Goal: Task Accomplishment & Management: Complete application form

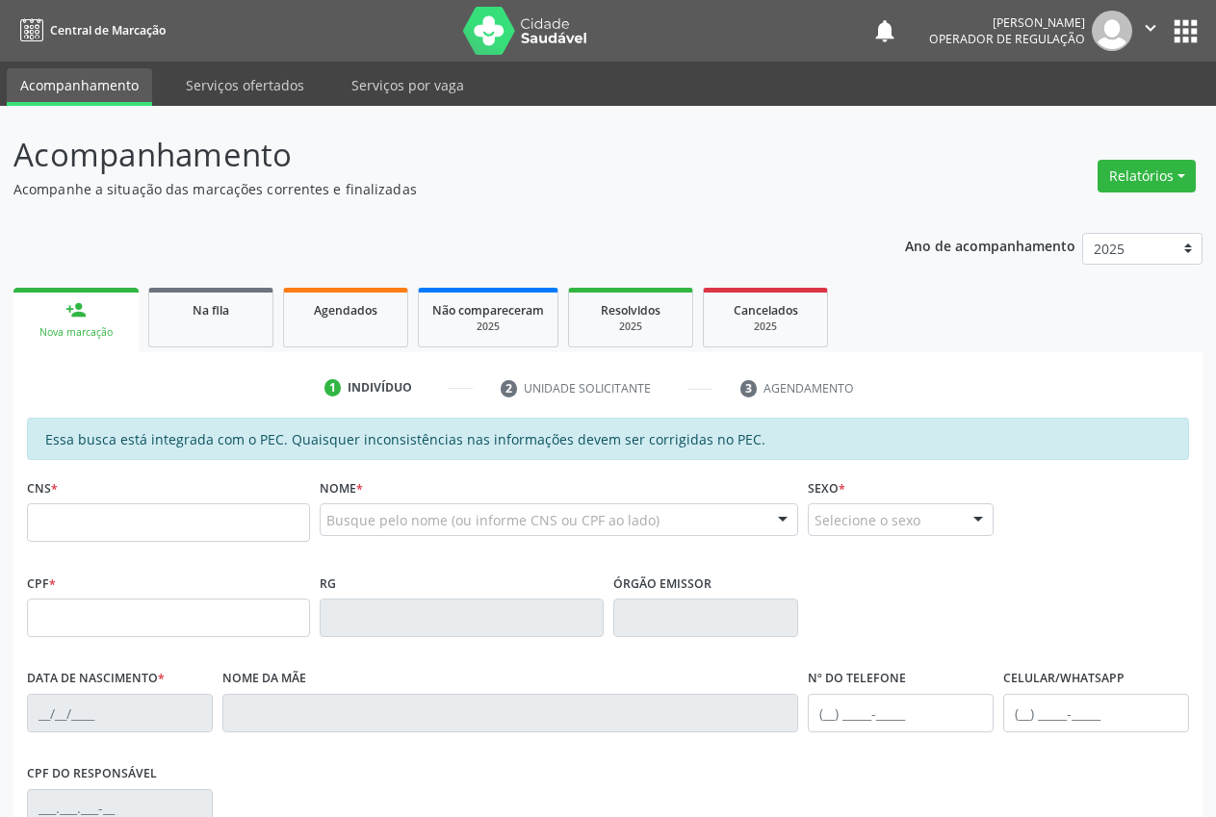
click at [145, 518] on input "text" at bounding box center [168, 522] width 283 height 39
type input "706 8017 9725 3723"
type input "047.482.664-30"
type input "25/07/1969"
type input "Helena Maria Jose de Souza"
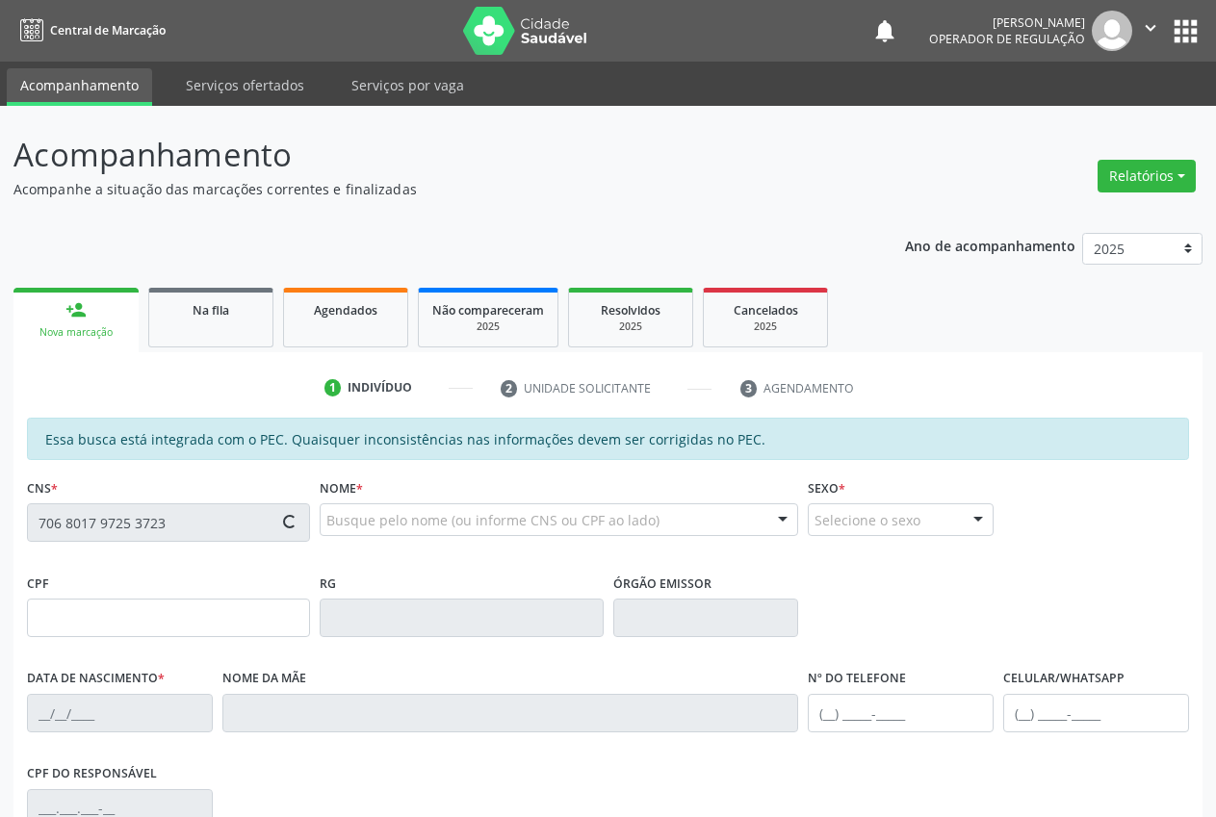
type input "(89) 99404-0163"
type input "S/N"
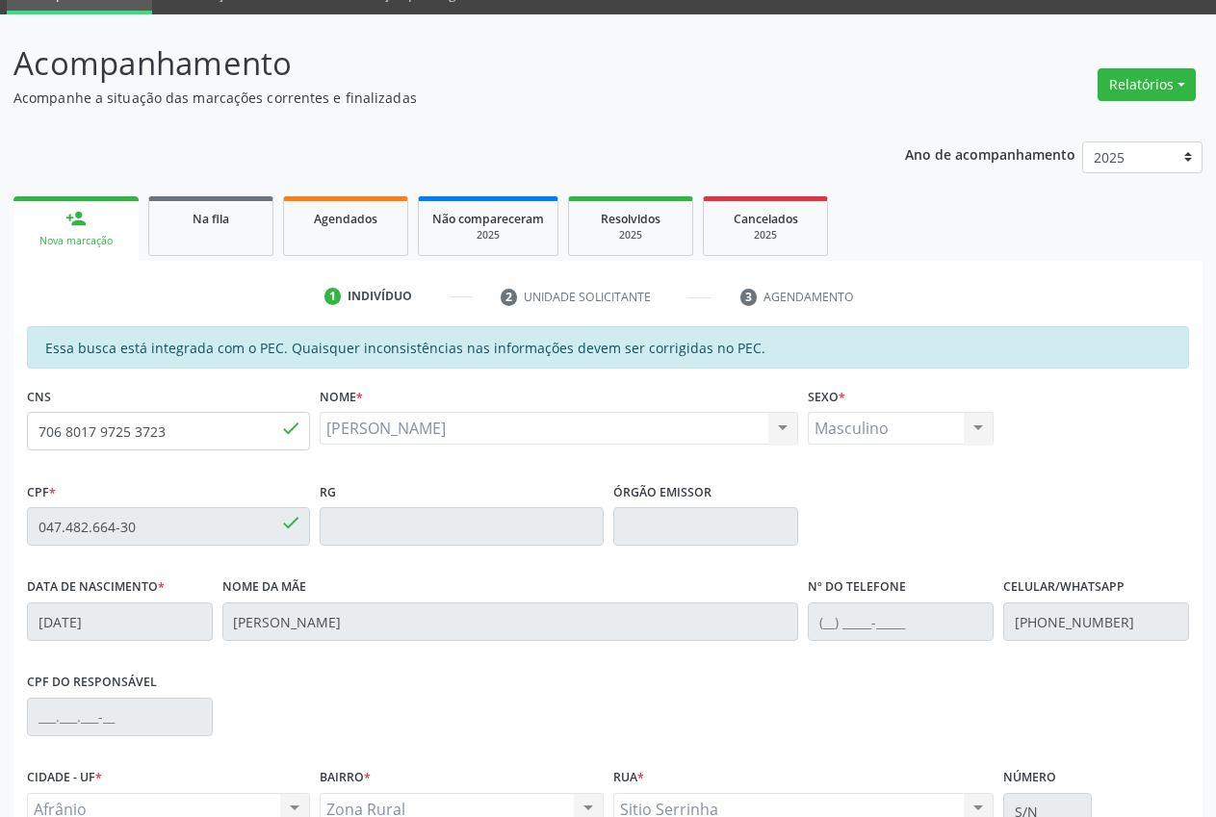
scroll to position [282, 0]
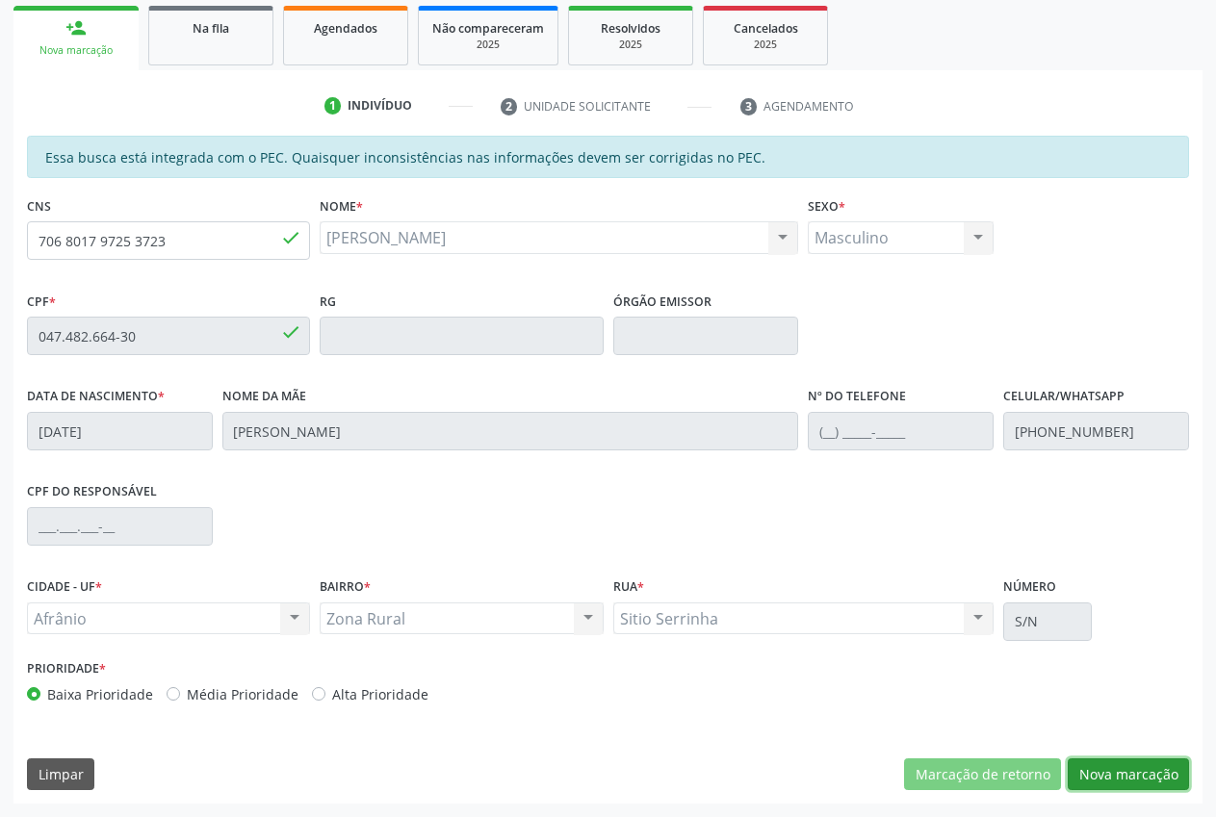
click at [1167, 777] on button "Nova marcação" at bounding box center [1128, 775] width 121 height 33
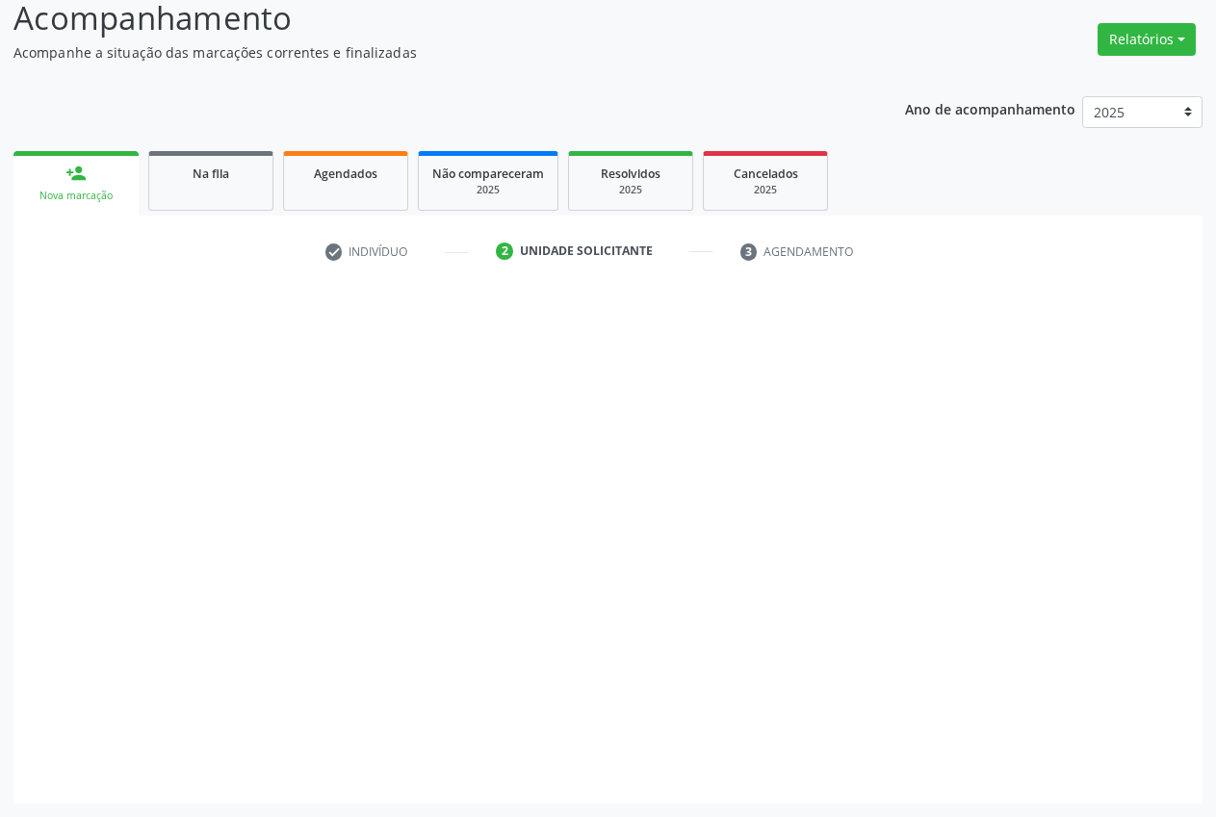
scroll to position [137, 0]
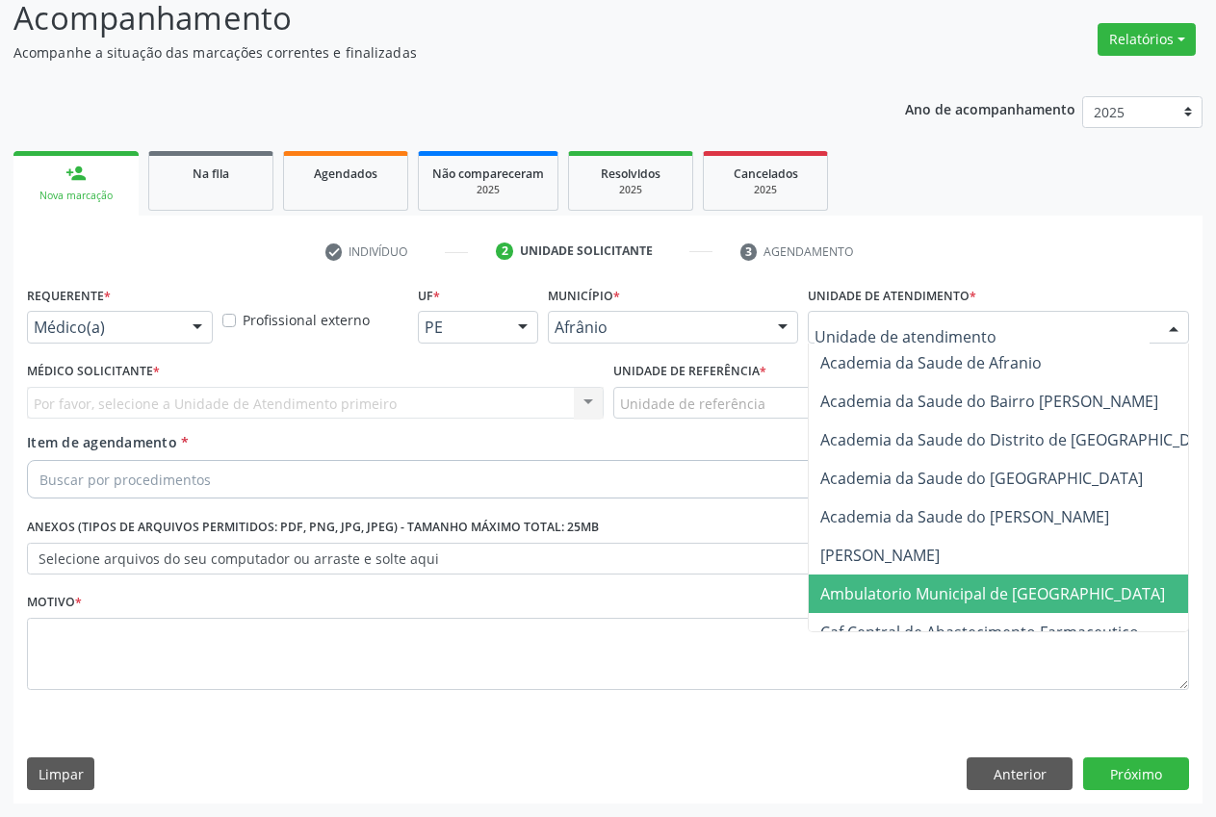
click at [936, 589] on span "Ambulatorio Municipal de Saude" at bounding box center [992, 593] width 345 height 21
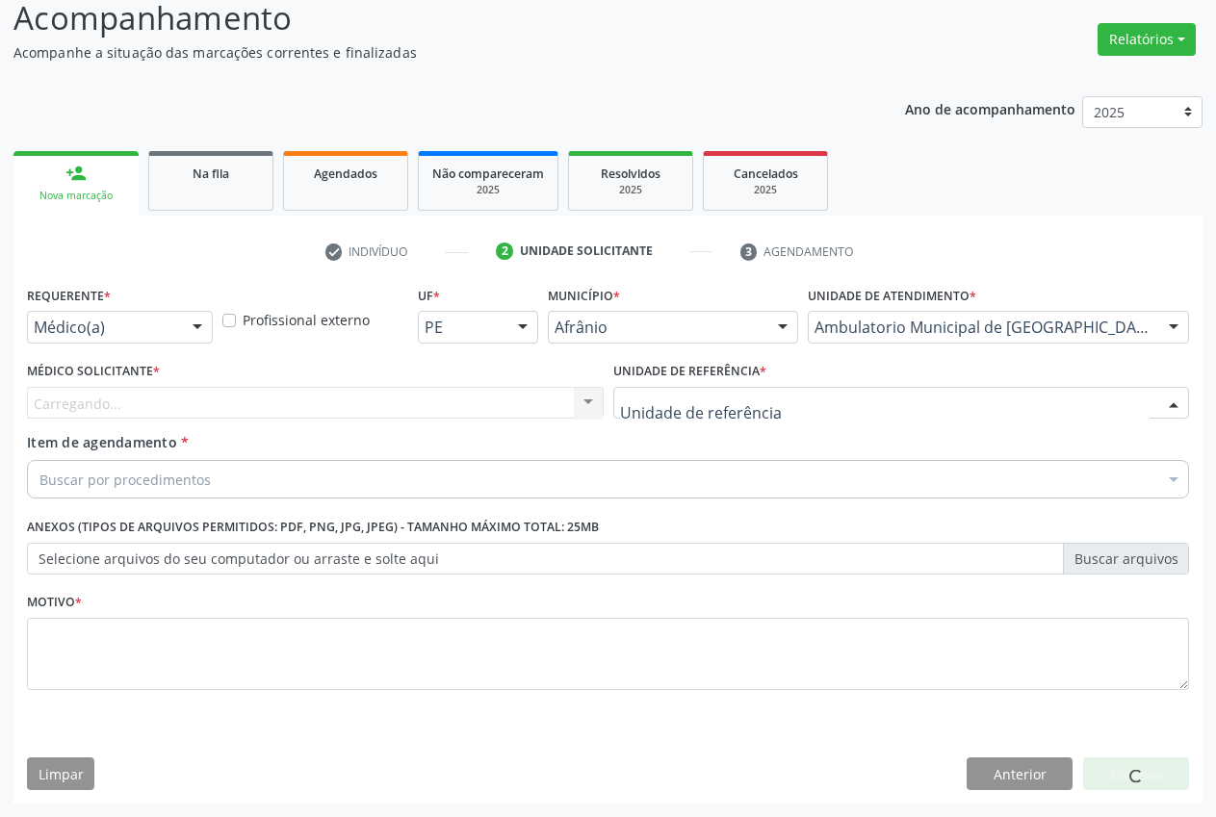
click at [803, 407] on div at bounding box center [901, 403] width 577 height 33
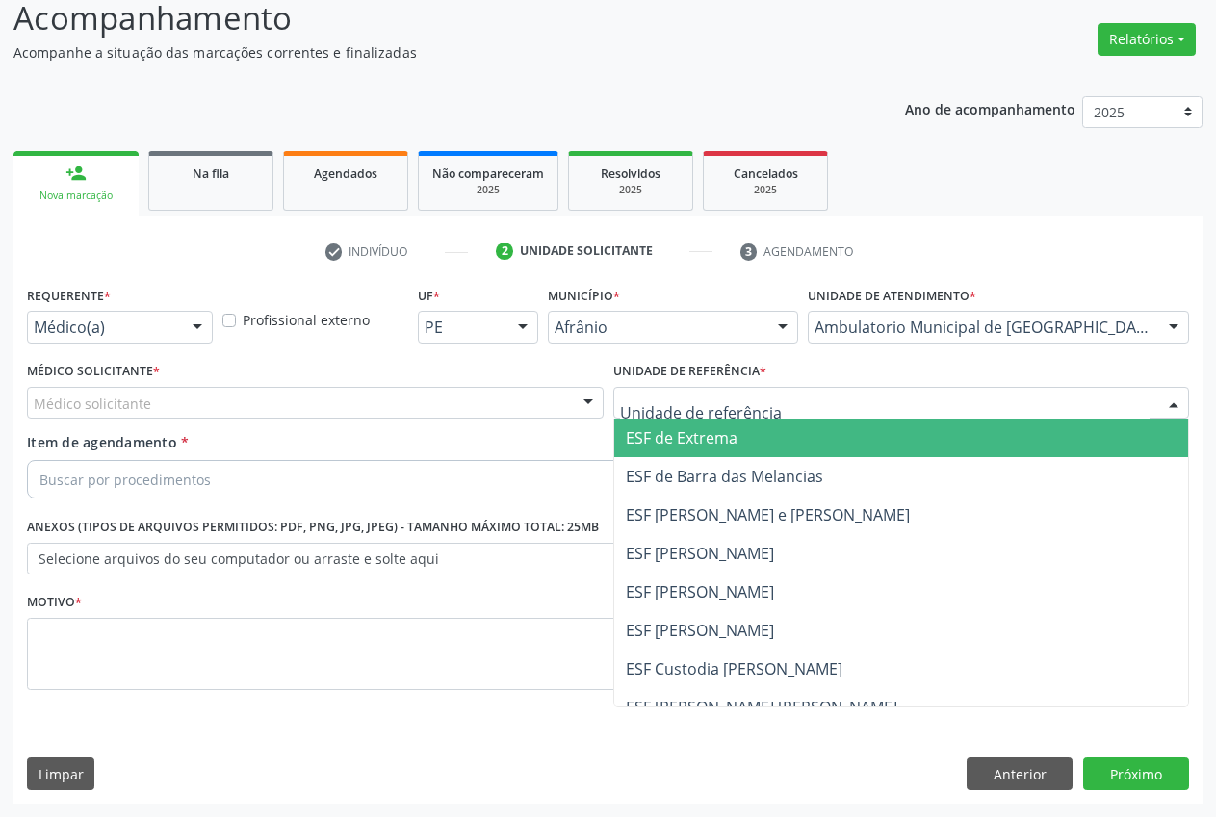
click at [767, 444] on span "ESF de Extrema" at bounding box center [901, 438] width 575 height 39
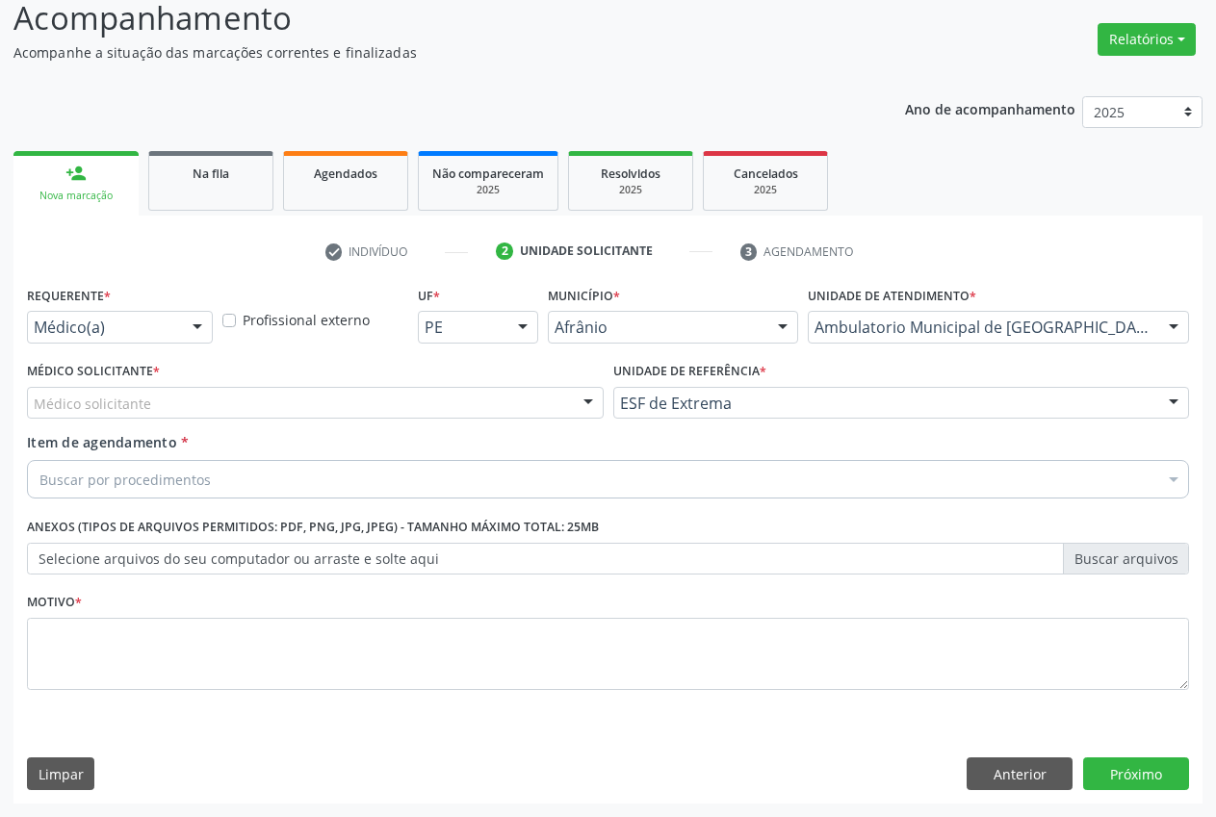
click at [549, 414] on div "Médico solicitante" at bounding box center [315, 403] width 577 height 33
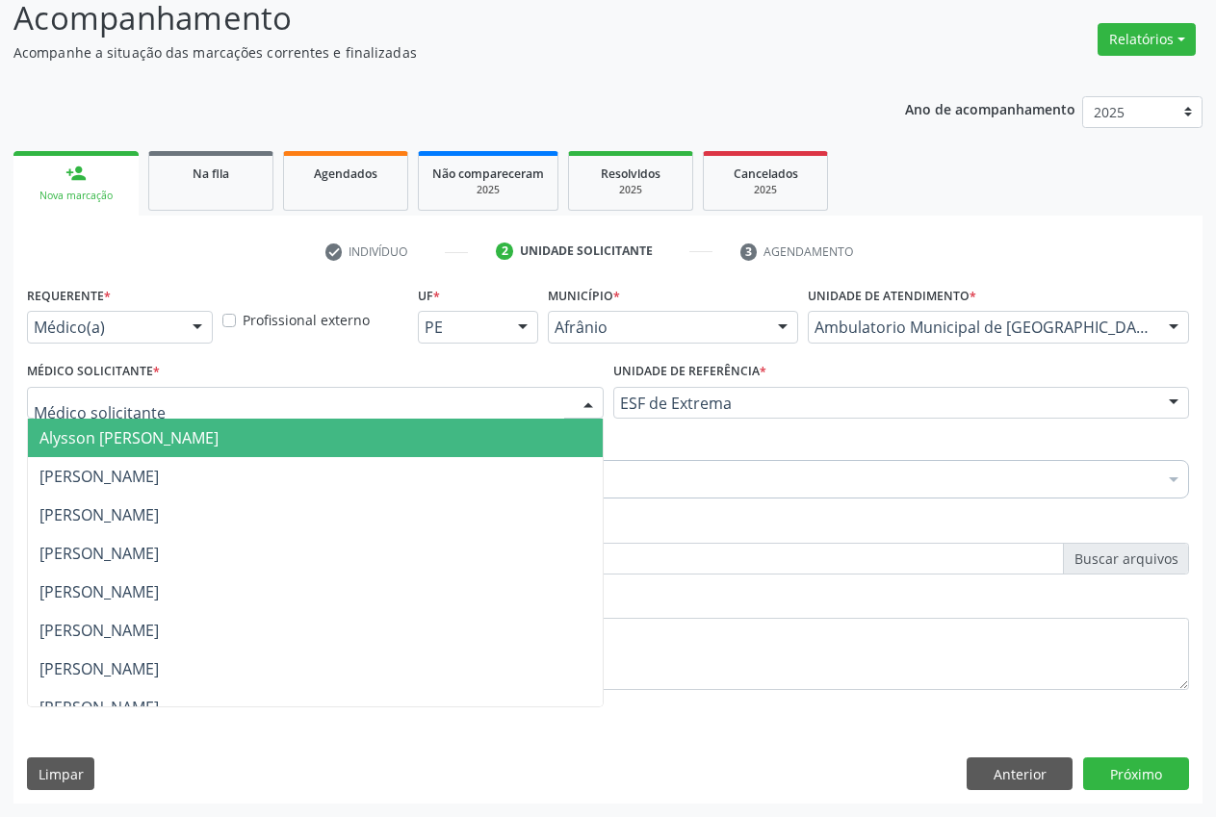
click at [465, 451] on span "Alysson [PERSON_NAME]" at bounding box center [315, 438] width 575 height 39
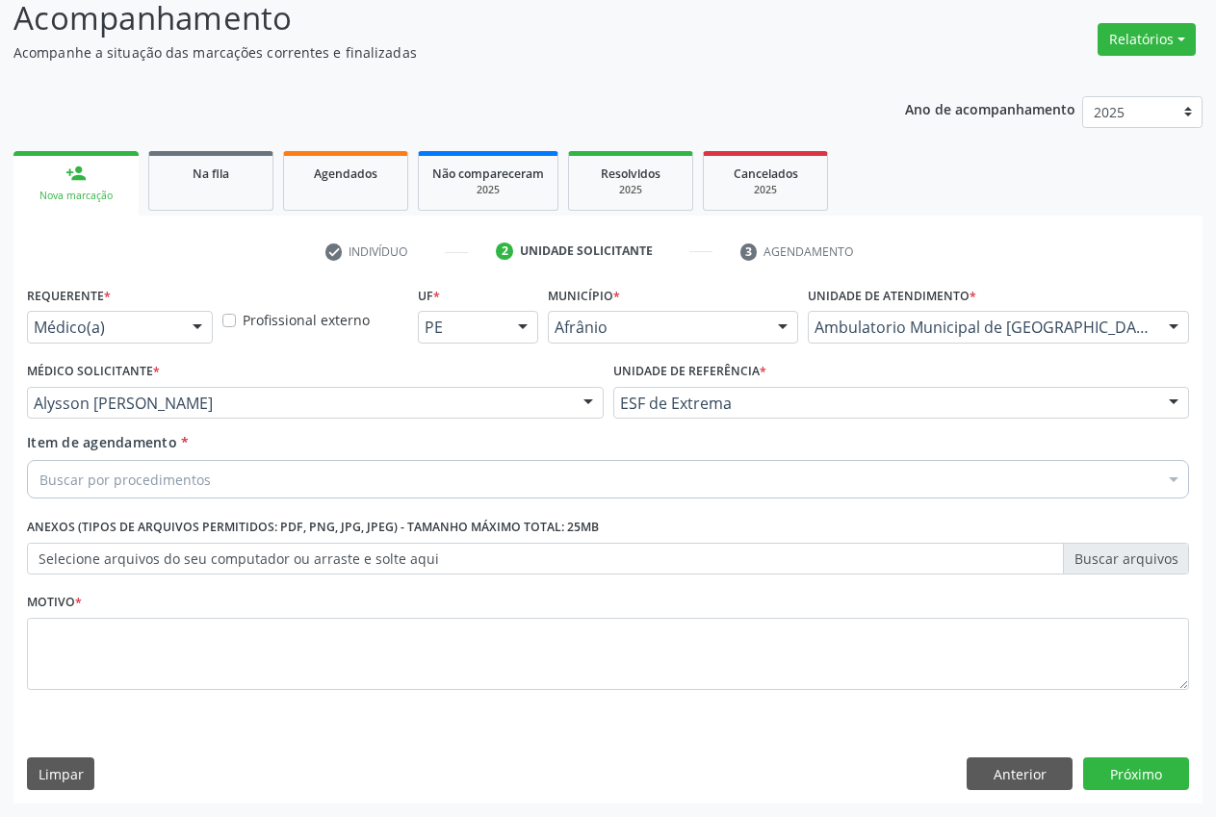
click at [413, 490] on div "Buscar por procedimentos" at bounding box center [608, 479] width 1162 height 39
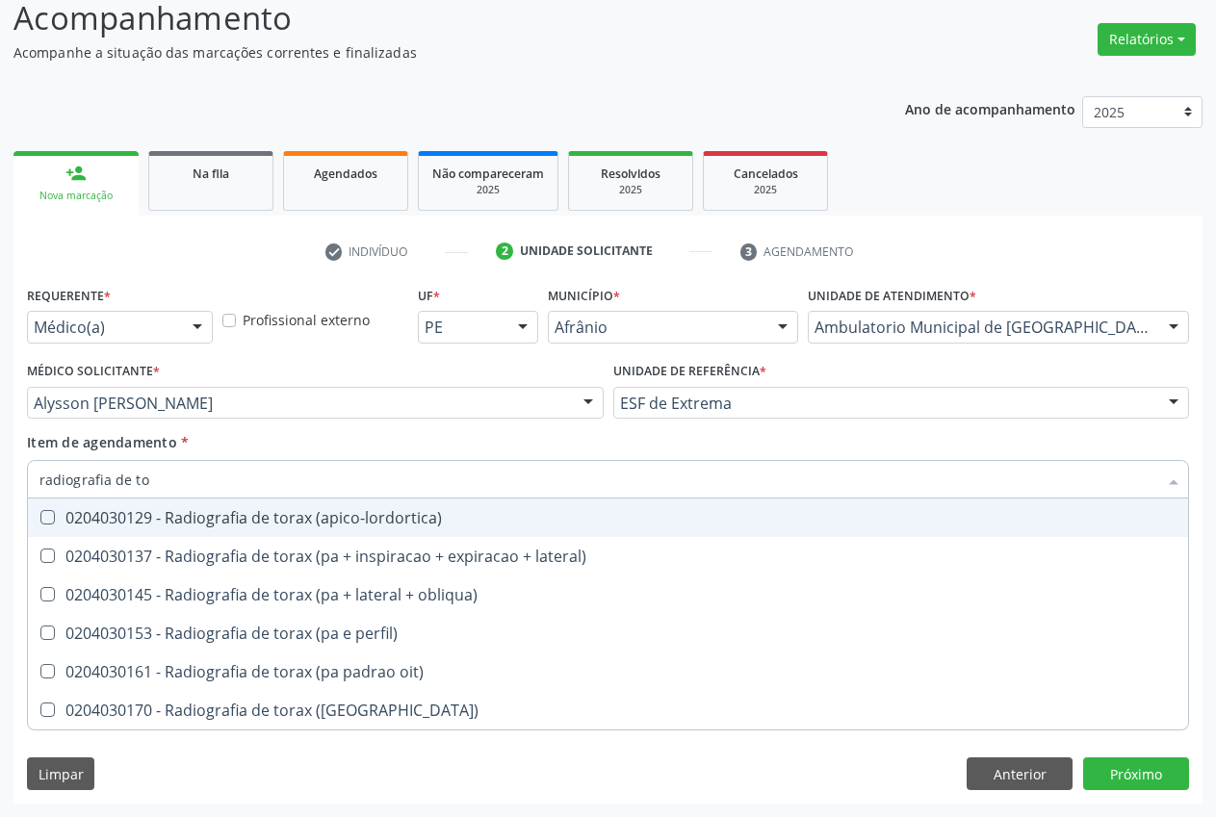
type input "radiografia de tor"
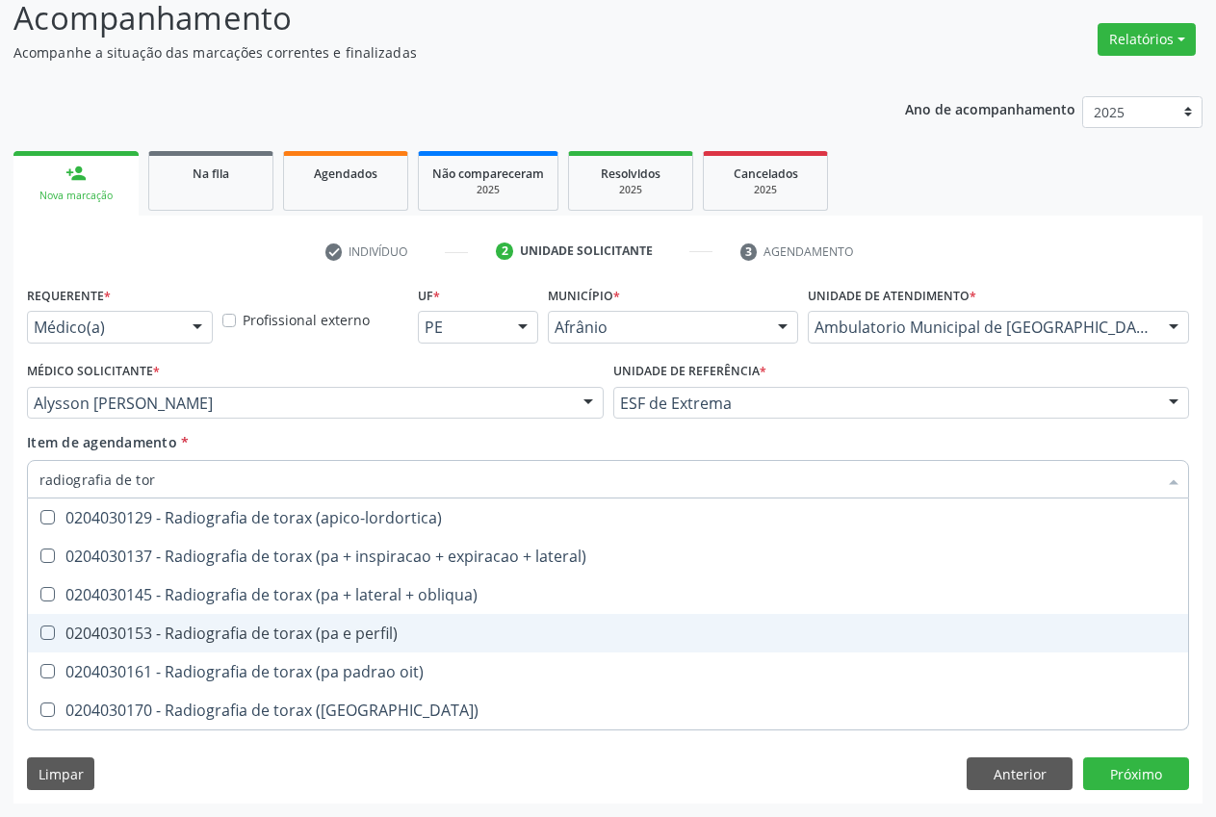
click at [413, 618] on span "0204030153 - Radiografia de torax (pa e perfil)" at bounding box center [608, 633] width 1160 height 39
checkbox perfil\) "true"
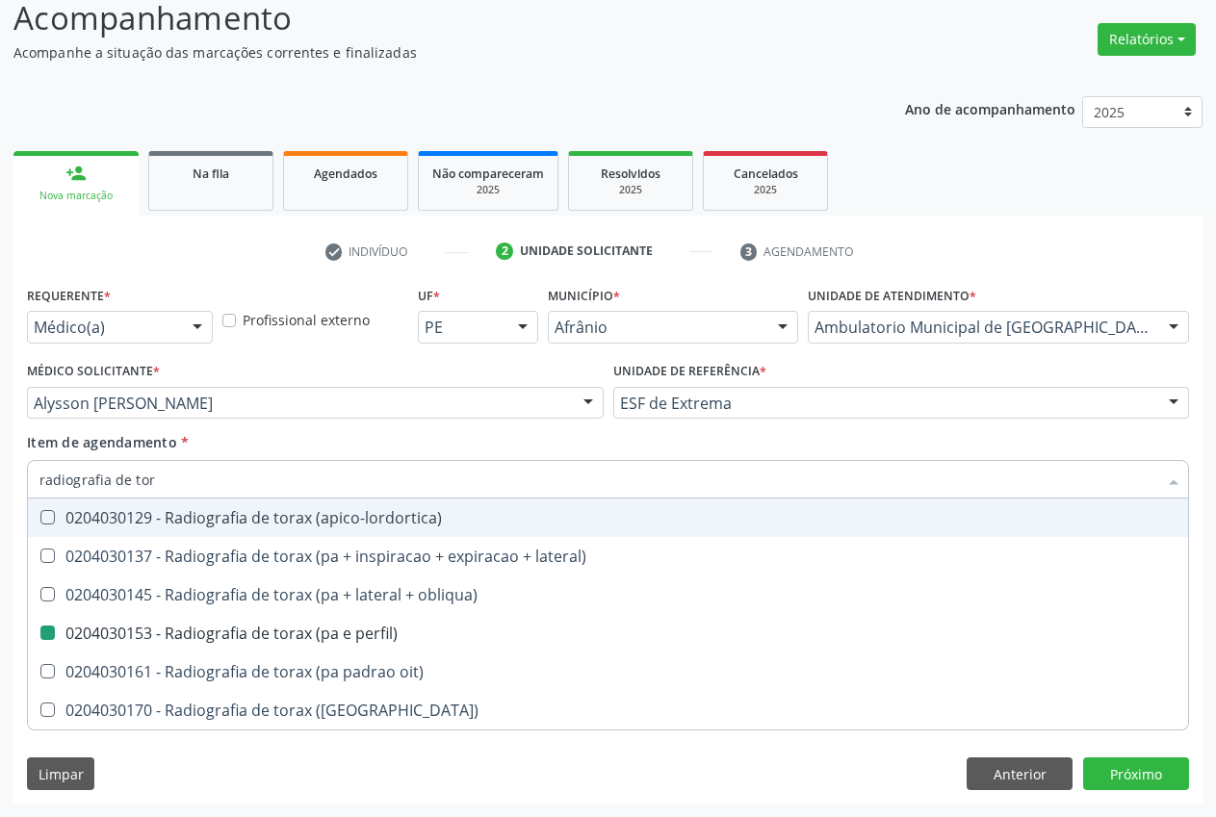
click at [377, 437] on div "Item de agendamento * radiografia de tor Desfazer seleção 0204030129 - Radiogra…" at bounding box center [608, 462] width 1162 height 61
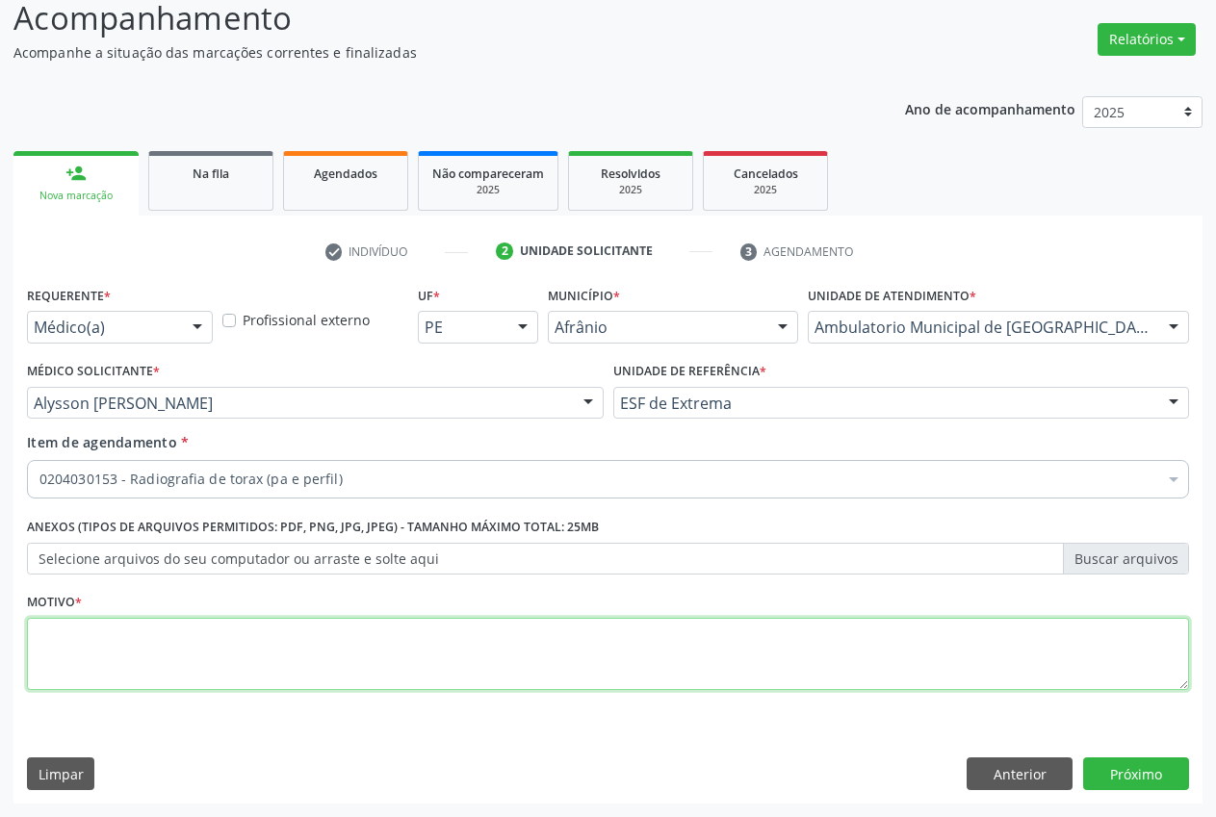
click at [267, 656] on textarea at bounding box center [608, 654] width 1162 height 73
type textarea "."
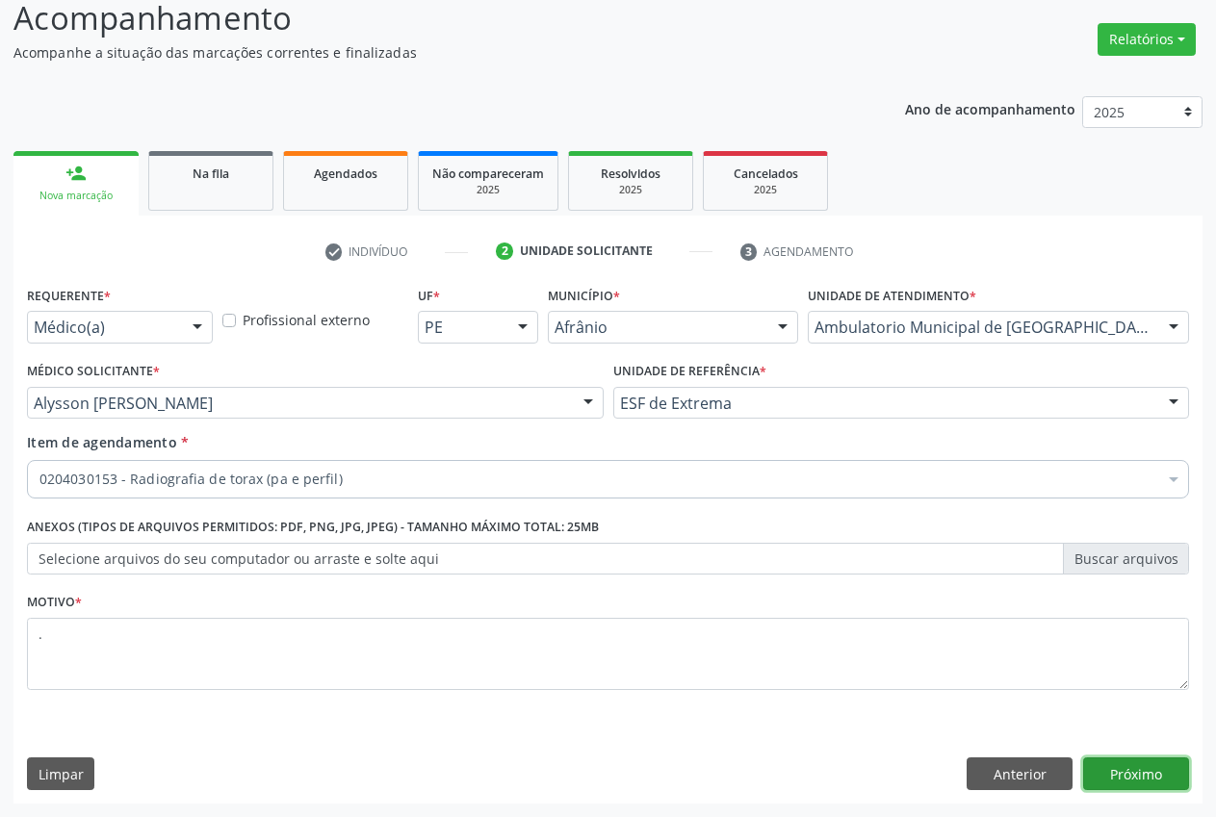
click at [1168, 765] on button "Próximo" at bounding box center [1136, 774] width 106 height 33
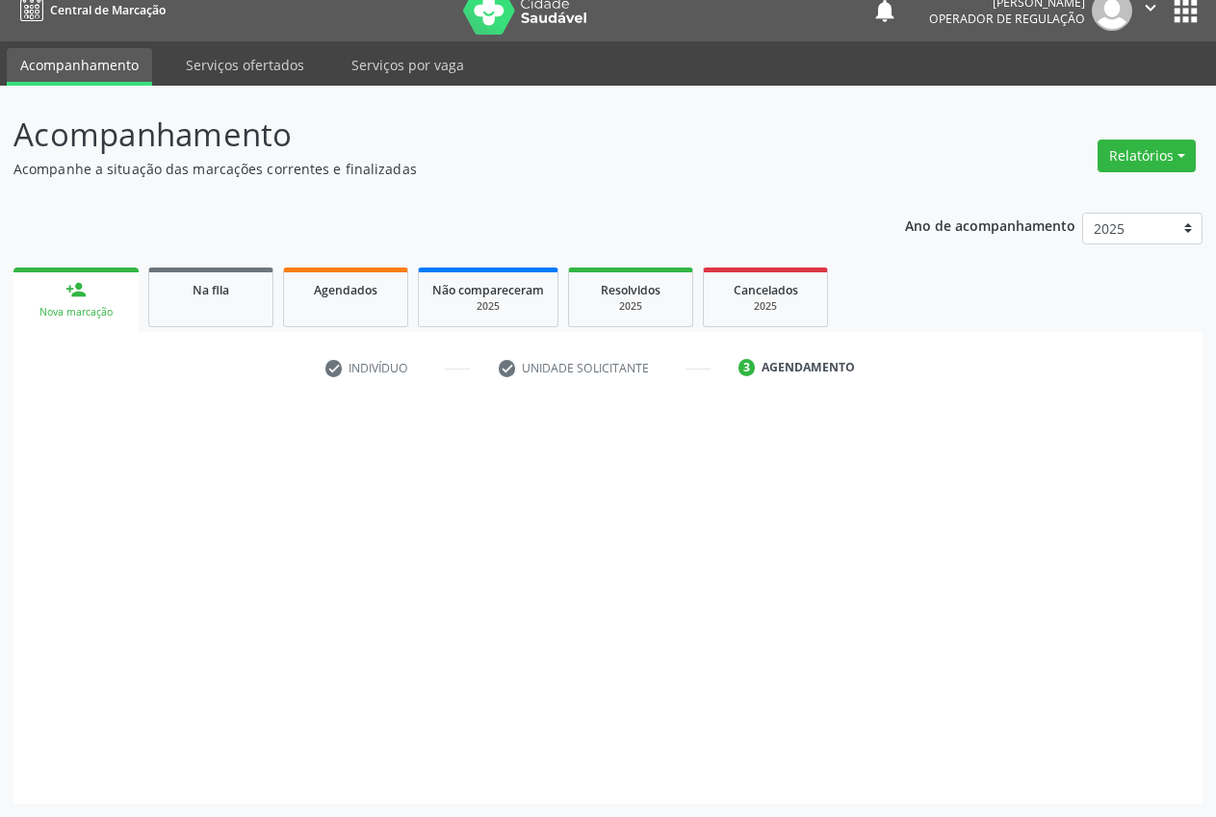
scroll to position [20, 0]
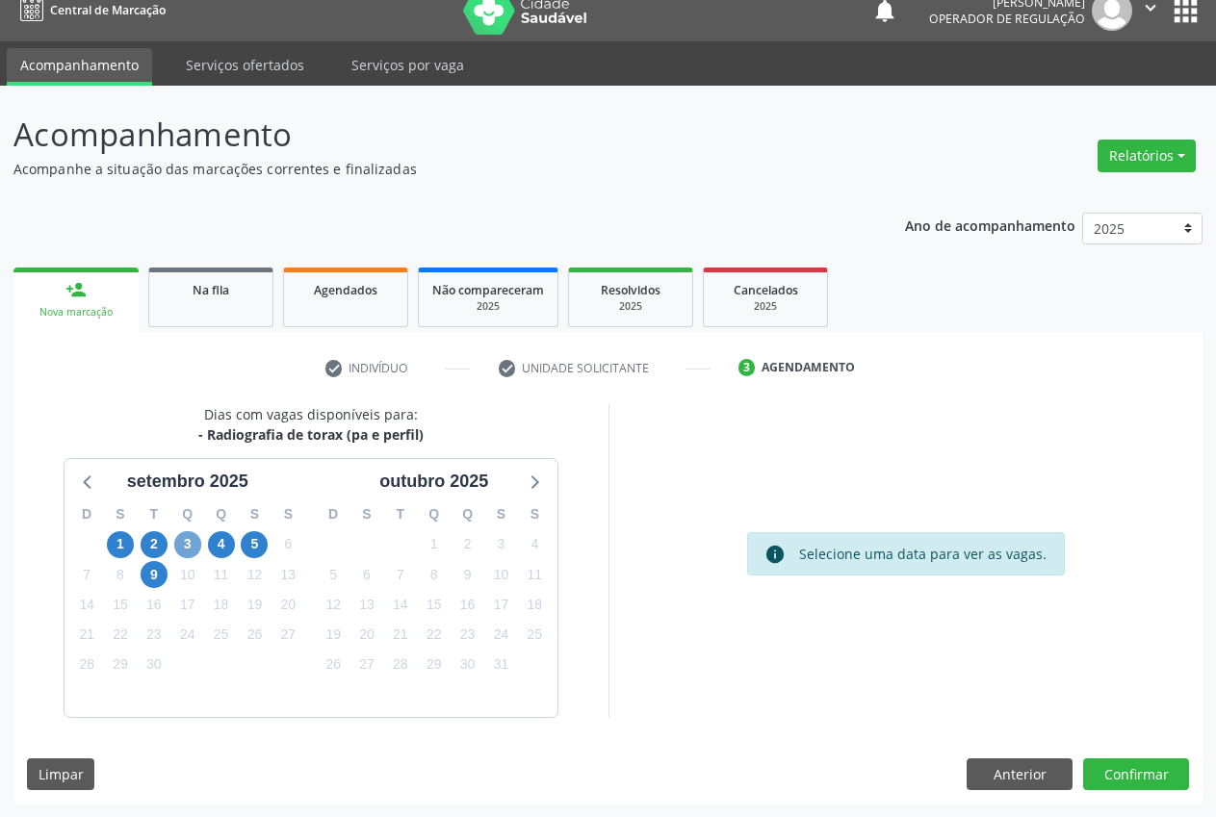
click at [178, 547] on span "3" at bounding box center [187, 544] width 27 height 27
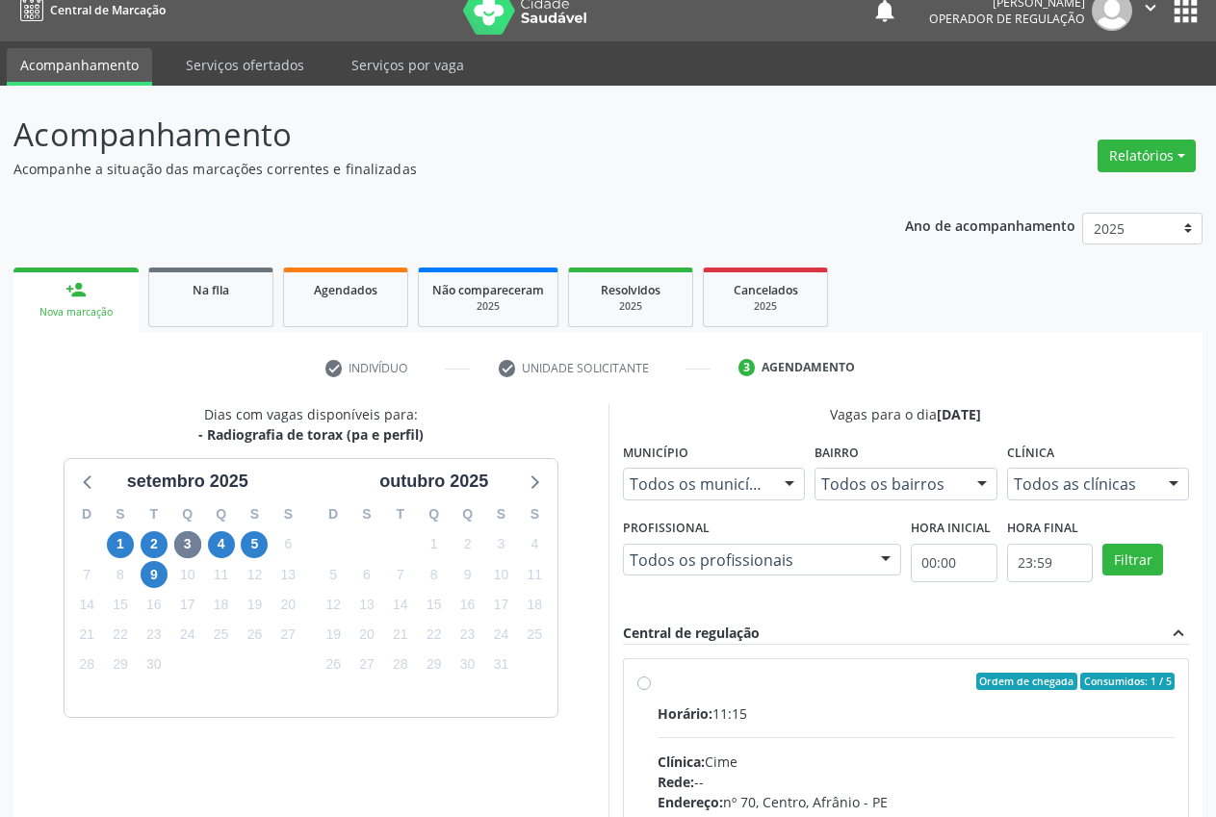
drag, startPoint x: 1134, startPoint y: 457, endPoint x: 1166, endPoint y: 500, distance: 52.9
click at [1162, 493] on div "Clínica Todos as clínicas Todos as clínicas Cime Nenhum resultado encontrado pa…" at bounding box center [1098, 469] width 183 height 62
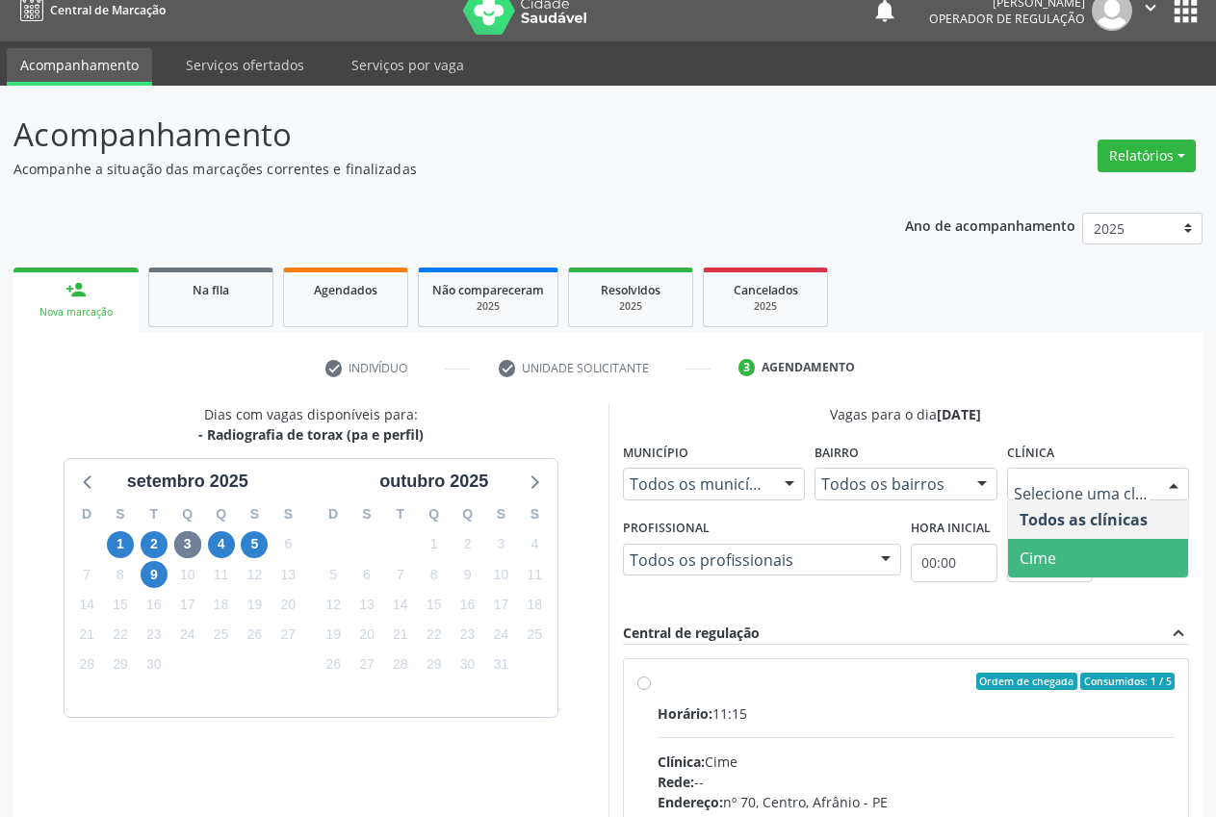
click at [1085, 562] on span "Cime" at bounding box center [1098, 558] width 181 height 39
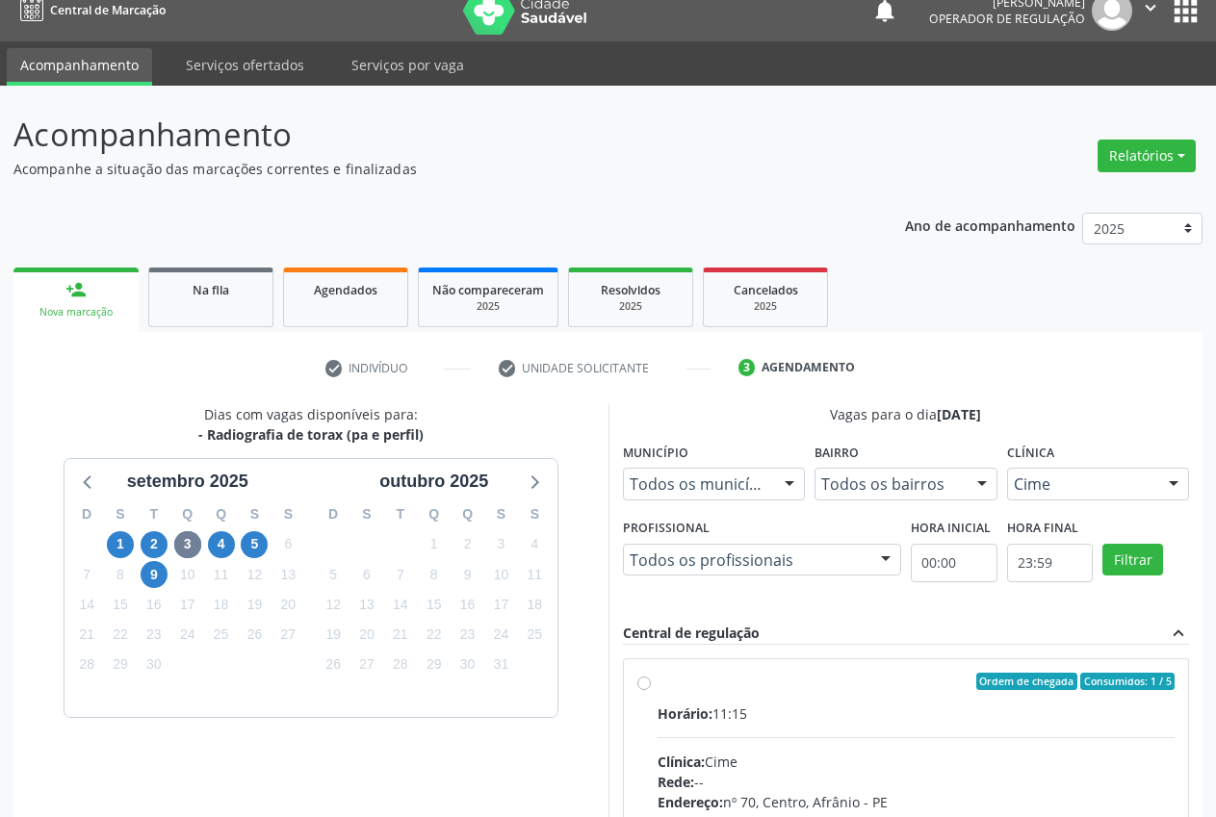
click at [580, 698] on div "Dias com vagas disponíveis para: - Radiografia de torax (pa e perfil) setembro …" at bounding box center [310, 699] width 595 height 591
drag, startPoint x: 642, startPoint y: 691, endPoint x: 874, endPoint y: 607, distance: 246.7
click at [642, 690] on div "Ordem de chegada Consumidos: 1 / 5 Horário: 11:15 Clínica: Cime Rede: -- Endere…" at bounding box center [906, 821] width 538 height 296
radio input "true"
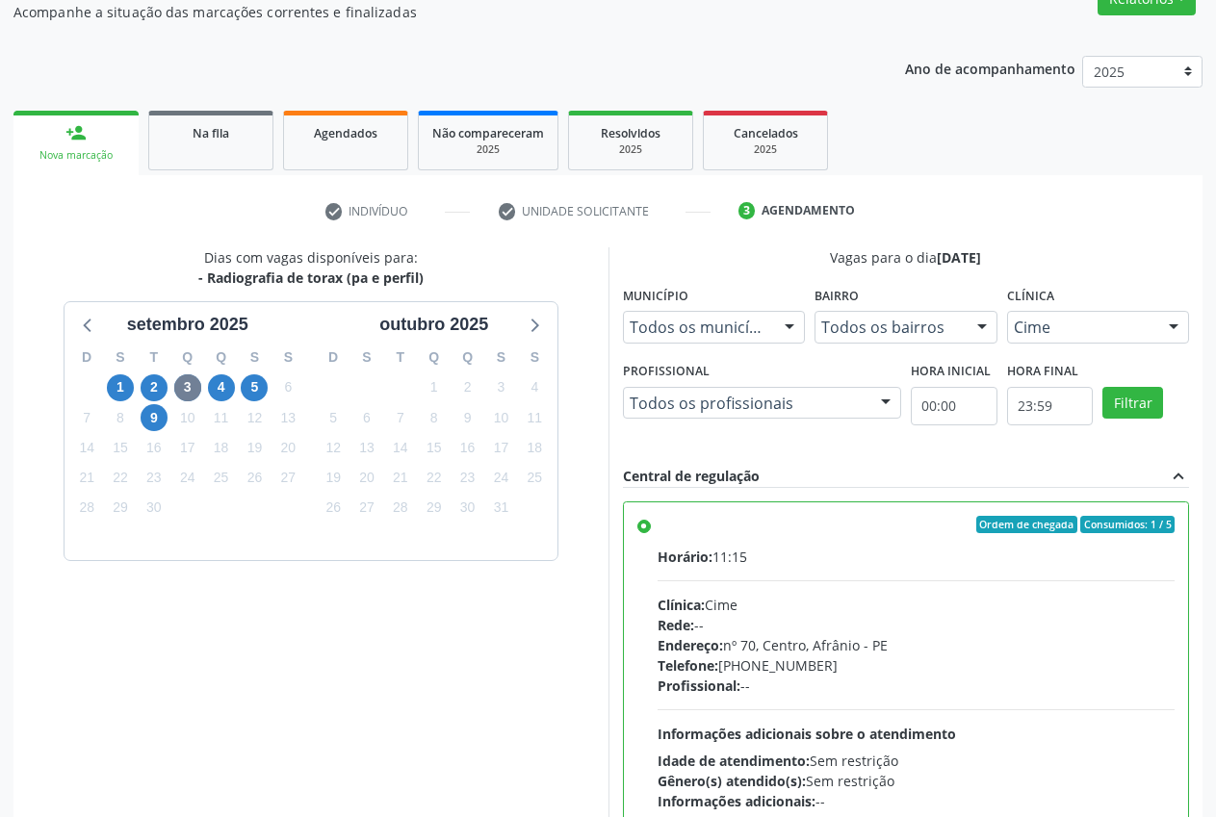
scroll to position [333, 0]
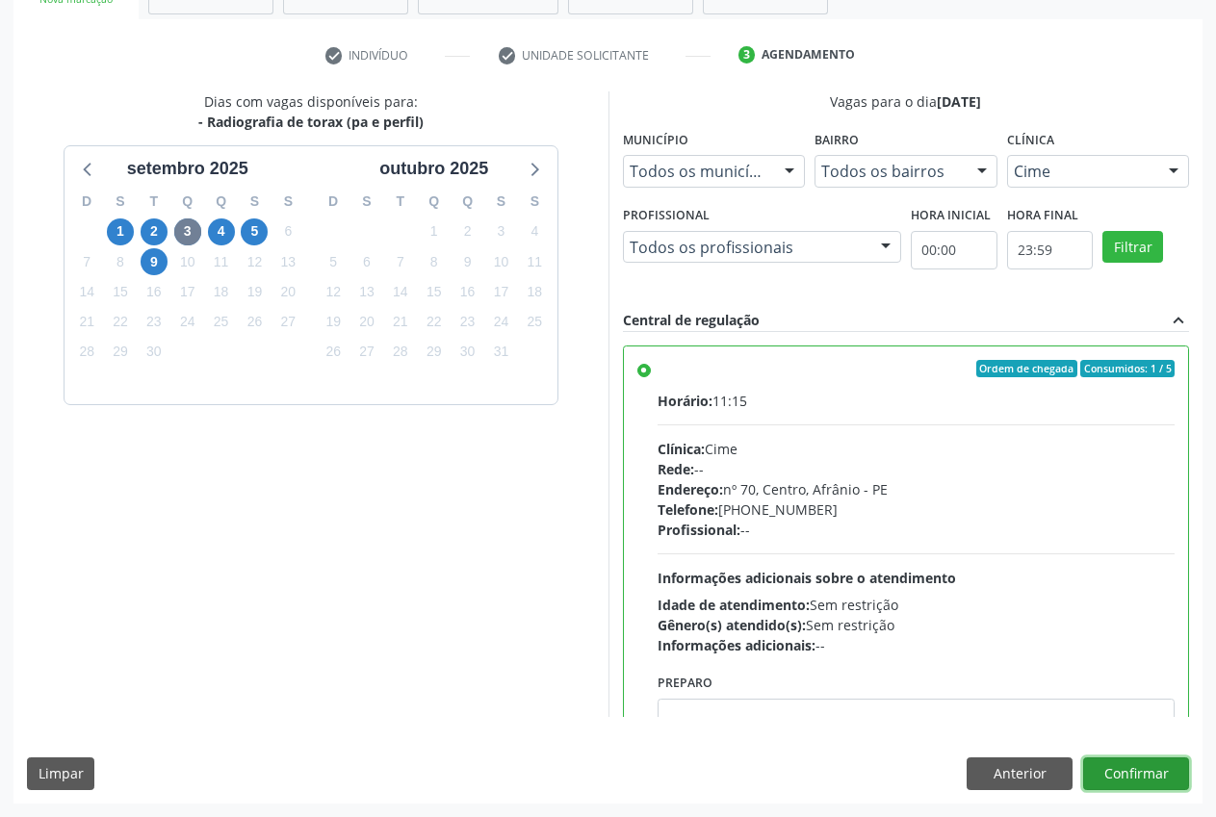
click at [1106, 762] on button "Confirmar" at bounding box center [1136, 774] width 106 height 33
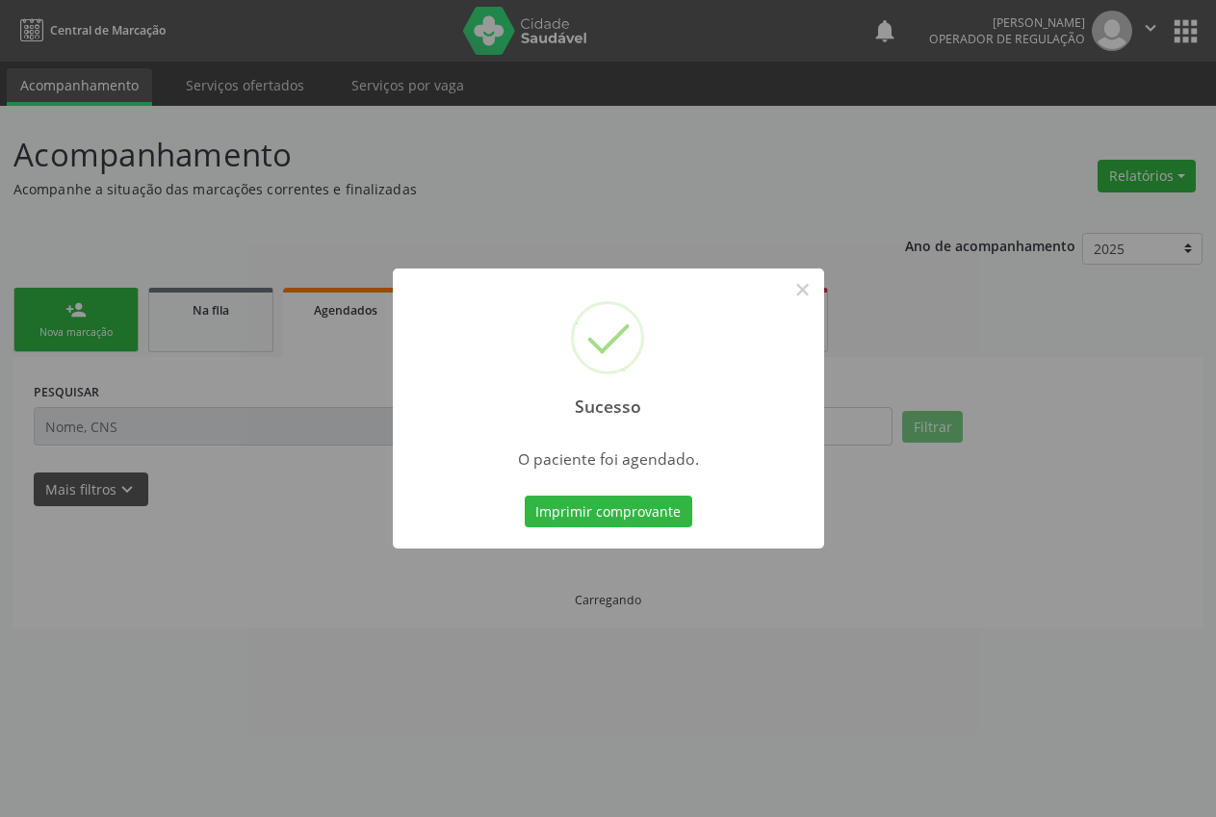
scroll to position [0, 0]
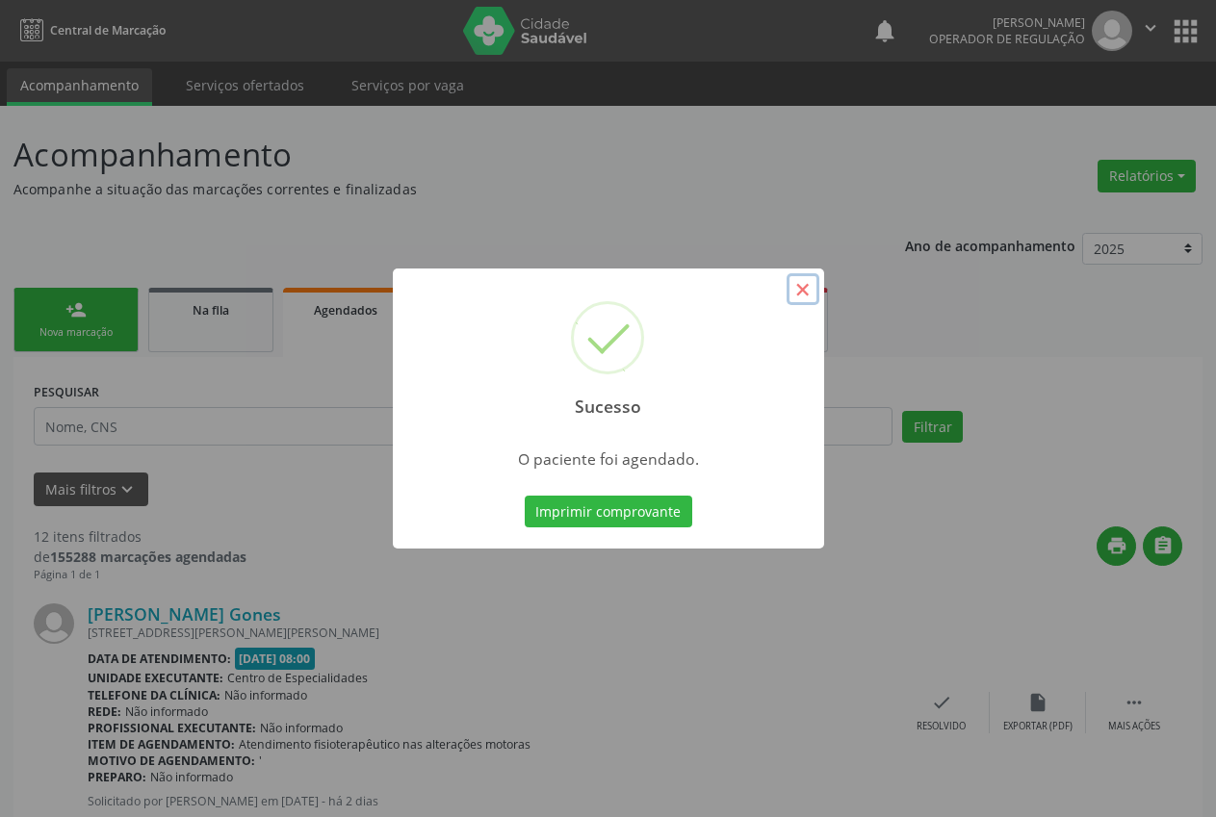
click at [804, 288] on button "×" at bounding box center [802, 289] width 33 height 33
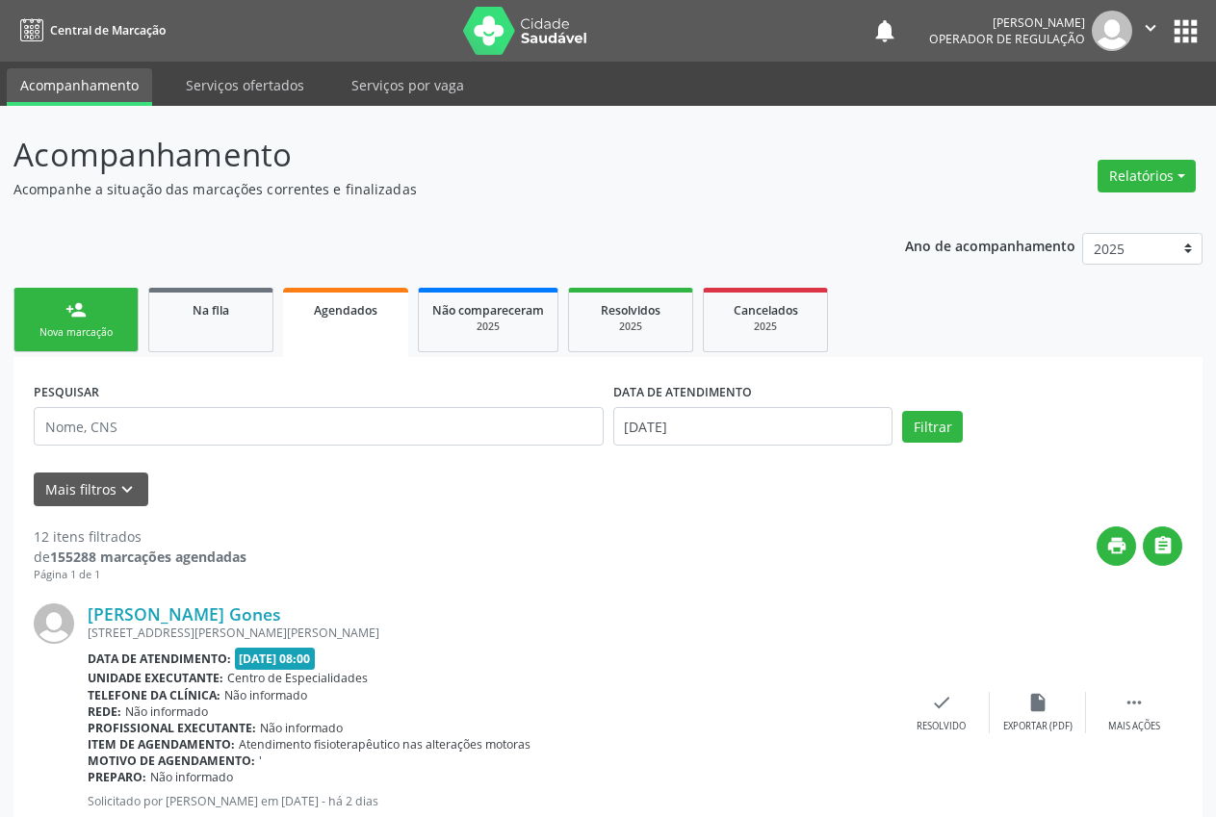
click at [109, 326] on div "Nova marcação" at bounding box center [76, 332] width 96 height 14
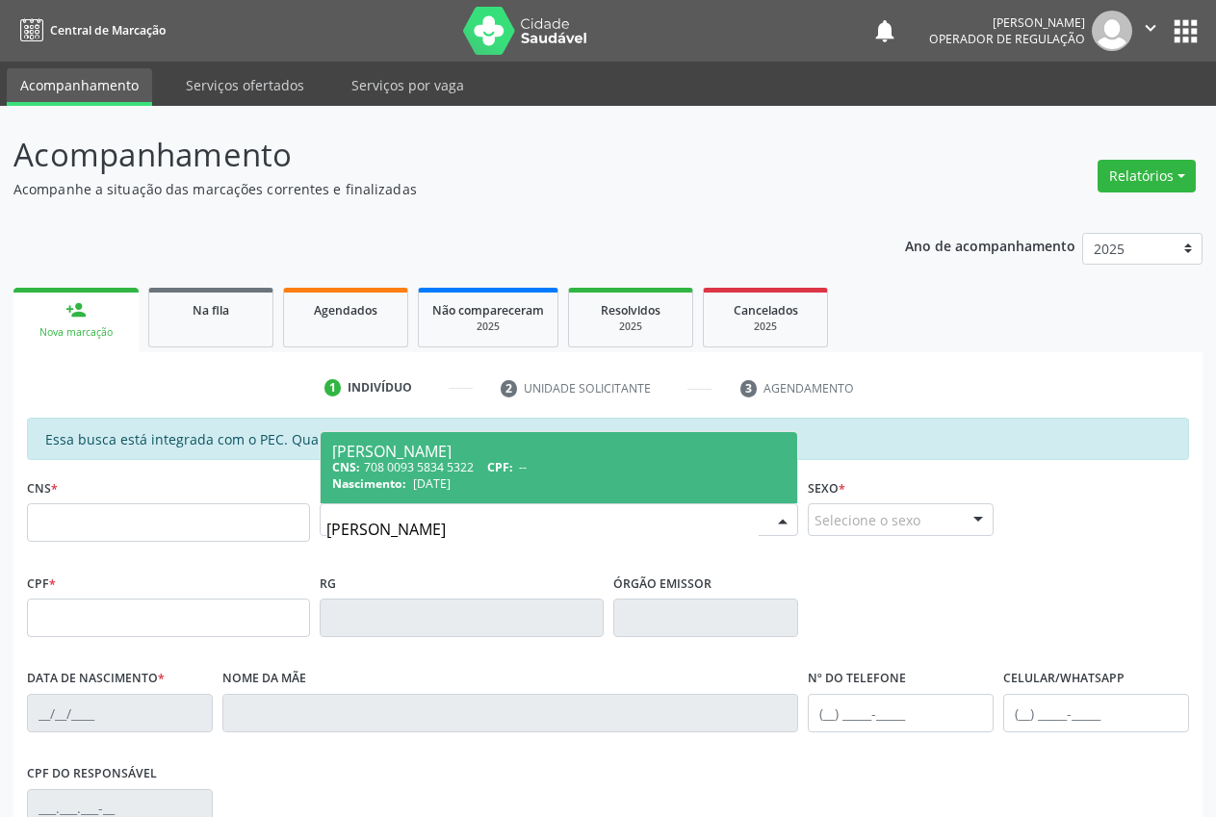
type input "geraldo mendes"
type input "708 0093 5834 5322"
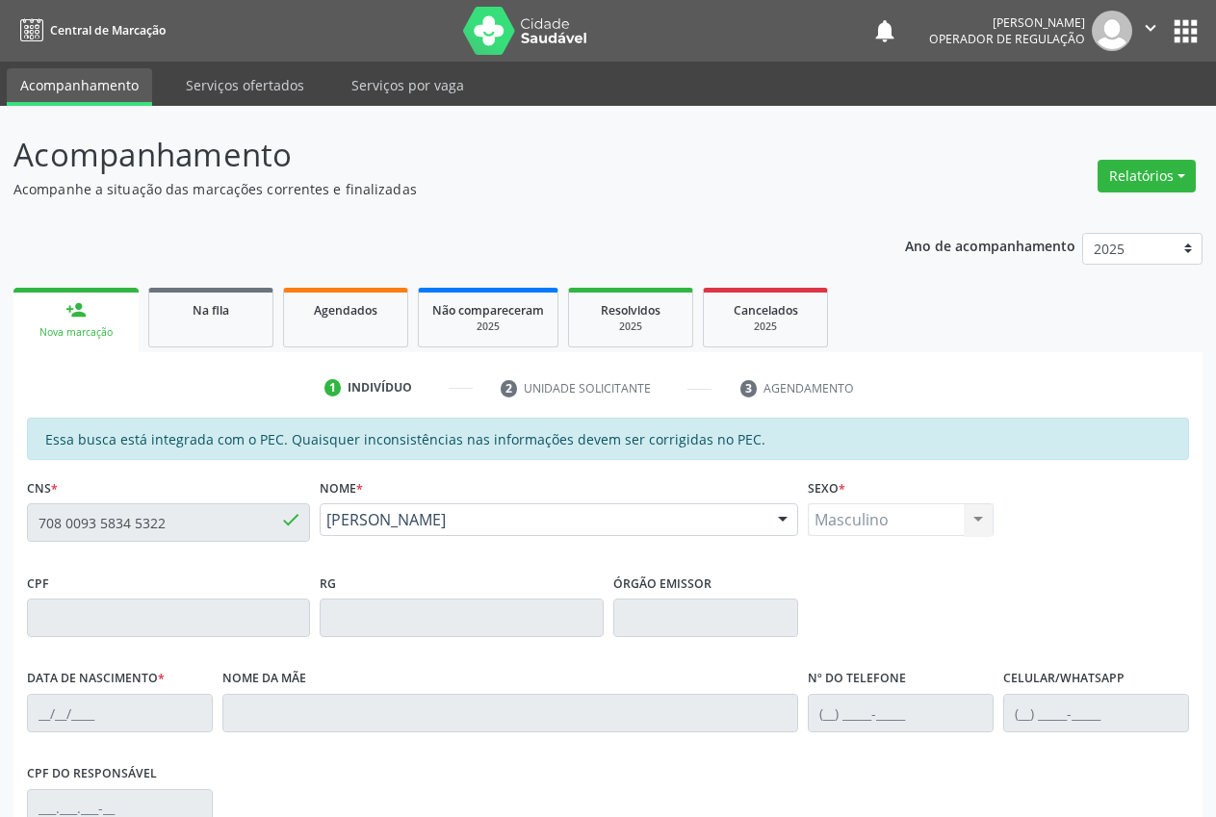
type input "10/10/1969"
type input "Eurides Mendes Sousa"
type input "(87) 98131-3177"
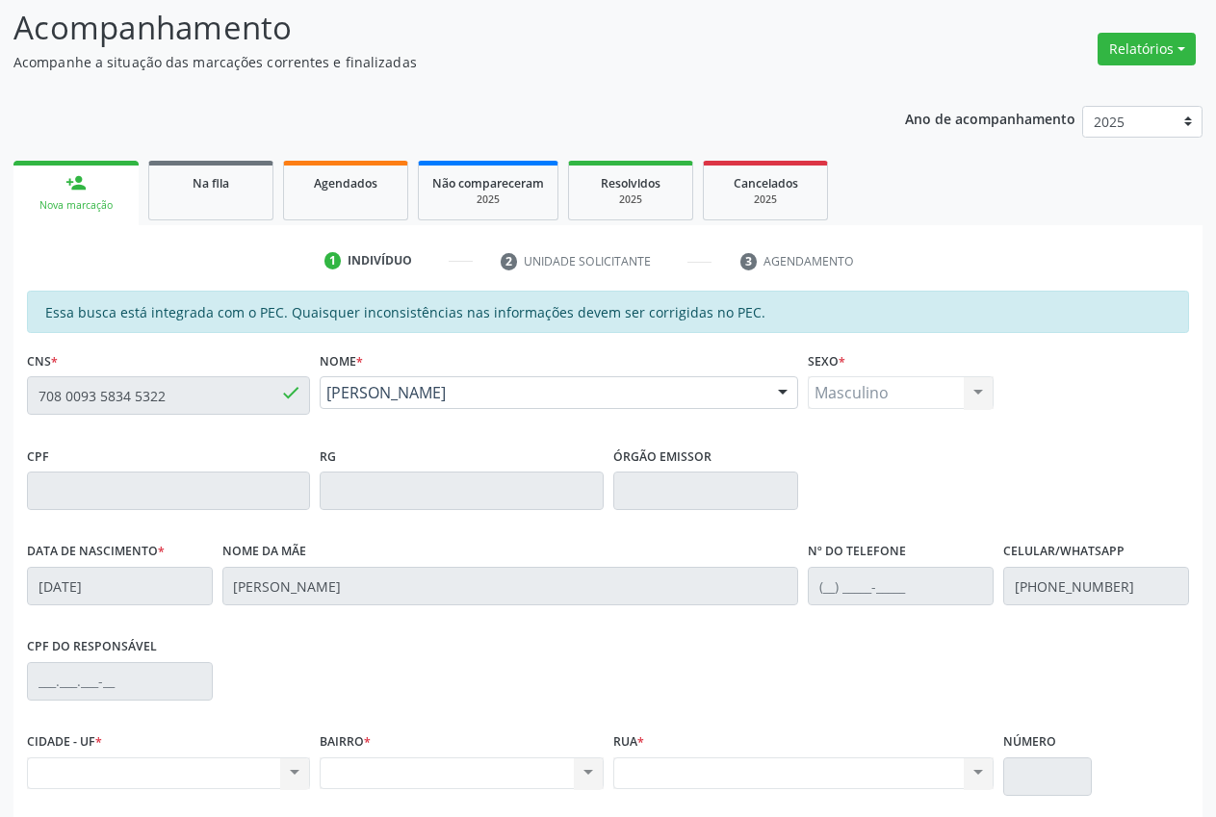
scroll to position [282, 0]
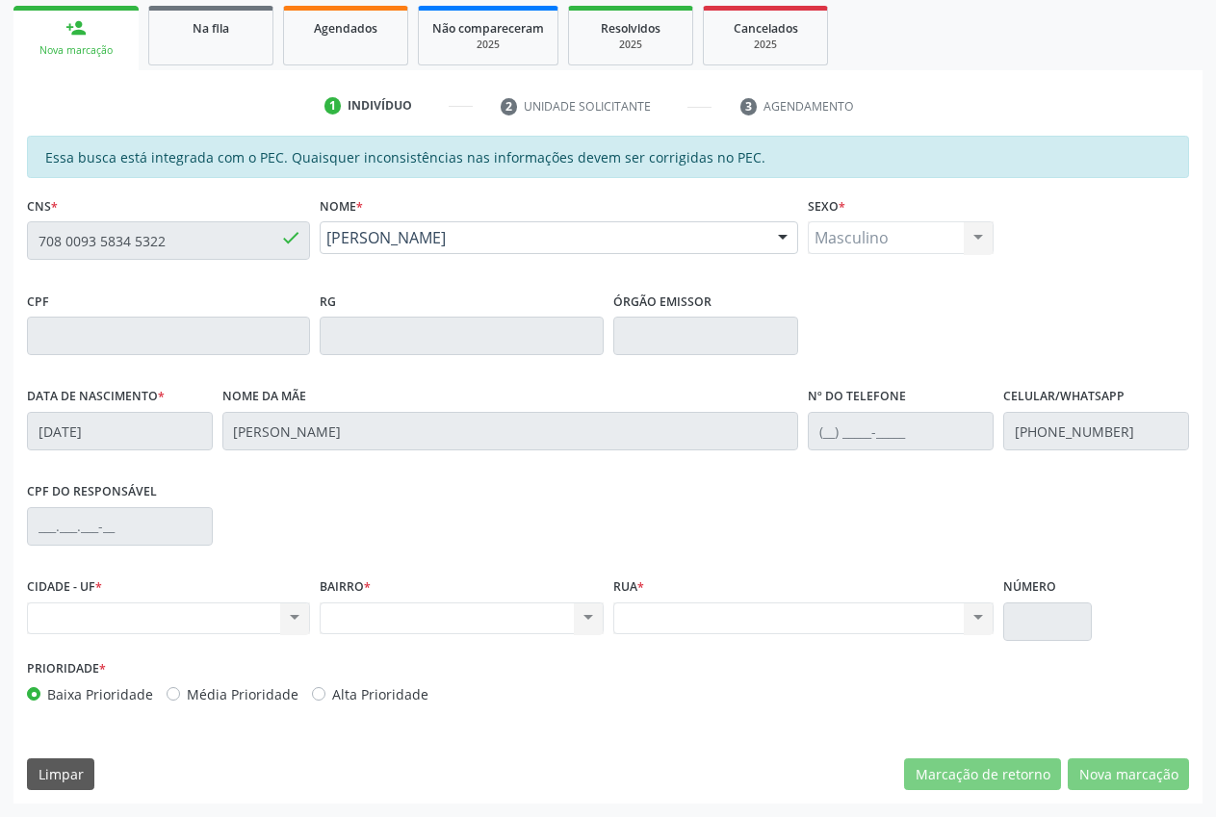
drag, startPoint x: 175, startPoint y: 238, endPoint x: 61, endPoint y: 238, distance: 114.6
click at [21, 242] on div "Essa busca está integrada com o PEC. Quaisquer inconsistências nas informações …" at bounding box center [607, 470] width 1189 height 668
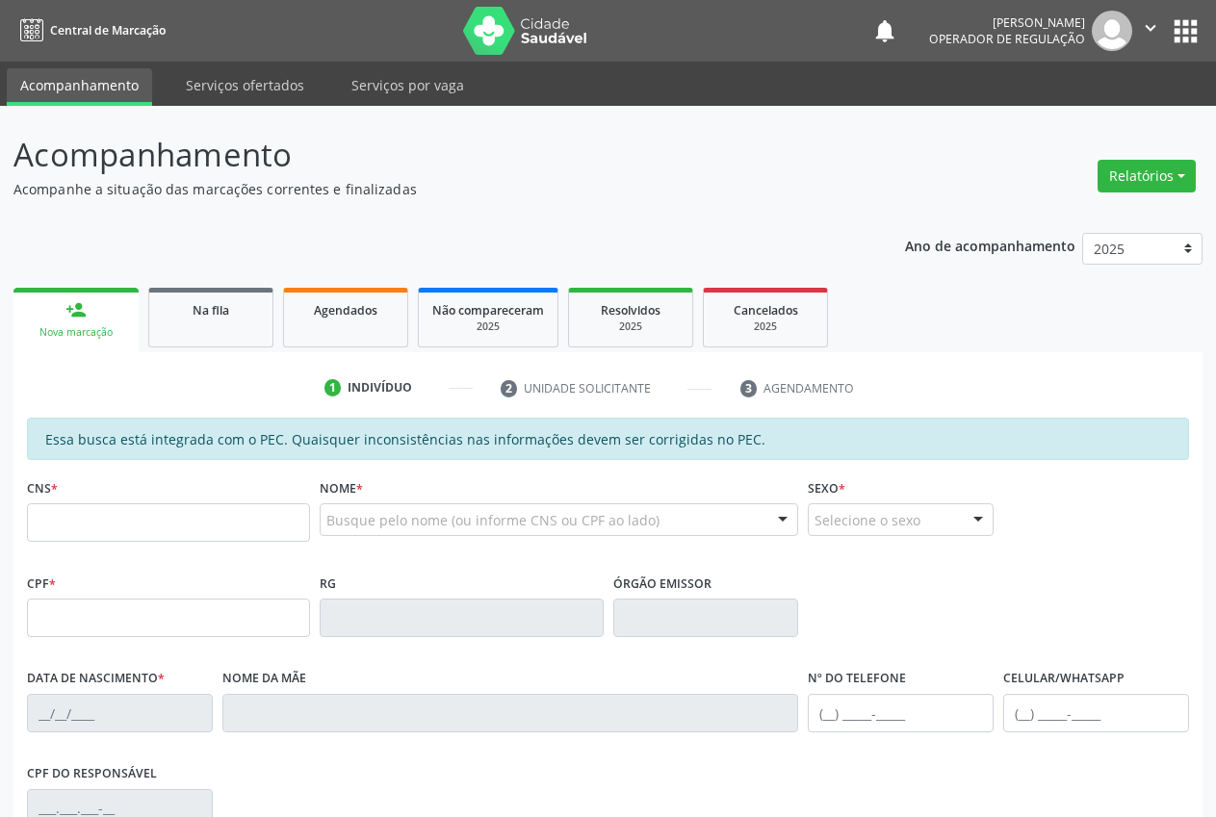
click at [65, 503] on input "text" at bounding box center [168, 522] width 283 height 39
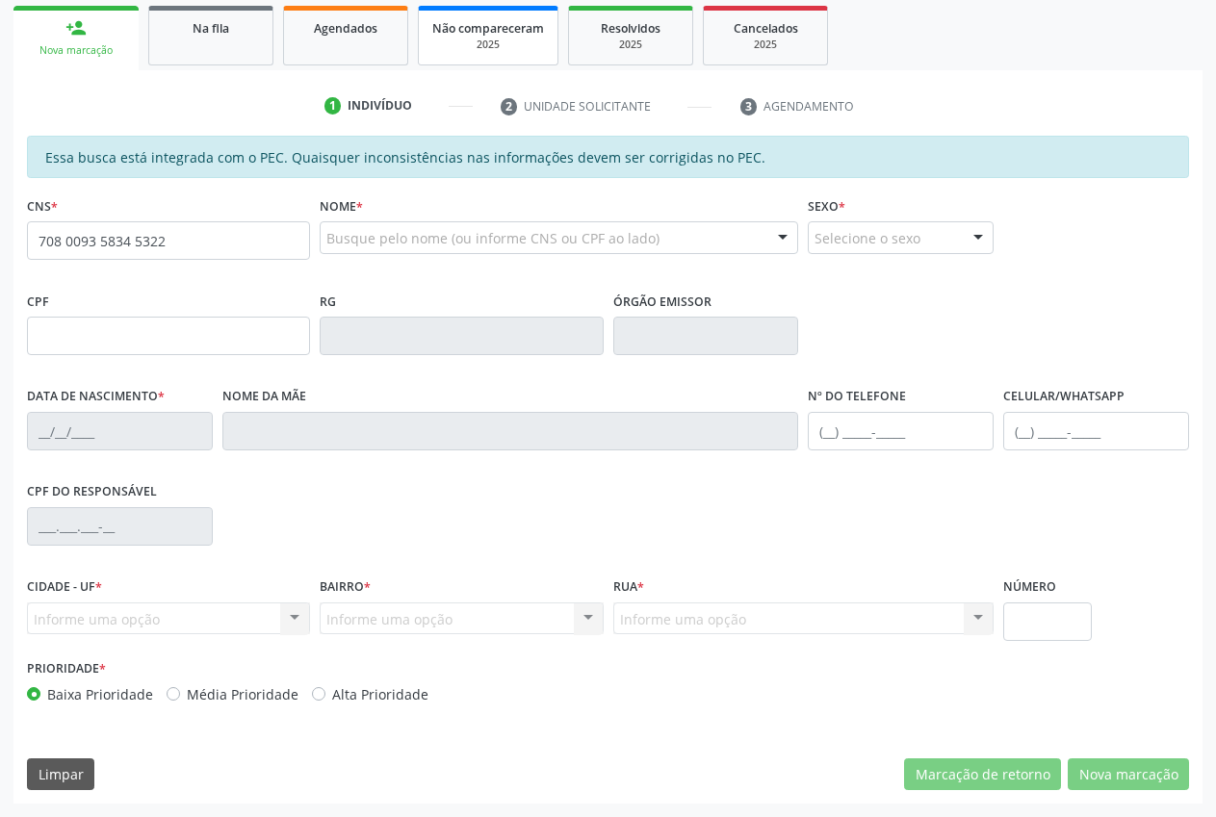
type input "708 0093 5834 5322"
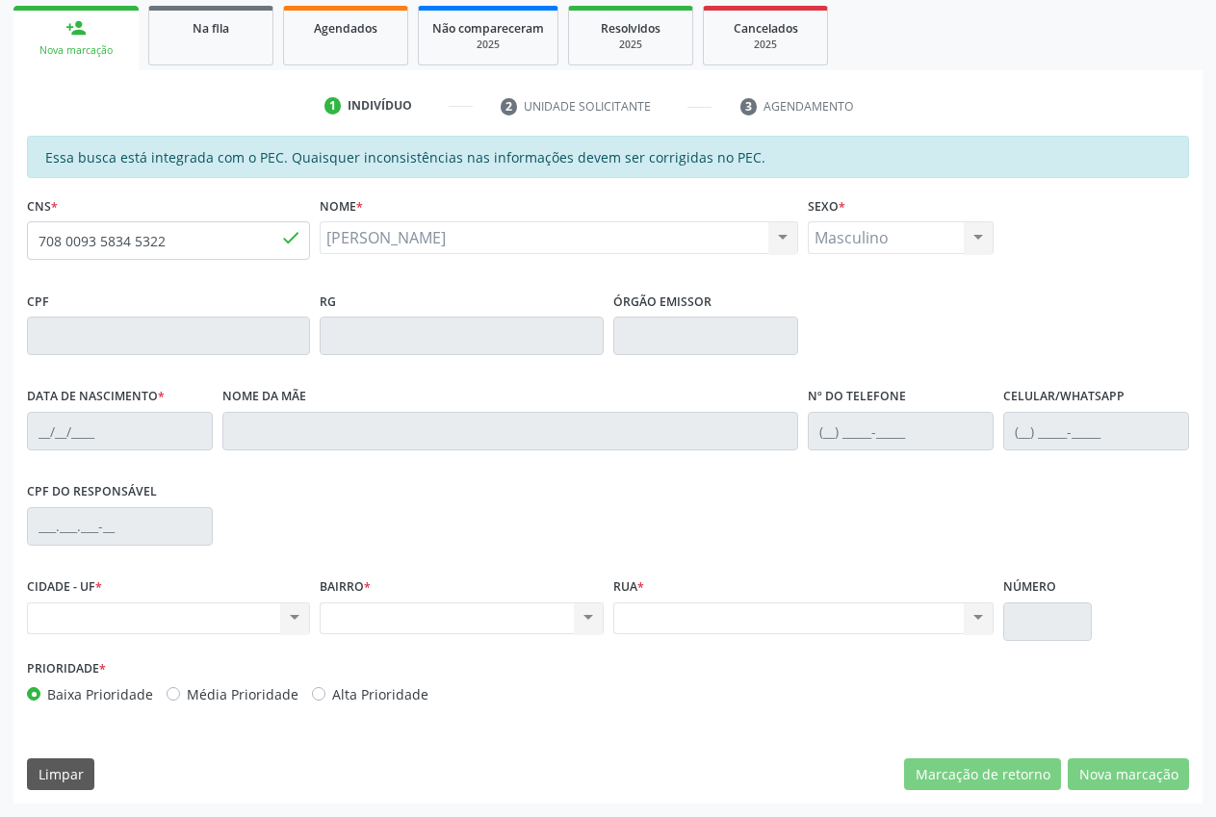
type input "[DATE]"
type input "Eurides Mendes Sousa"
type input "(87) 98131-3177"
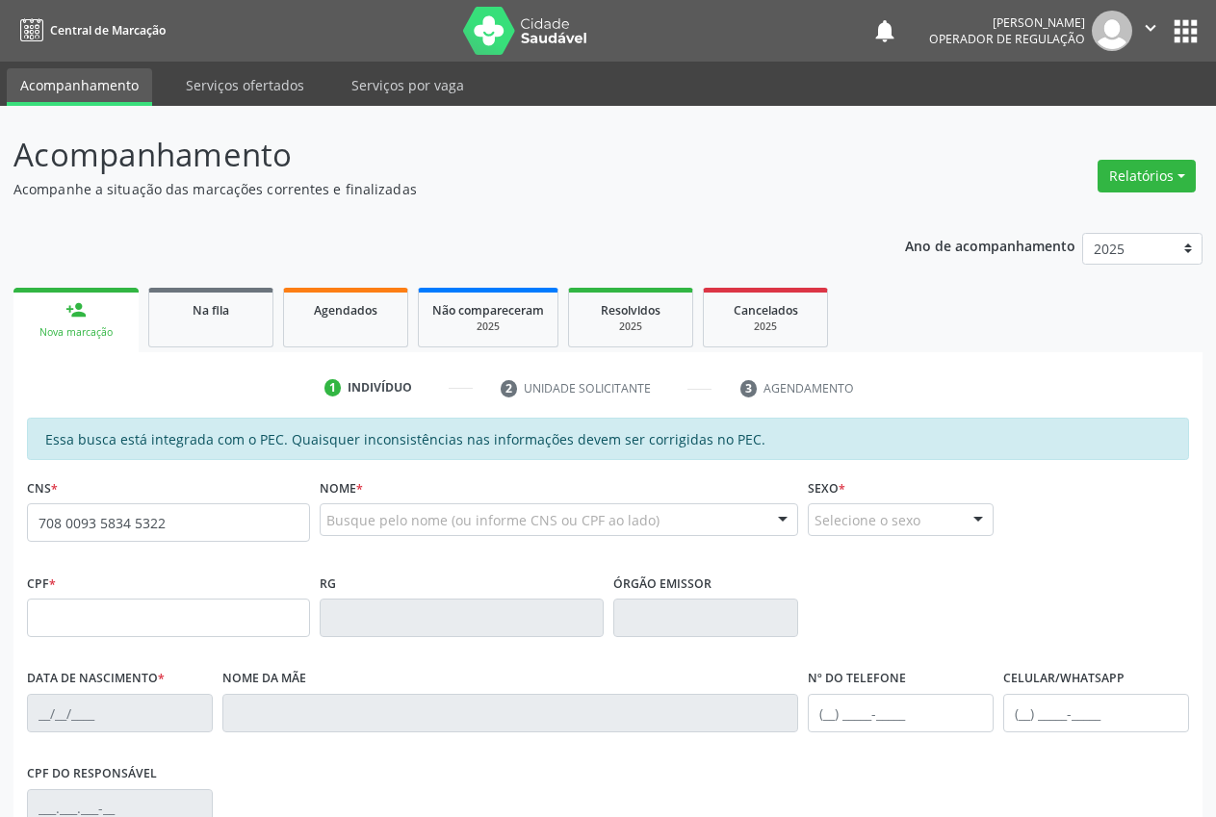
scroll to position [282, 0]
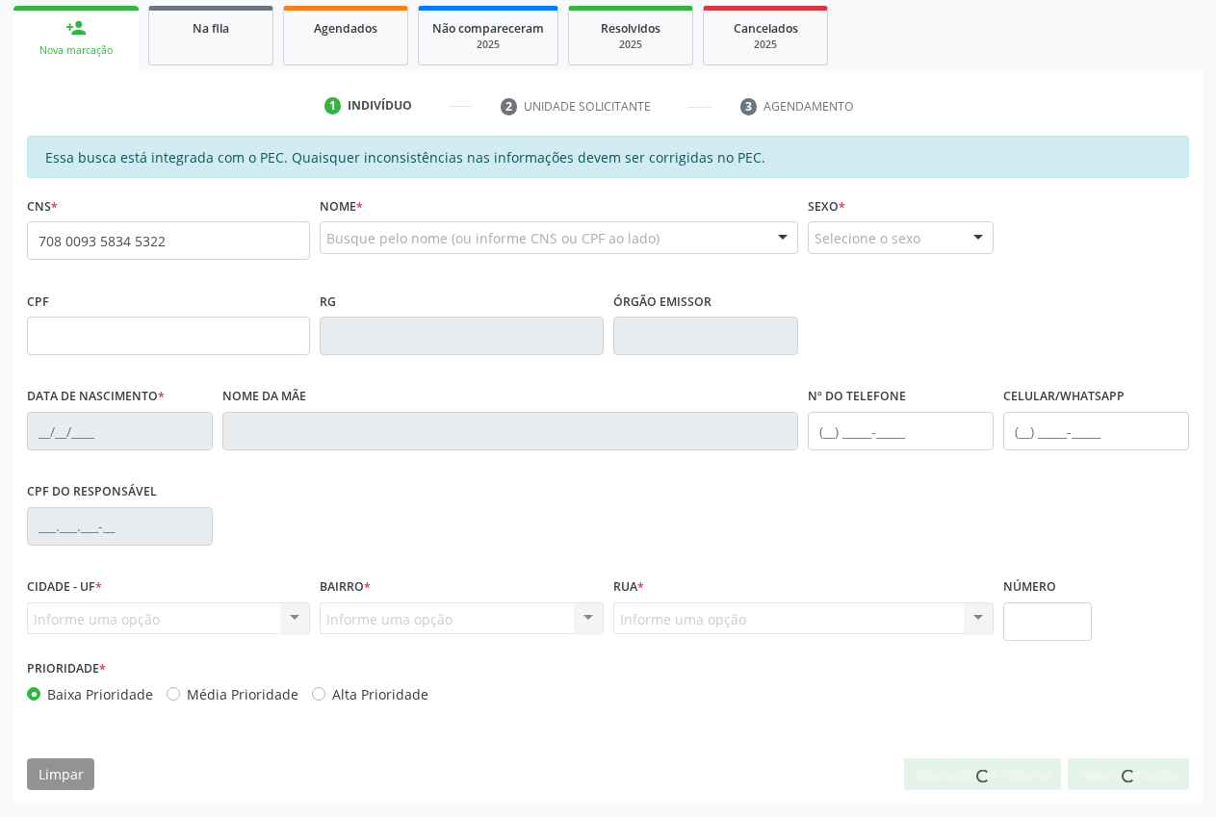
type input "708 0093 5834 5322"
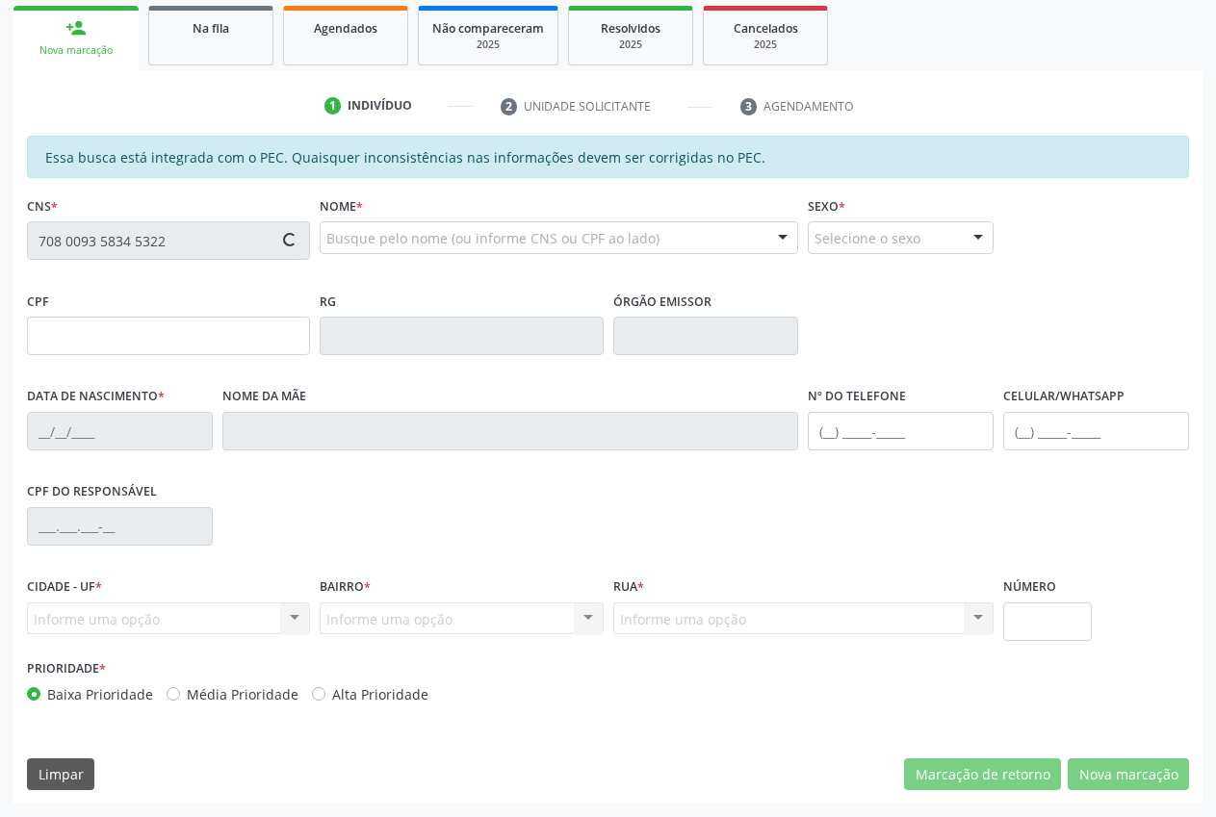
type input "[DATE]"
type input "[PERSON_NAME]"
type input "[PHONE_NUMBER]"
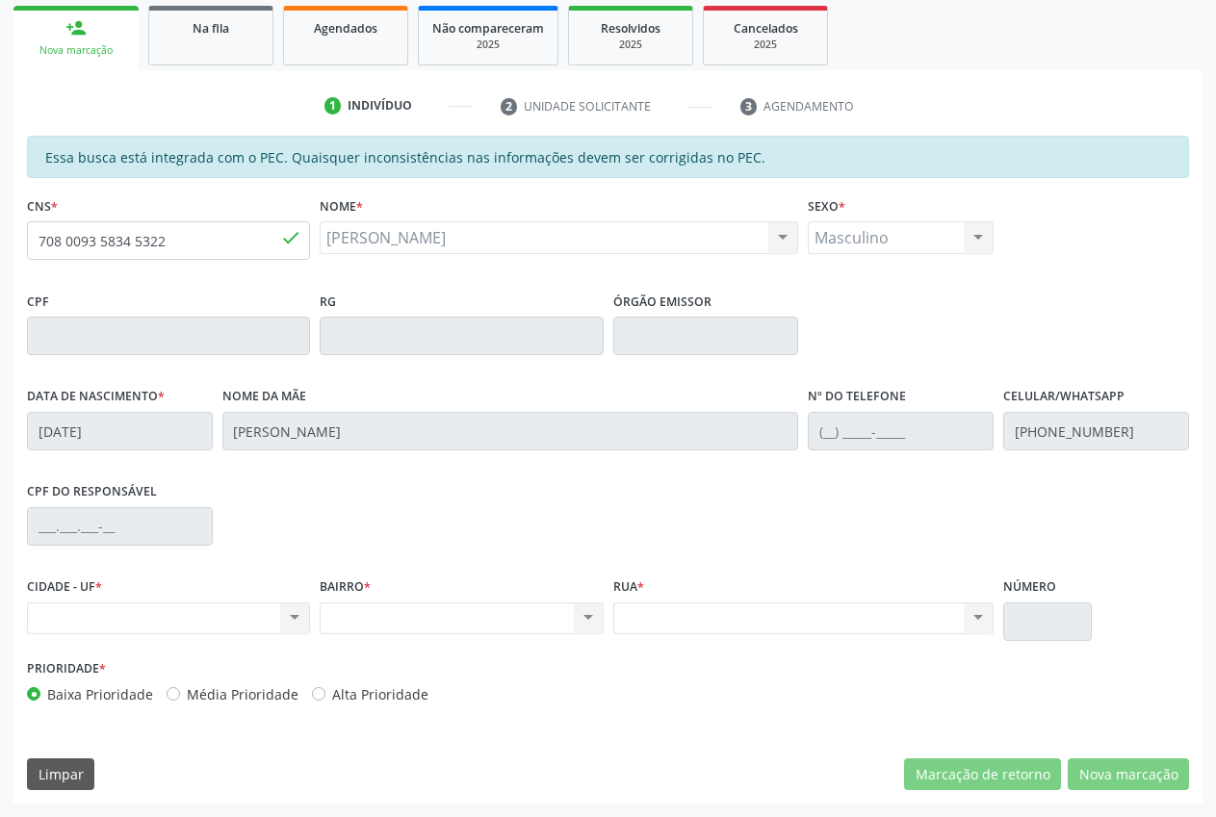
click at [548, 617] on div "Nenhum resultado encontrado para: " " Não há nenhuma opção para ser exibida." at bounding box center [461, 619] width 283 height 33
click at [247, 637] on div "CIDADE - UF * Nenhum resultado encontrado para: " " Não há nenhuma opção para s…" at bounding box center [168, 614] width 293 height 82
click at [262, 622] on div "Nenhum resultado encontrado para: " " Não há nenhuma opção para ser exibida." at bounding box center [168, 619] width 283 height 33
drag, startPoint x: 175, startPoint y: 241, endPoint x: 17, endPoint y: 238, distance: 157.9
drag, startPoint x: 17, startPoint y: 238, endPoint x: 158, endPoint y: 192, distance: 147.9
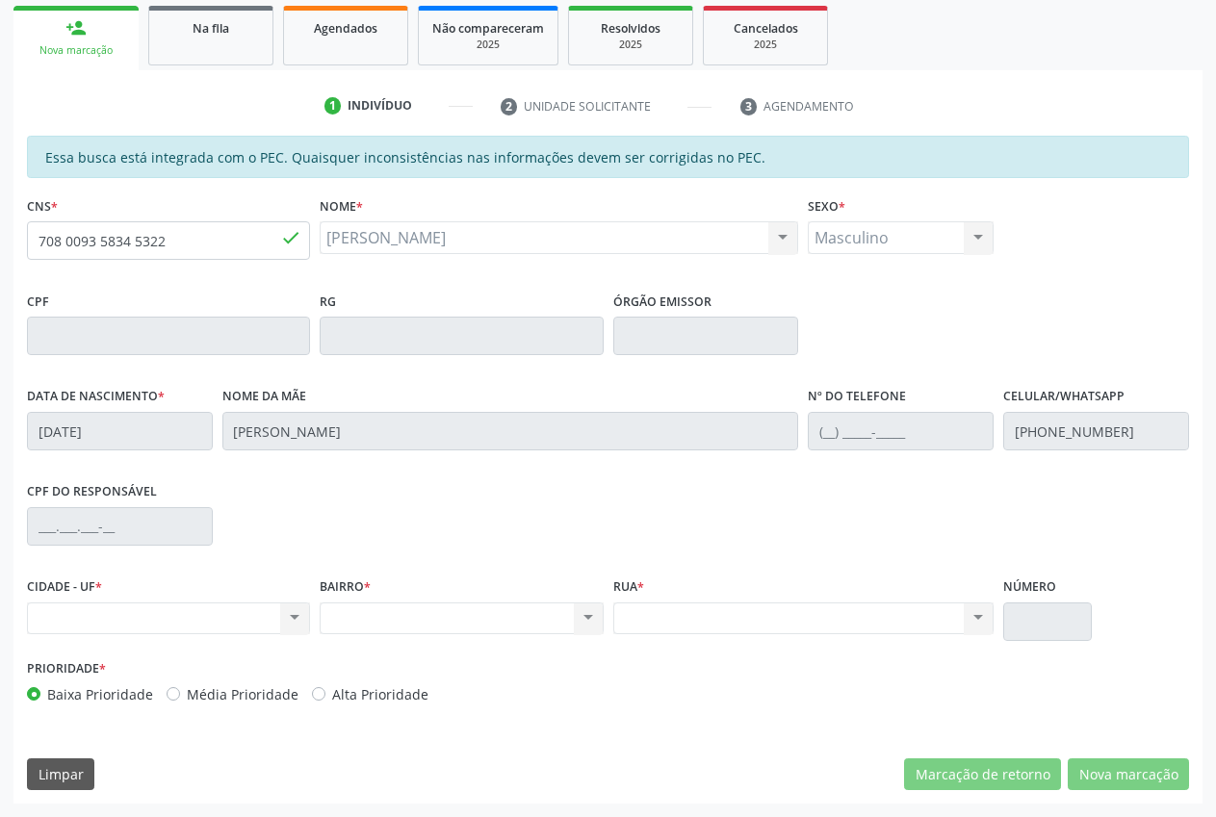
click at [158, 192] on div "CNS * 708 0093 5834 5322 done" at bounding box center [168, 226] width 283 height 68
drag, startPoint x: 40, startPoint y: 237, endPoint x: 186, endPoint y: 245, distance: 145.6
click at [188, 244] on input "708 0093 5834 5322" at bounding box center [168, 240] width 283 height 39
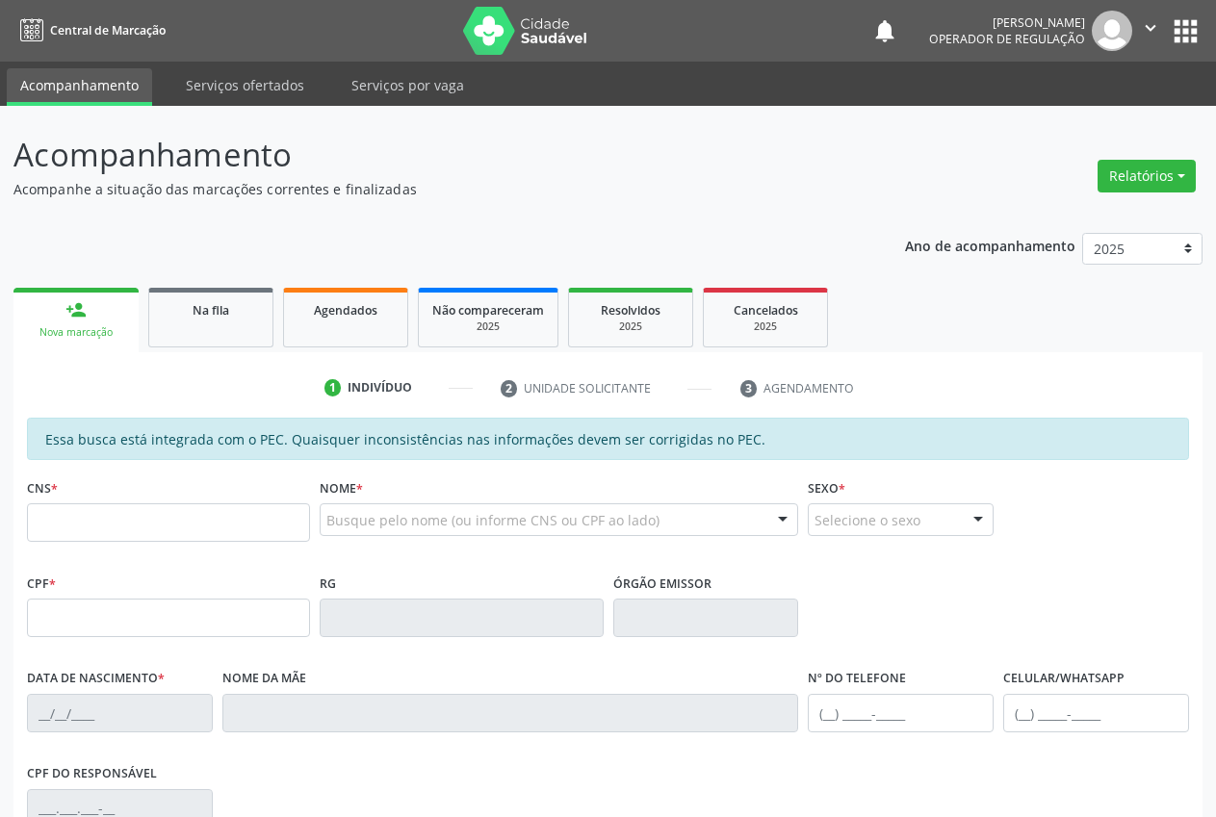
scroll to position [282, 0]
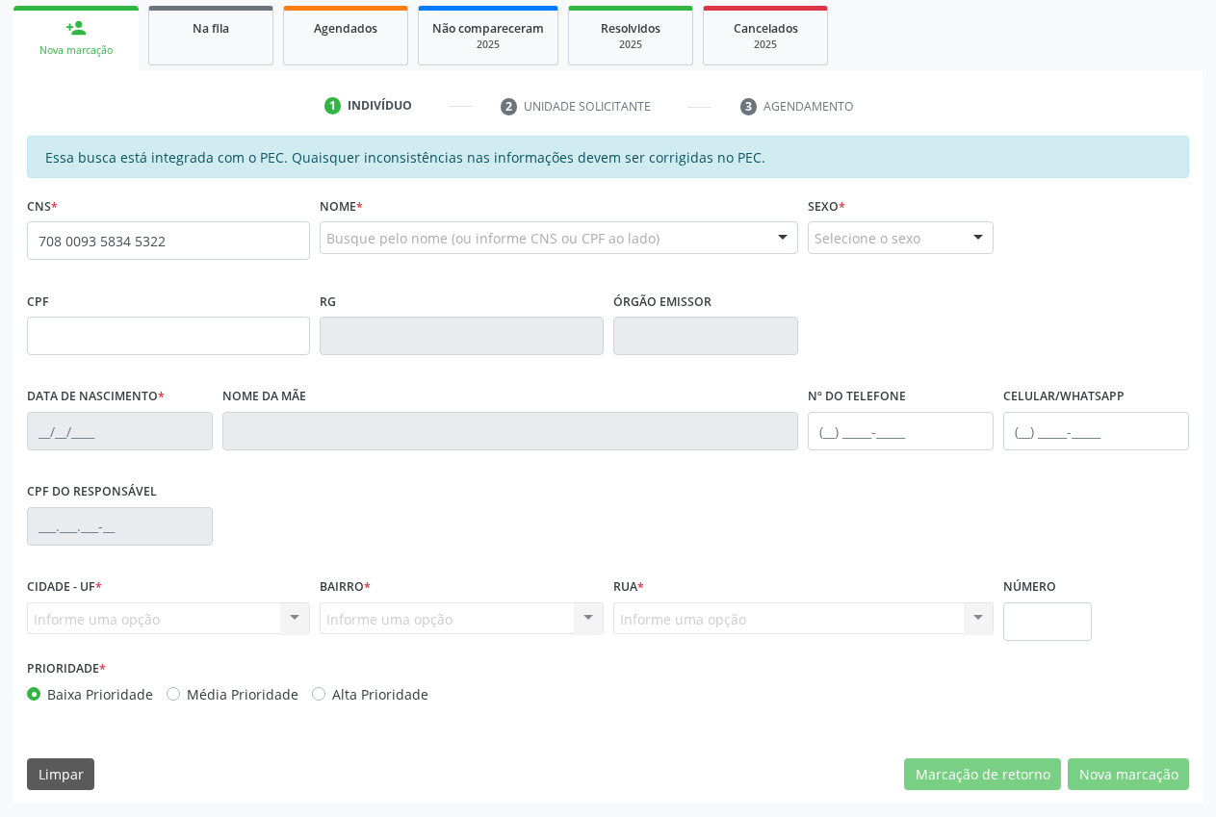
type input "708 0093 5834 5322"
type input "[DATE]"
type input "[PERSON_NAME]"
type input "[PHONE_NUMBER]"
type input "S/N"
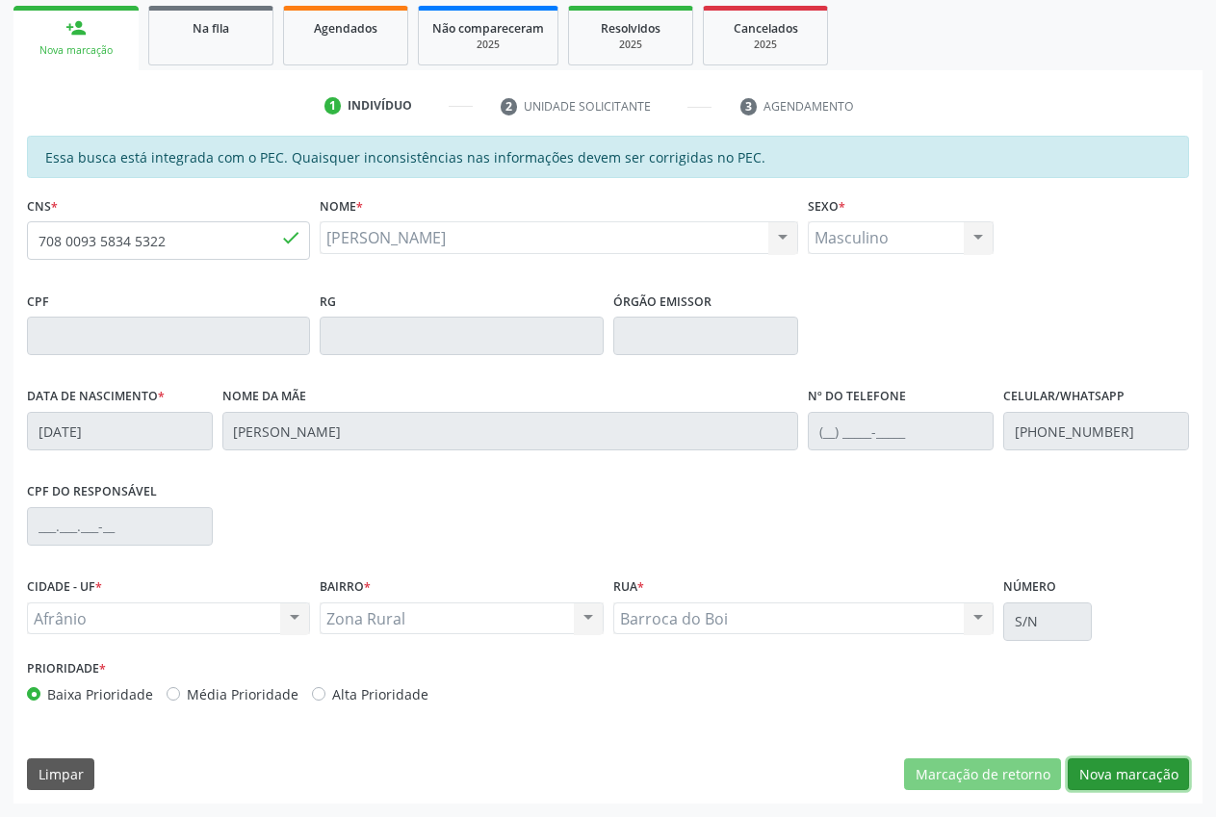
click at [1114, 774] on button "Nova marcação" at bounding box center [1128, 775] width 121 height 33
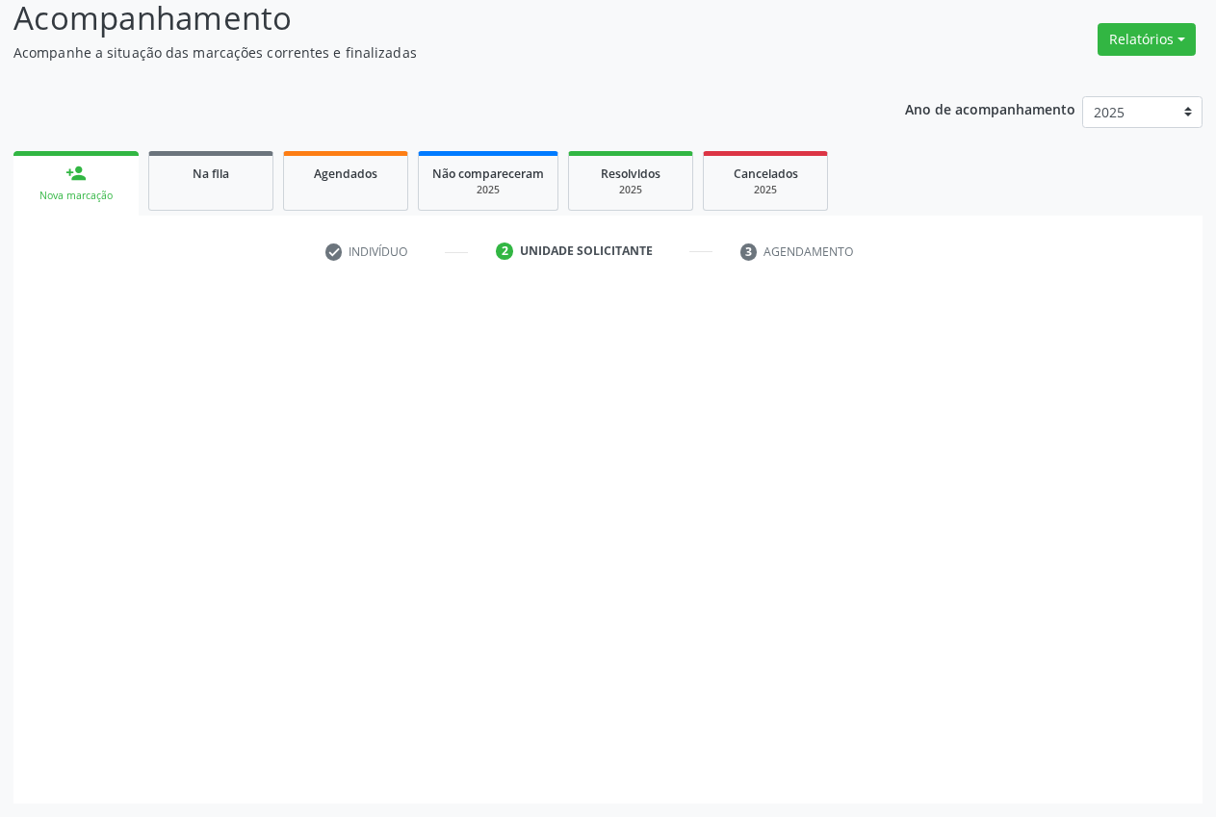
scroll to position [137, 0]
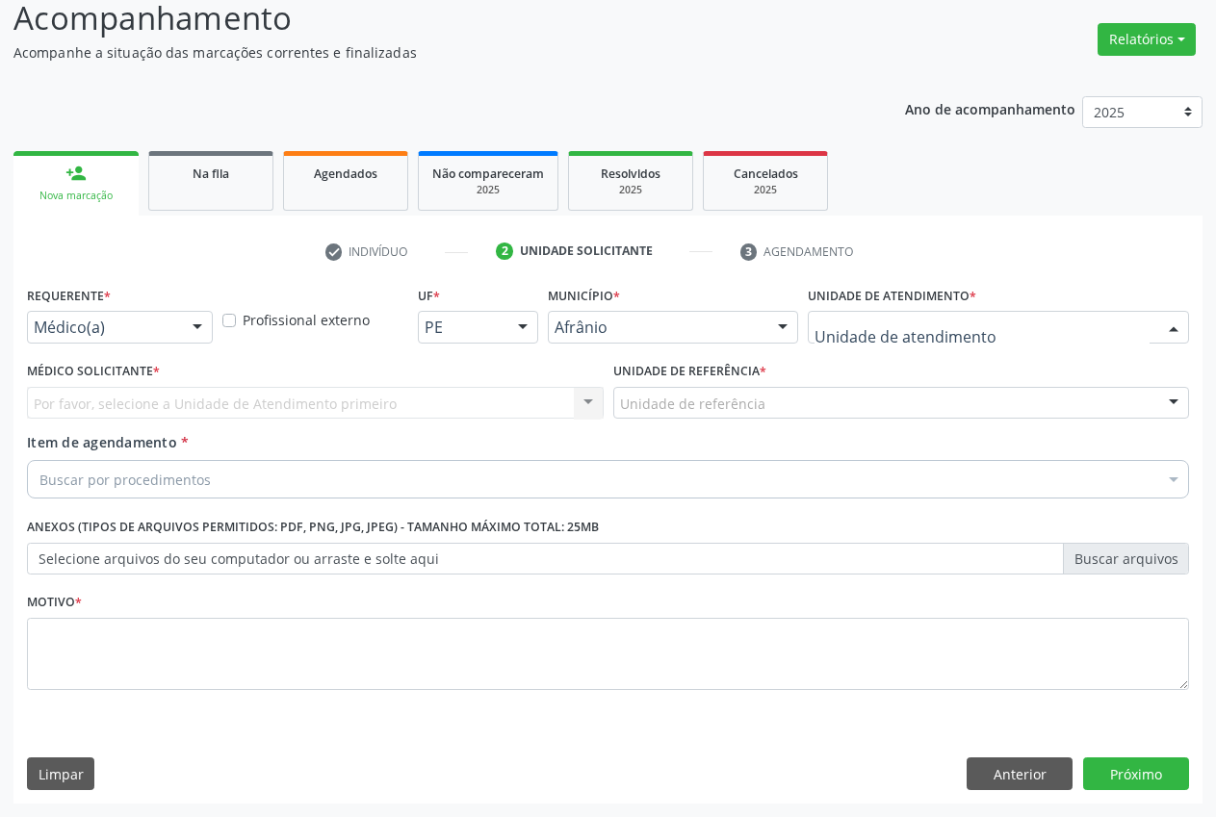
click at [972, 337] on div at bounding box center [998, 327] width 381 height 33
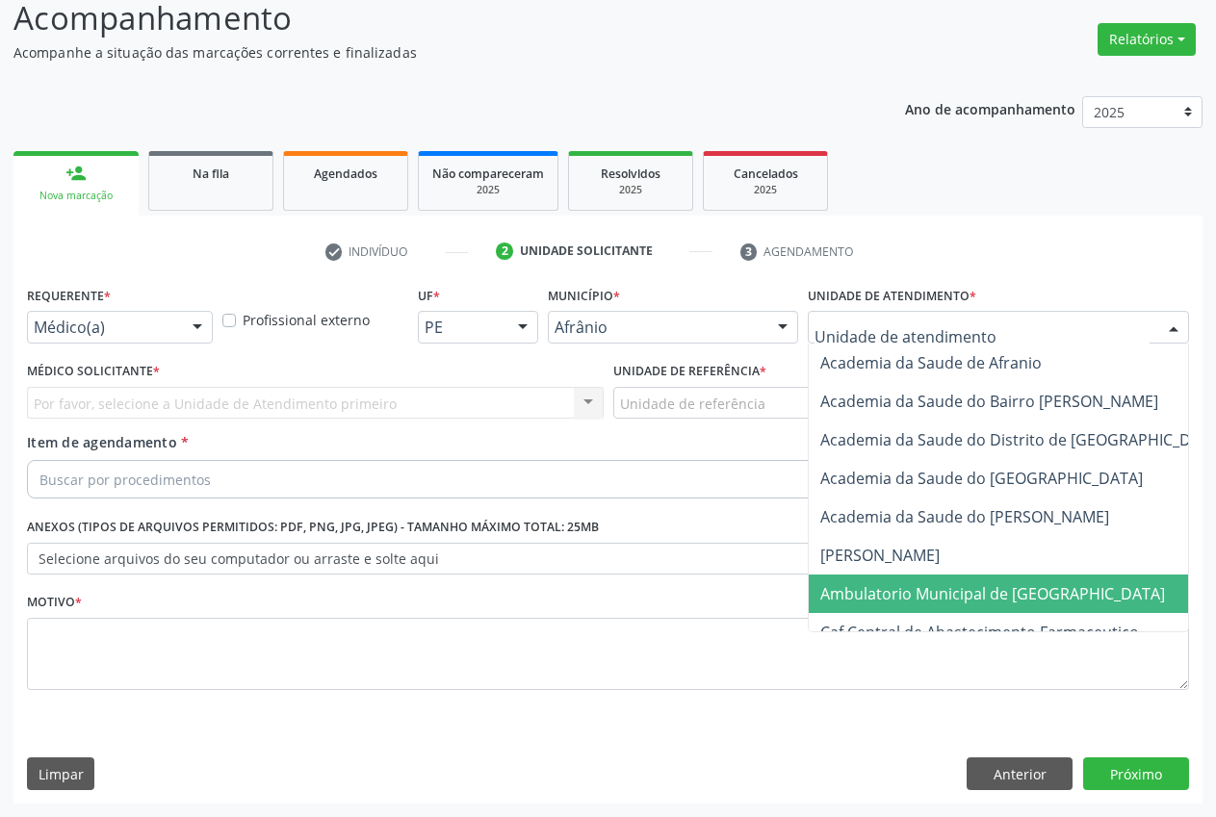
drag, startPoint x: 945, startPoint y: 602, endPoint x: 930, endPoint y: 550, distance: 54.2
click at [944, 602] on span "Ambulatorio Municipal de Saude" at bounding box center [992, 593] width 345 height 21
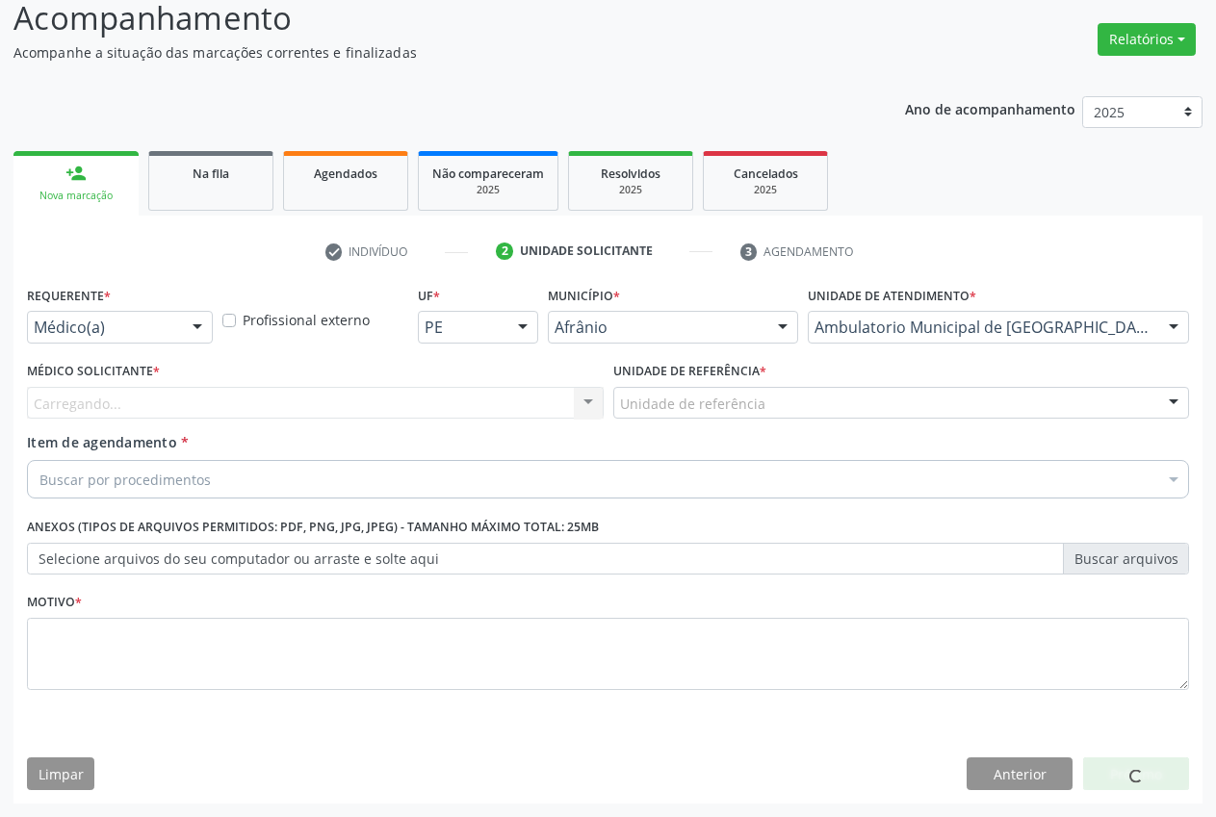
click at [770, 396] on div "Unidade de referência" at bounding box center [901, 403] width 577 height 33
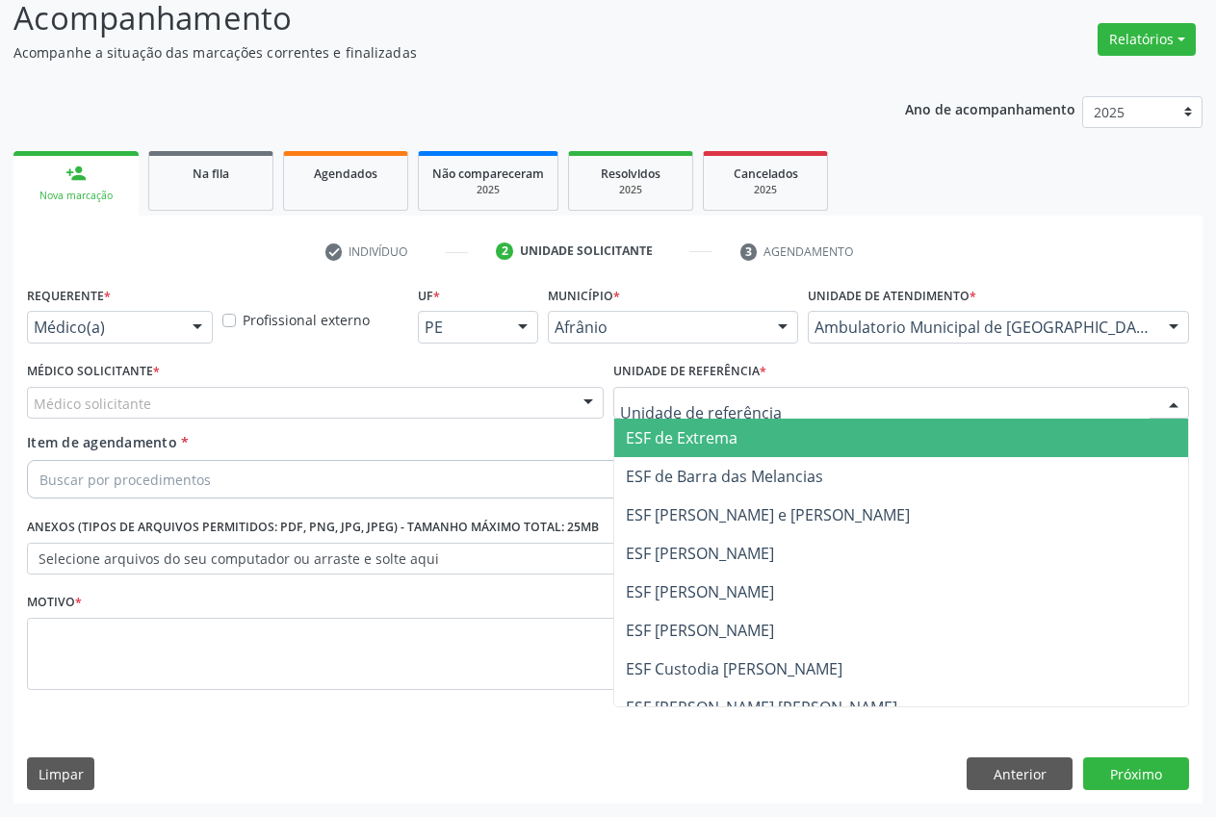
click at [762, 445] on span "ESF de Extrema" at bounding box center [901, 438] width 575 height 39
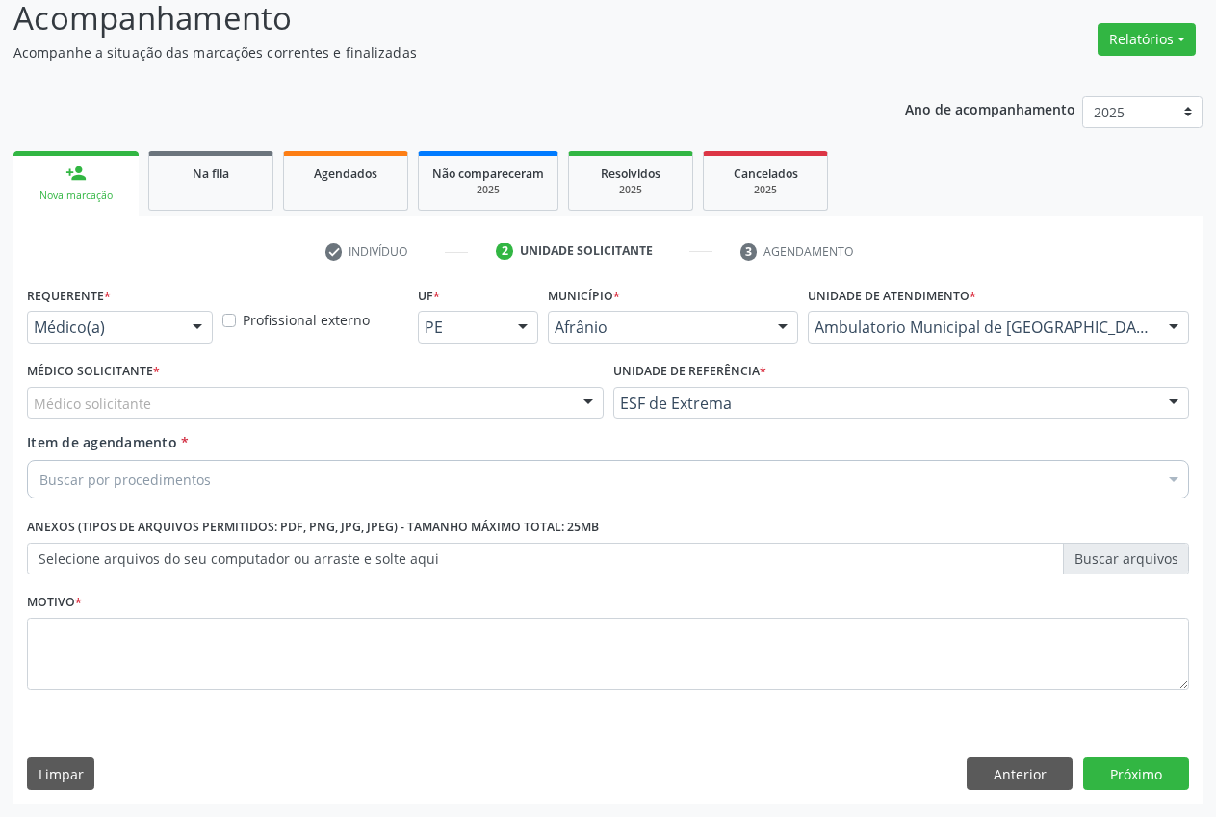
click at [588, 404] on div at bounding box center [588, 404] width 29 height 33
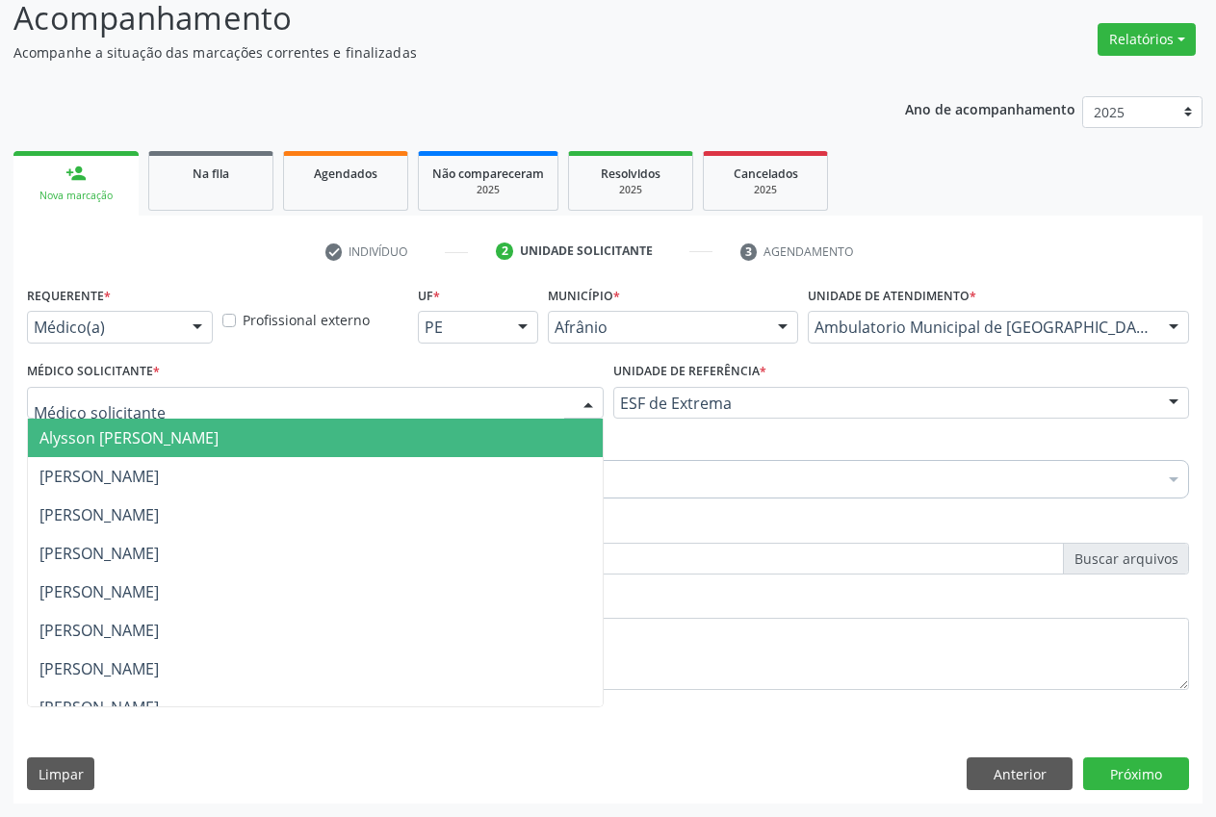
click at [499, 441] on span "Alysson [PERSON_NAME]" at bounding box center [315, 438] width 575 height 39
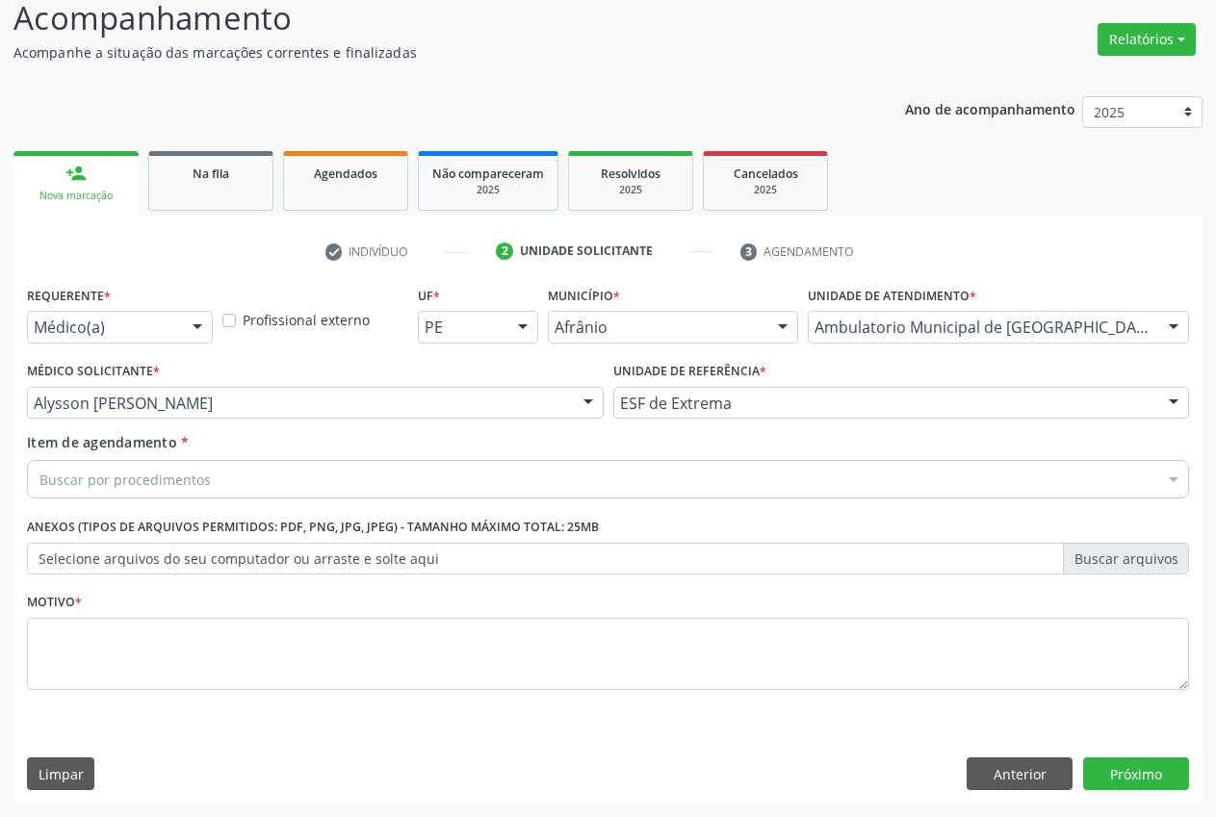
click at [278, 477] on div "Buscar por procedimentos" at bounding box center [608, 479] width 1162 height 39
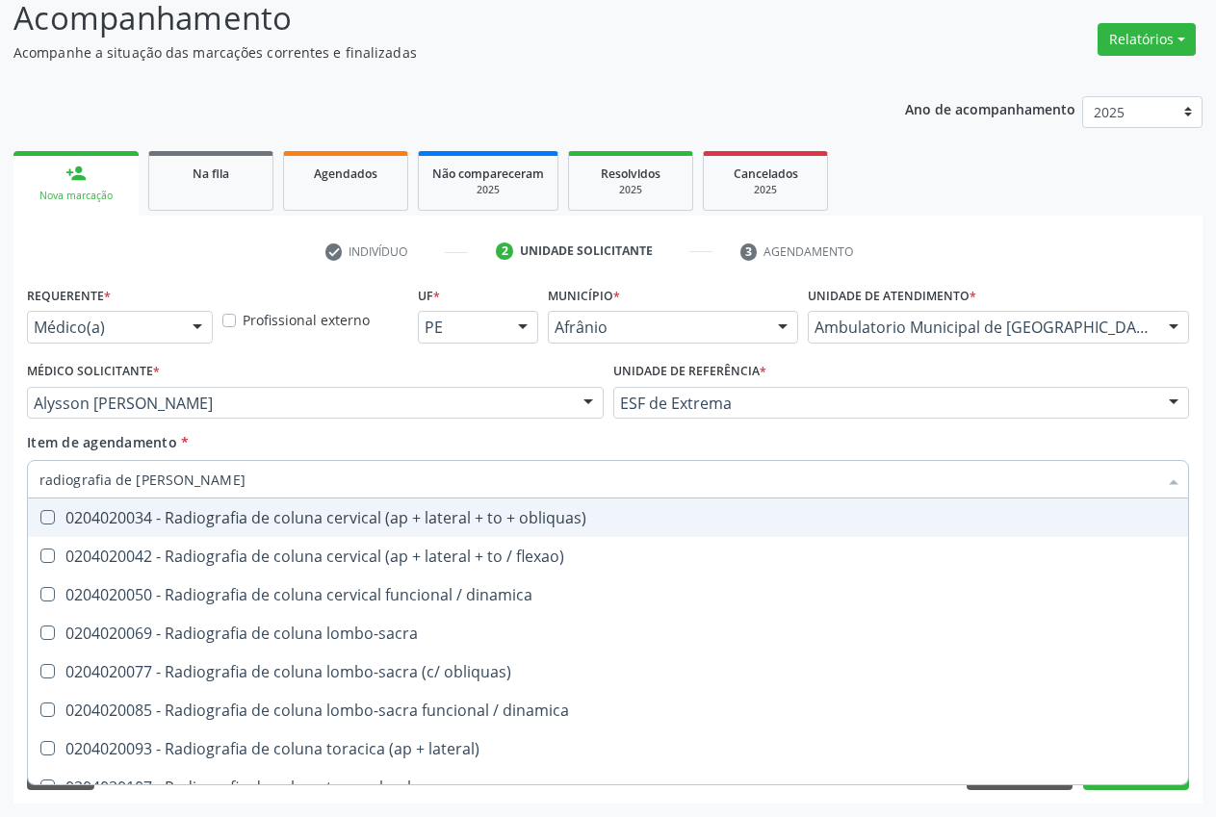
type input "radiografia de coluna"
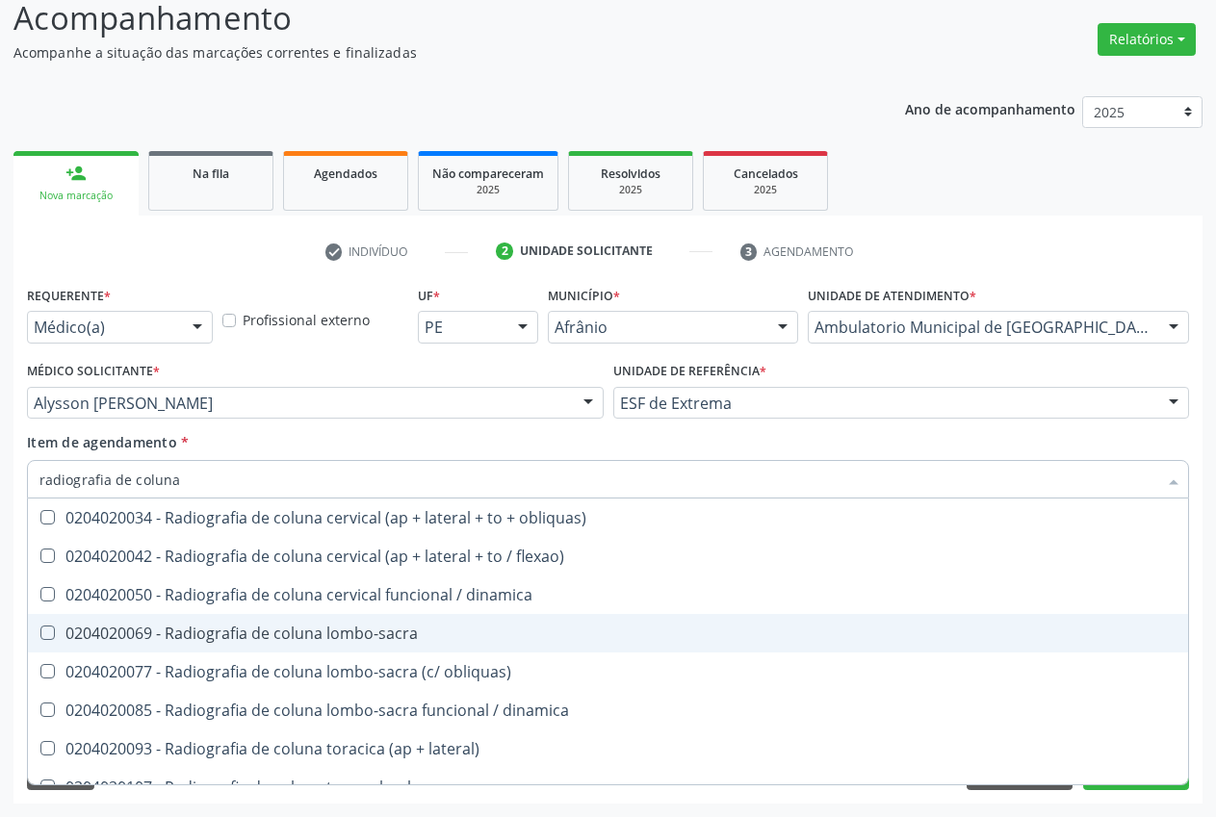
click at [286, 626] on div "0204020069 - Radiografia de coluna lombo-sacra" at bounding box center [607, 633] width 1137 height 15
click at [396, 633] on div "0204020069 - Radiografia de coluna lombo-sacra" at bounding box center [607, 633] width 1137 height 15
click at [398, 633] on div "0204020069 - Radiografia de coluna lombo-sacra" at bounding box center [607, 633] width 1137 height 15
checkbox lombo-sacra "true"
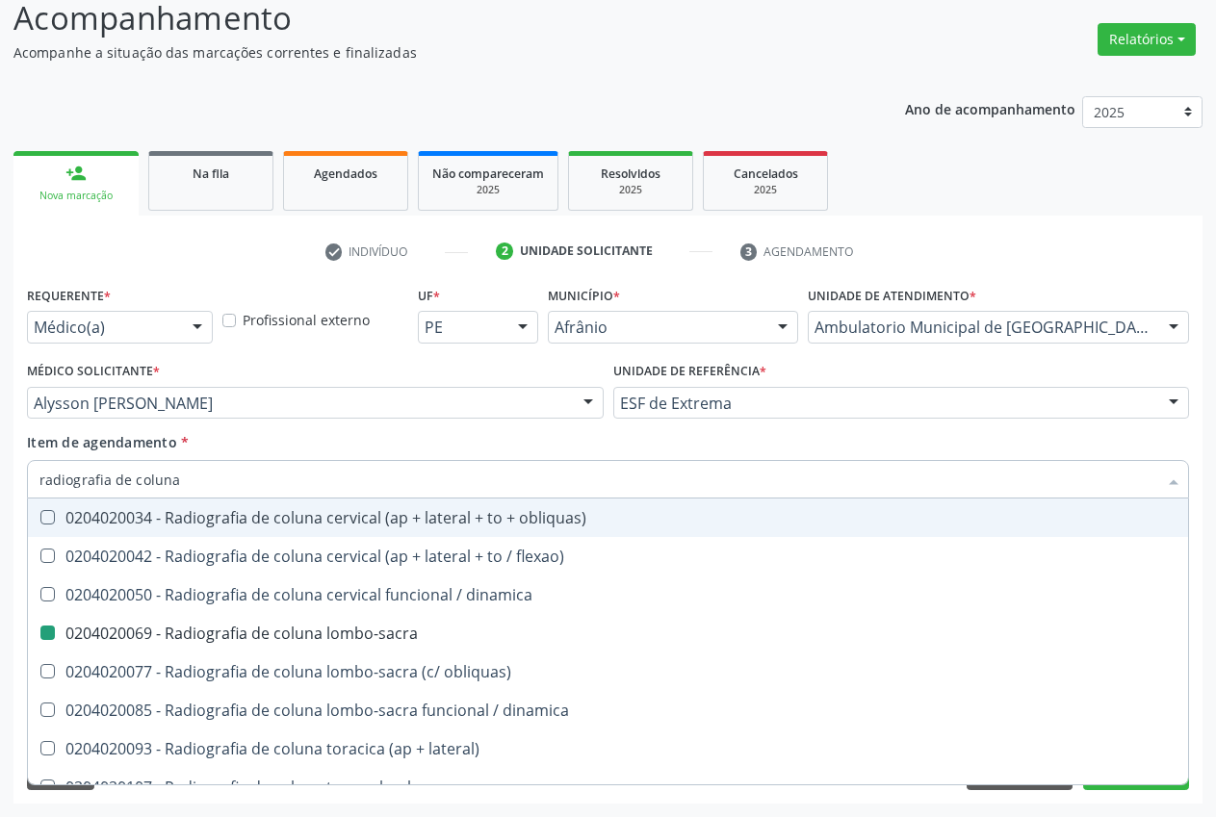
click at [388, 424] on div "Médico Solicitante * Alysson Rodrigo Ferreira Cavalcanti Alysson Rodrigo Ferrei…" at bounding box center [315, 394] width 586 height 75
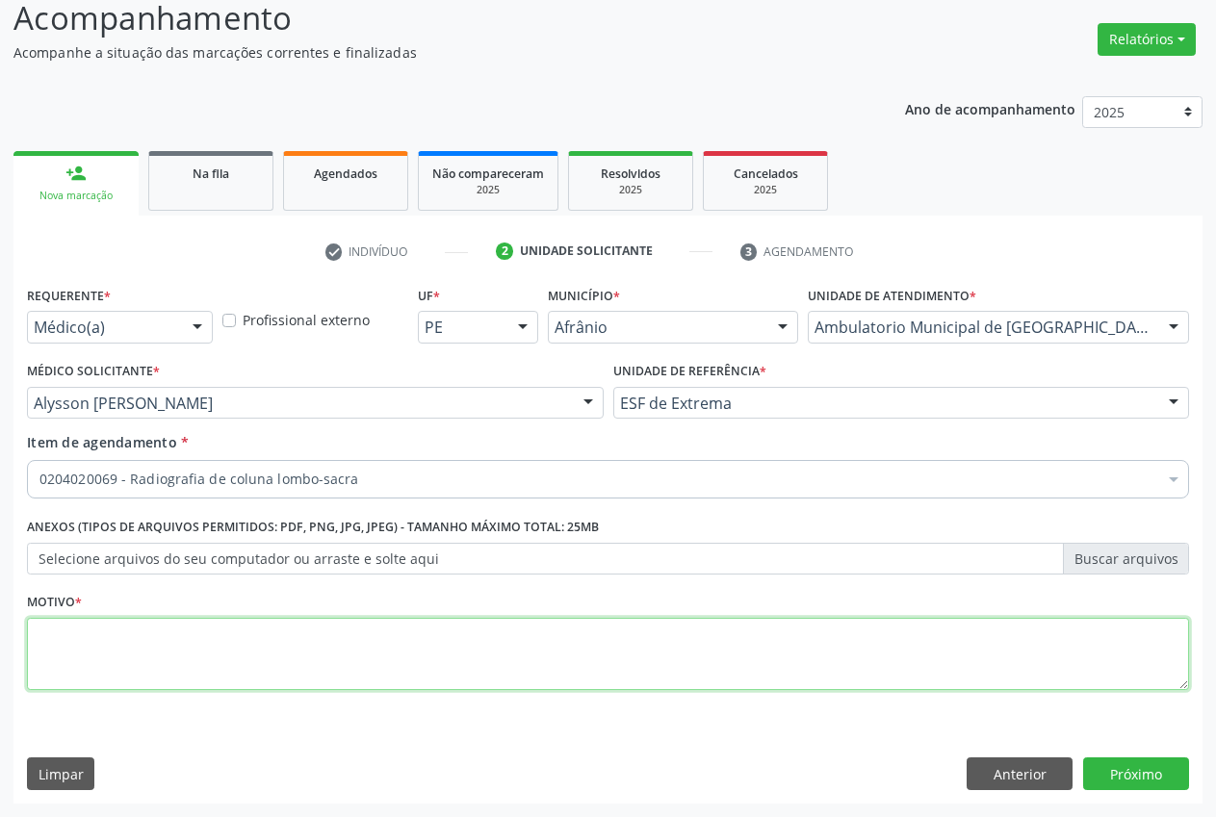
click at [148, 642] on textarea at bounding box center [608, 654] width 1162 height 73
type textarea "."
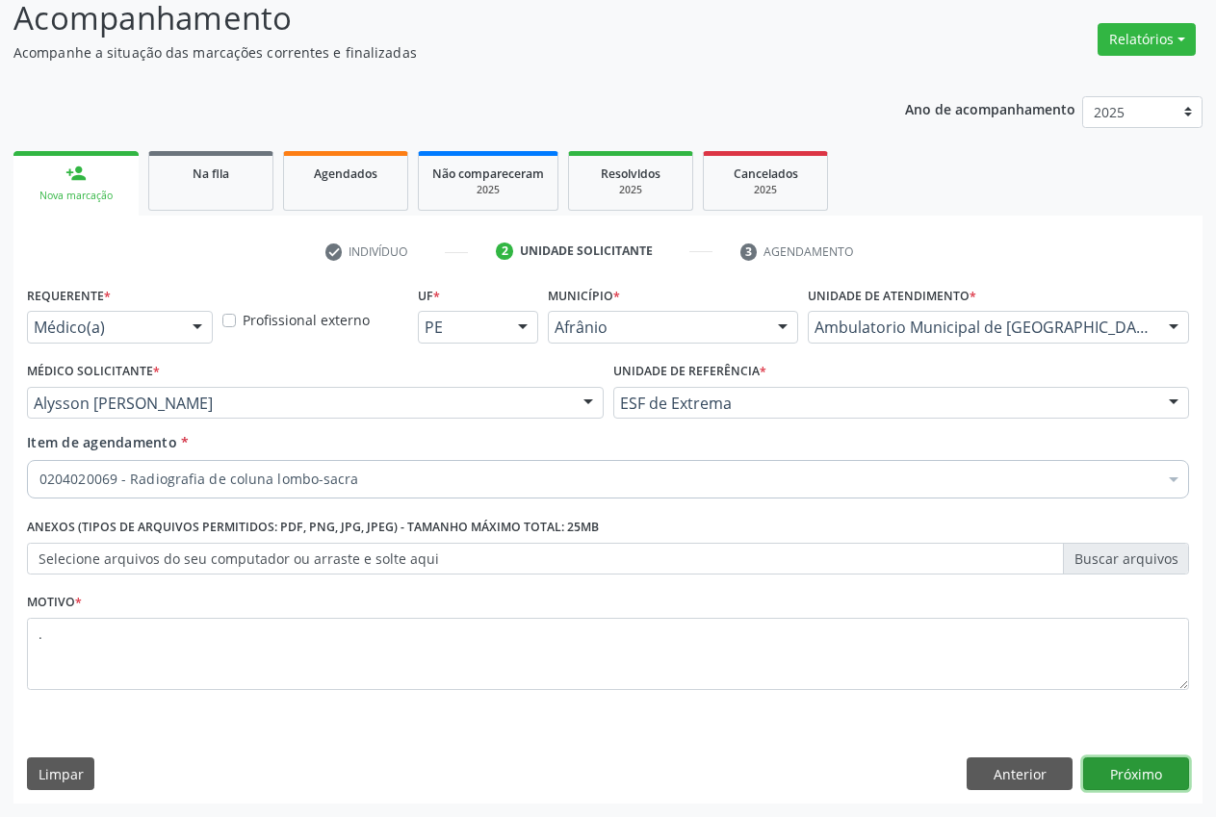
click at [1103, 763] on button "Próximo" at bounding box center [1136, 774] width 106 height 33
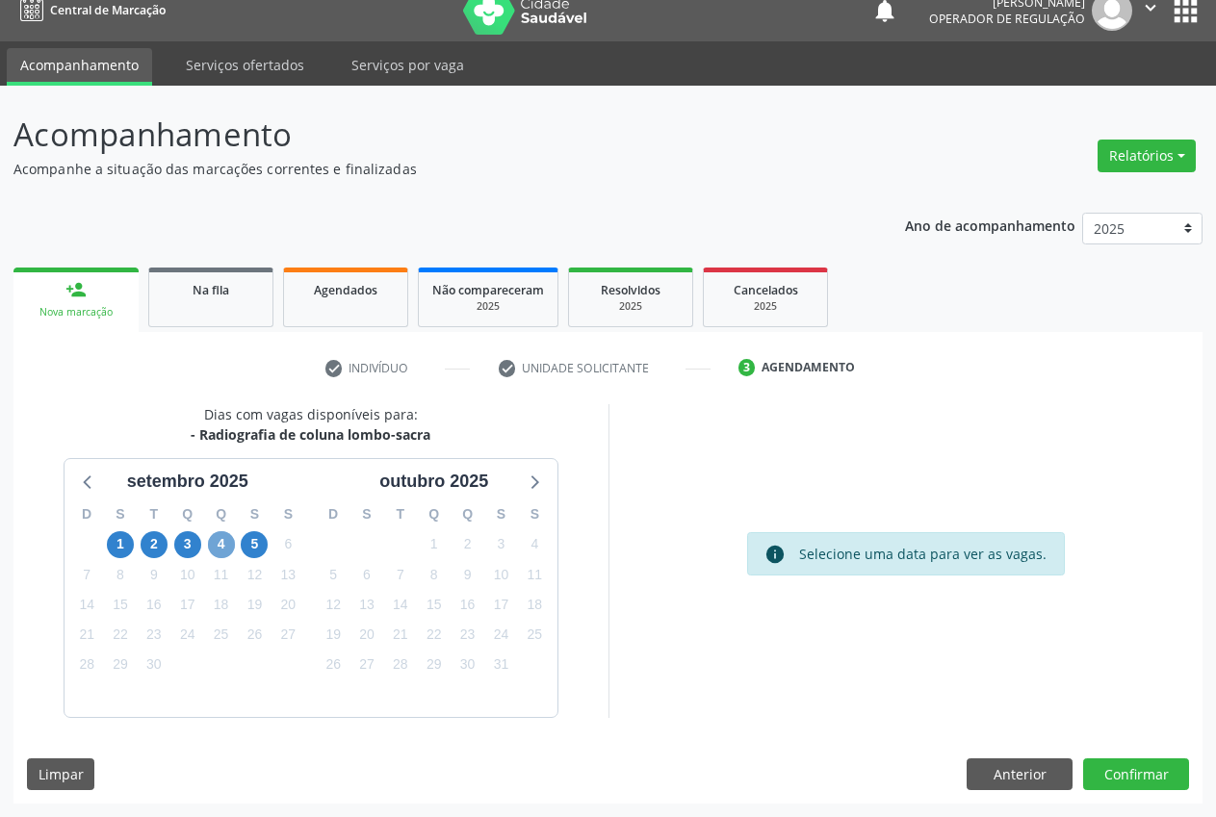
click at [226, 547] on span "4" at bounding box center [221, 544] width 27 height 27
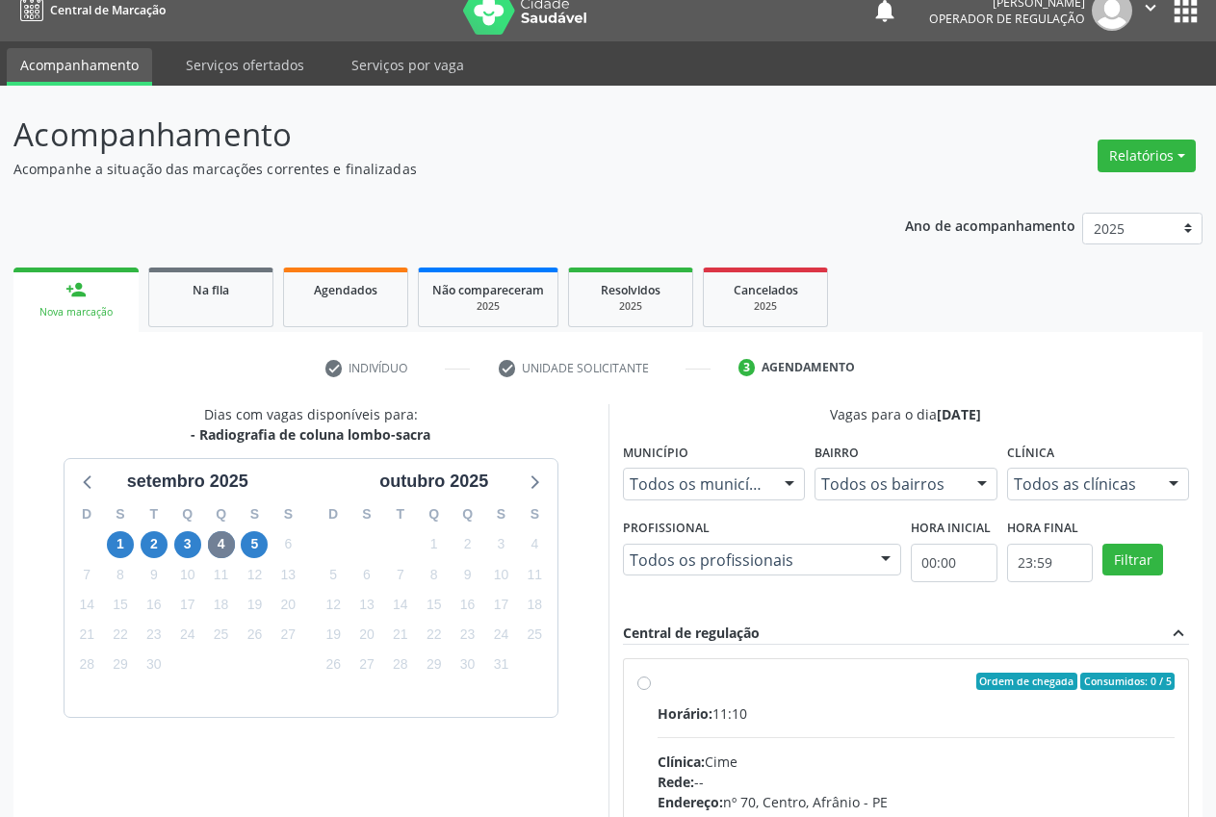
click at [1156, 482] on div "Todos as clínicas Todos as clínicas Cime Nenhum resultado encontrado para: " " …" at bounding box center [1098, 484] width 183 height 33
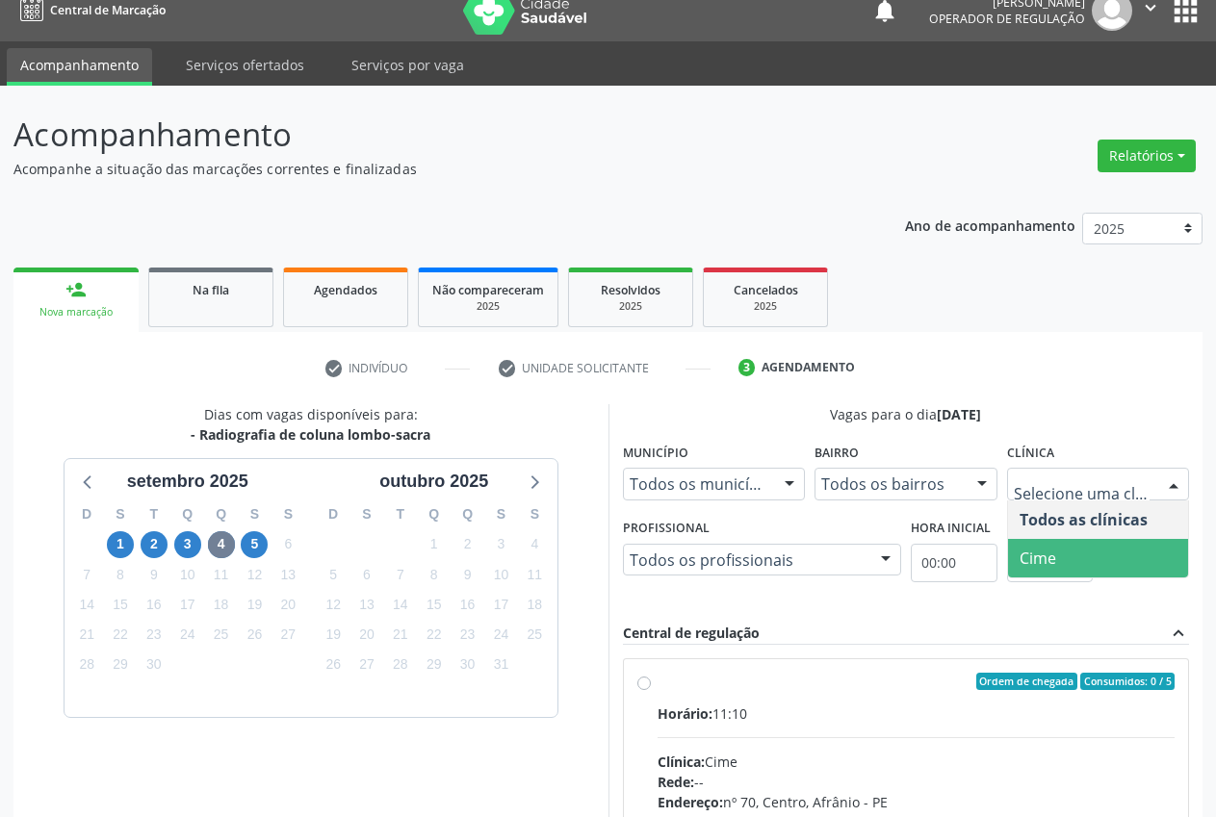
click at [1118, 560] on span "Cime" at bounding box center [1098, 558] width 181 height 39
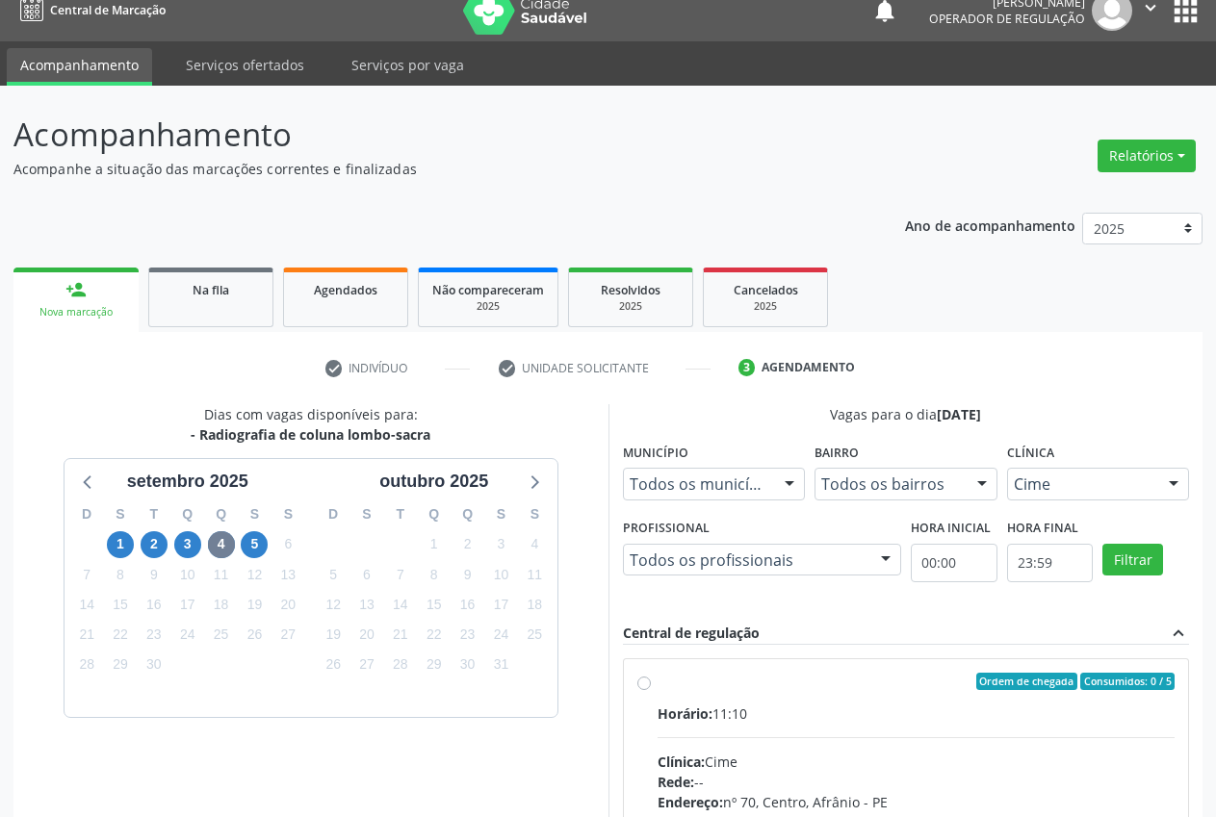
click at [698, 681] on div "Ordem de chegada Consumidos: 0 / 5" at bounding box center [916, 681] width 518 height 17
click at [651, 681] on input "Ordem de chegada Consumidos: 0 / 5 Horário: 11:10 Clínica: Cime Rede: -- Endere…" at bounding box center [643, 681] width 13 height 17
radio input "true"
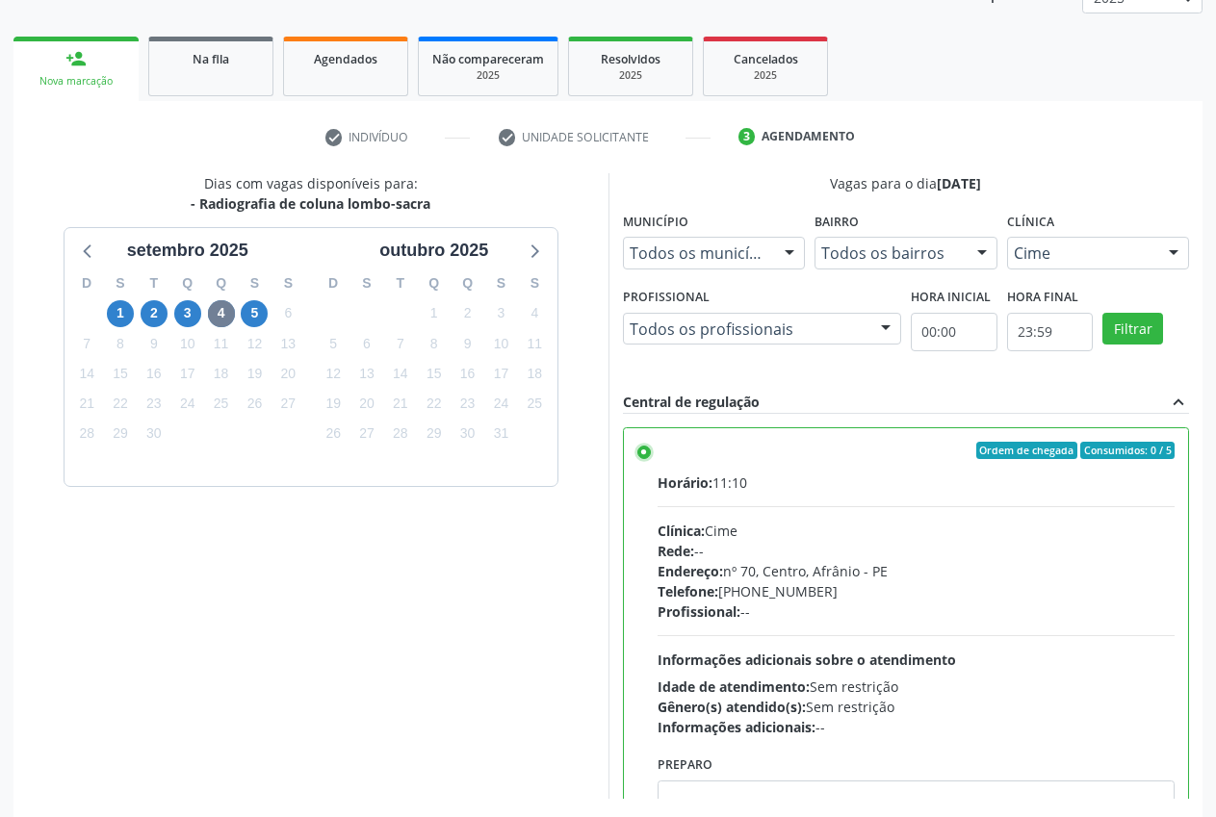
scroll to position [333, 0]
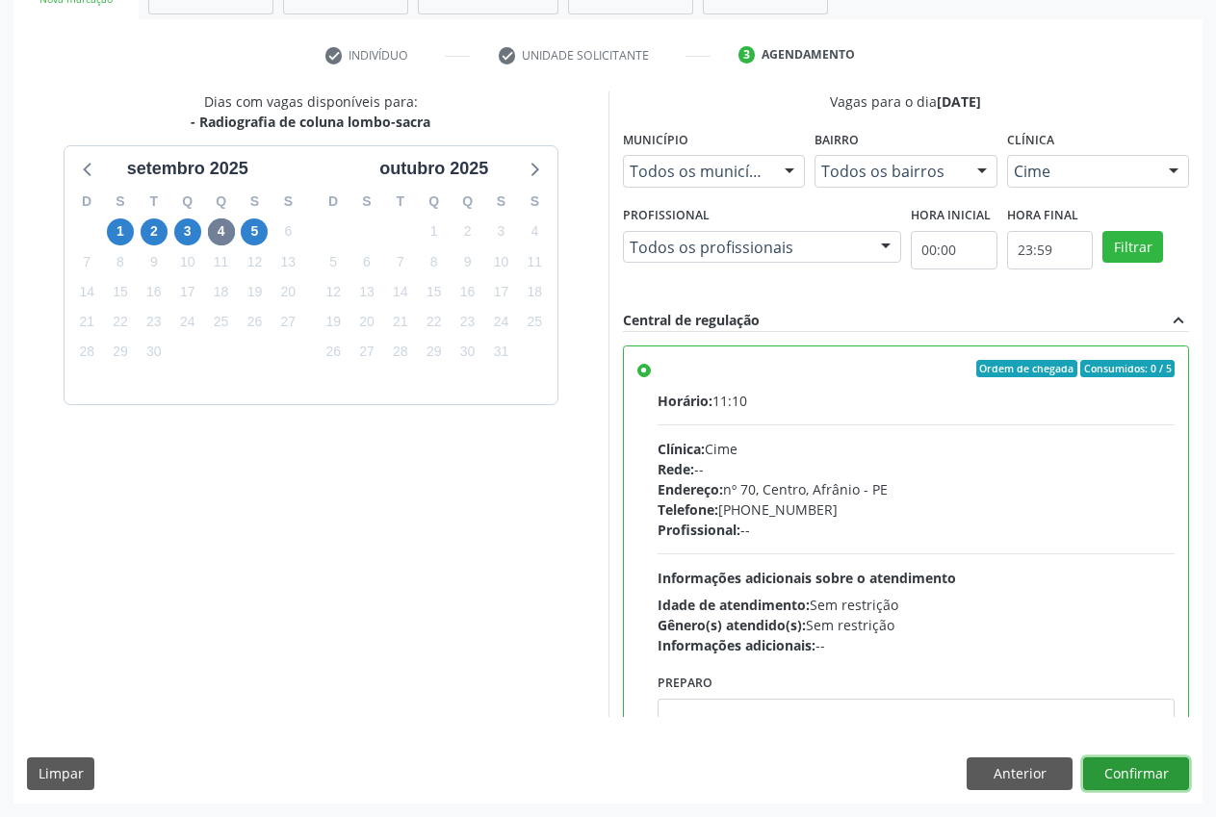
click at [1155, 777] on button "Confirmar" at bounding box center [1136, 774] width 106 height 33
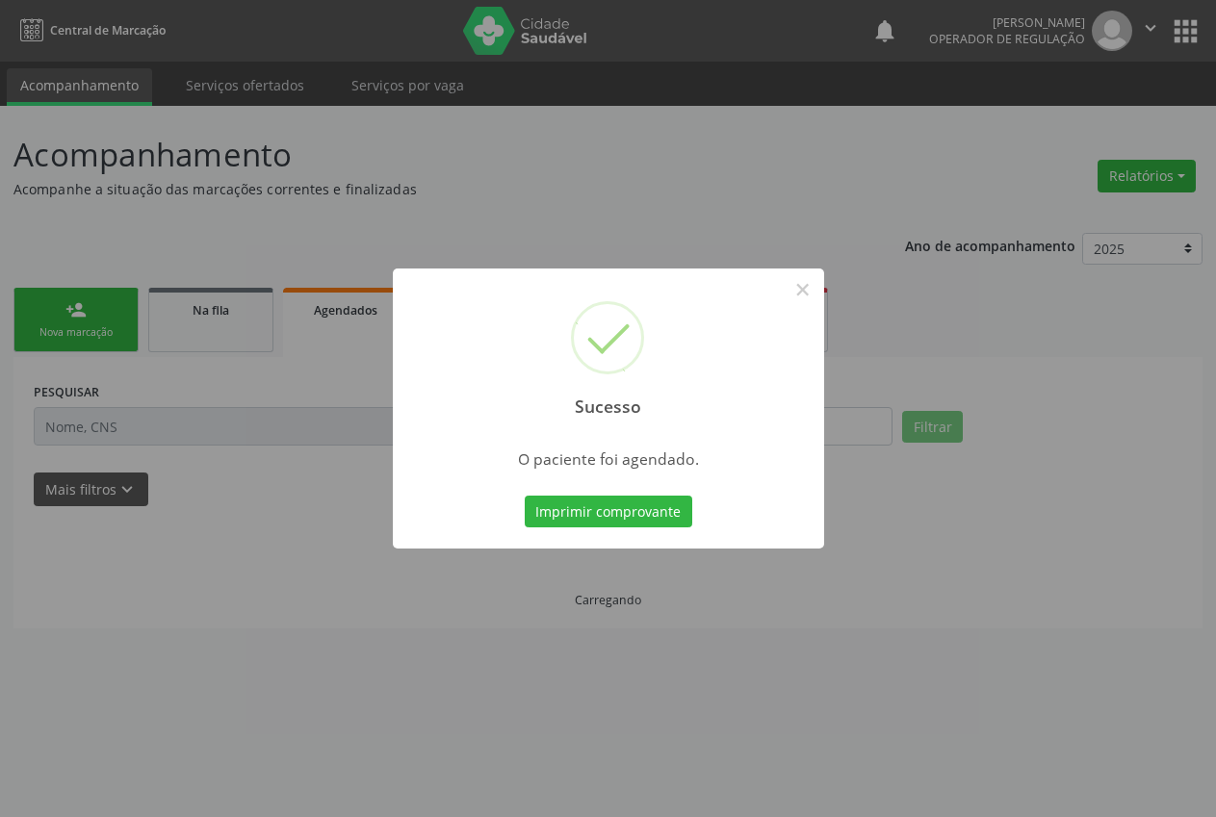
scroll to position [0, 0]
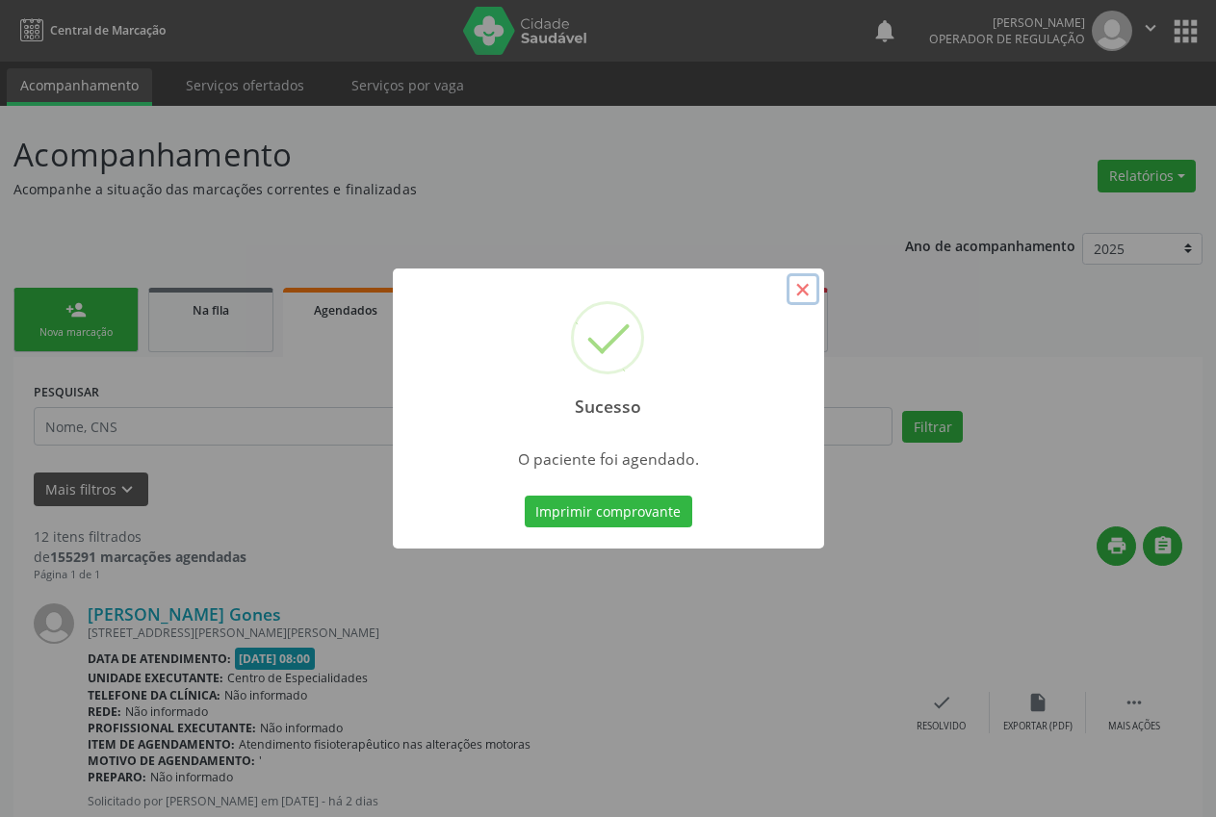
click at [801, 285] on button "×" at bounding box center [802, 289] width 33 height 33
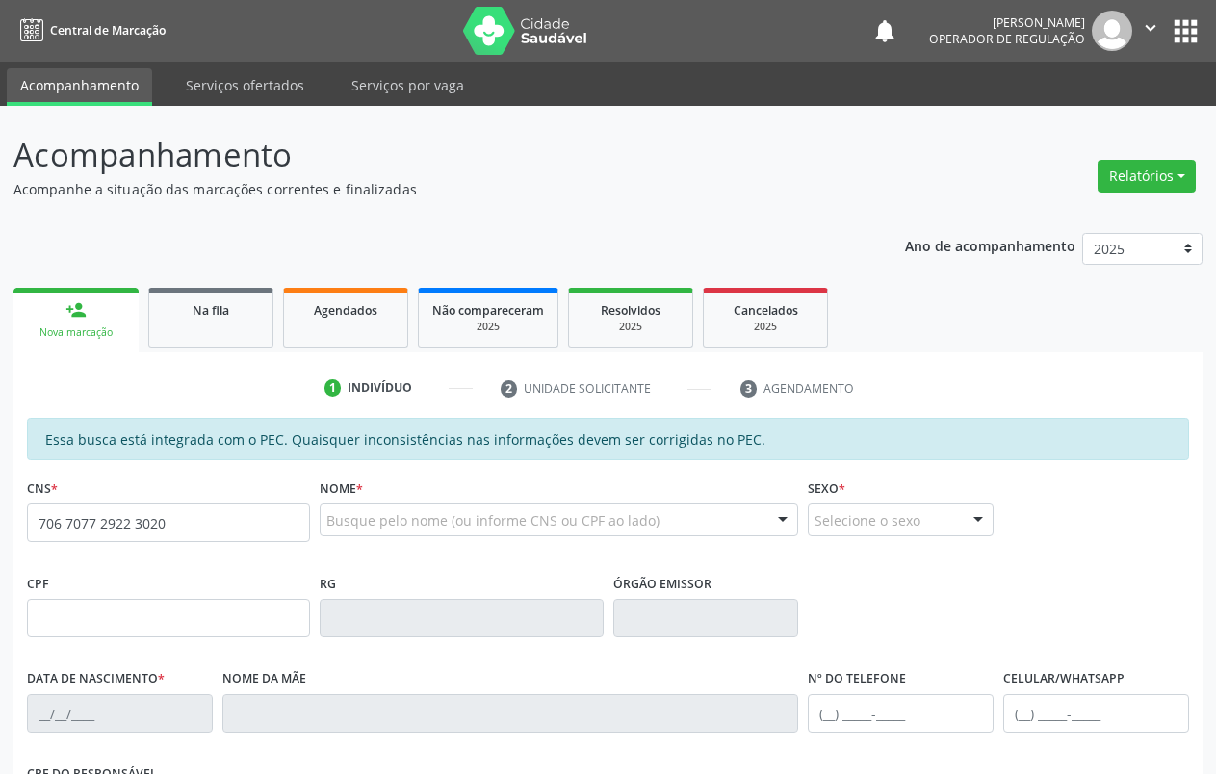
type input "706 7077 2922 3020"
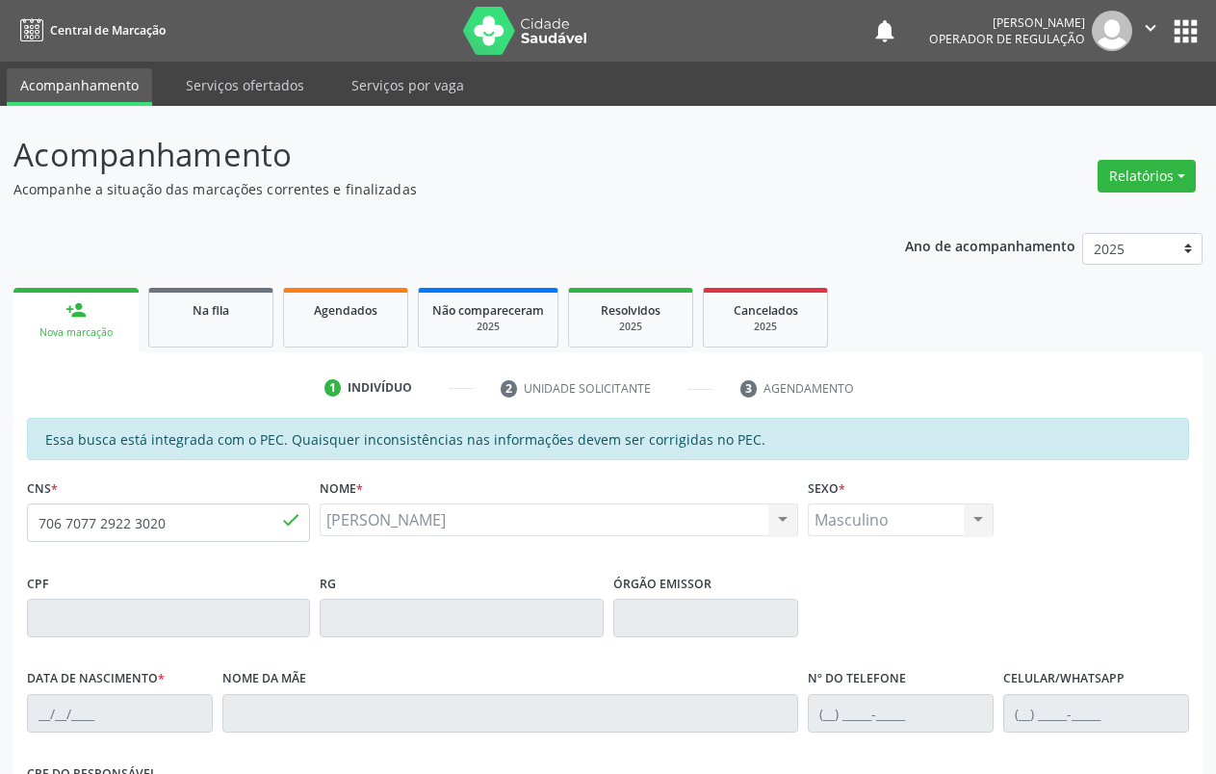
type input "[DATE]"
type input "[PERSON_NAME]"
type input "[PHONE_NUMBER]"
type input "S/N"
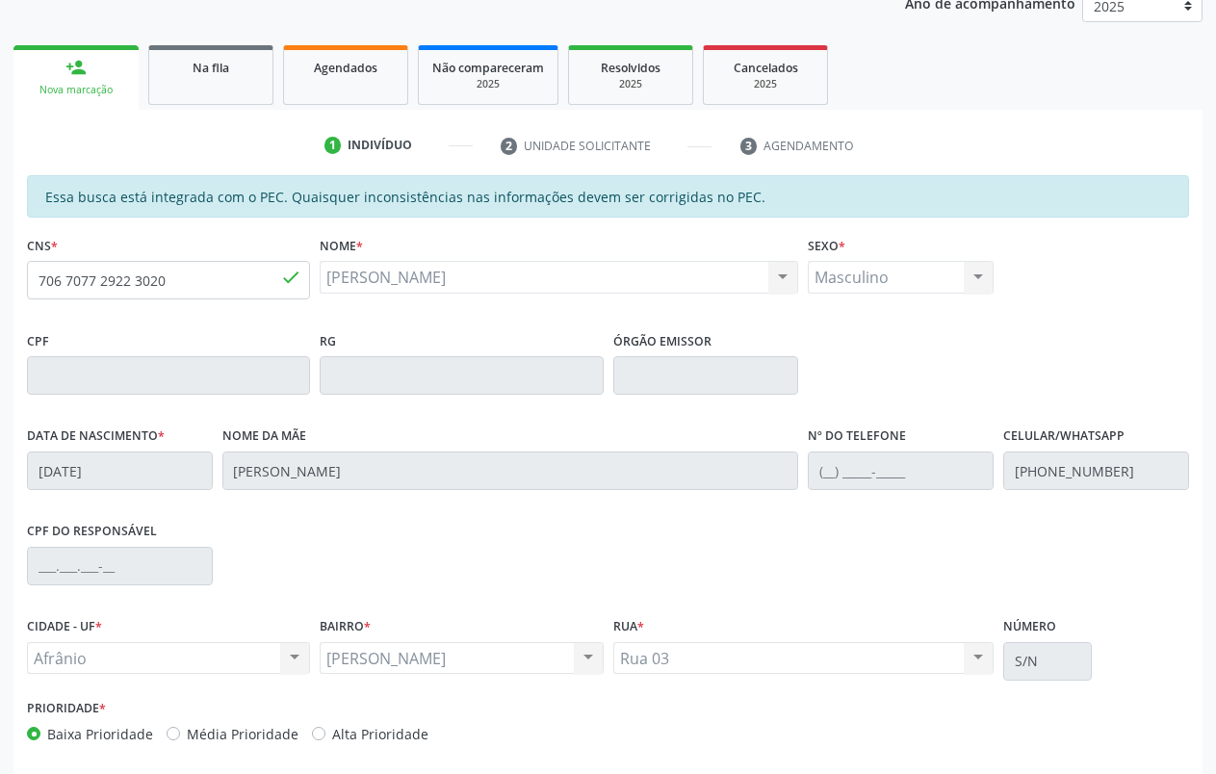
scroll to position [325, 0]
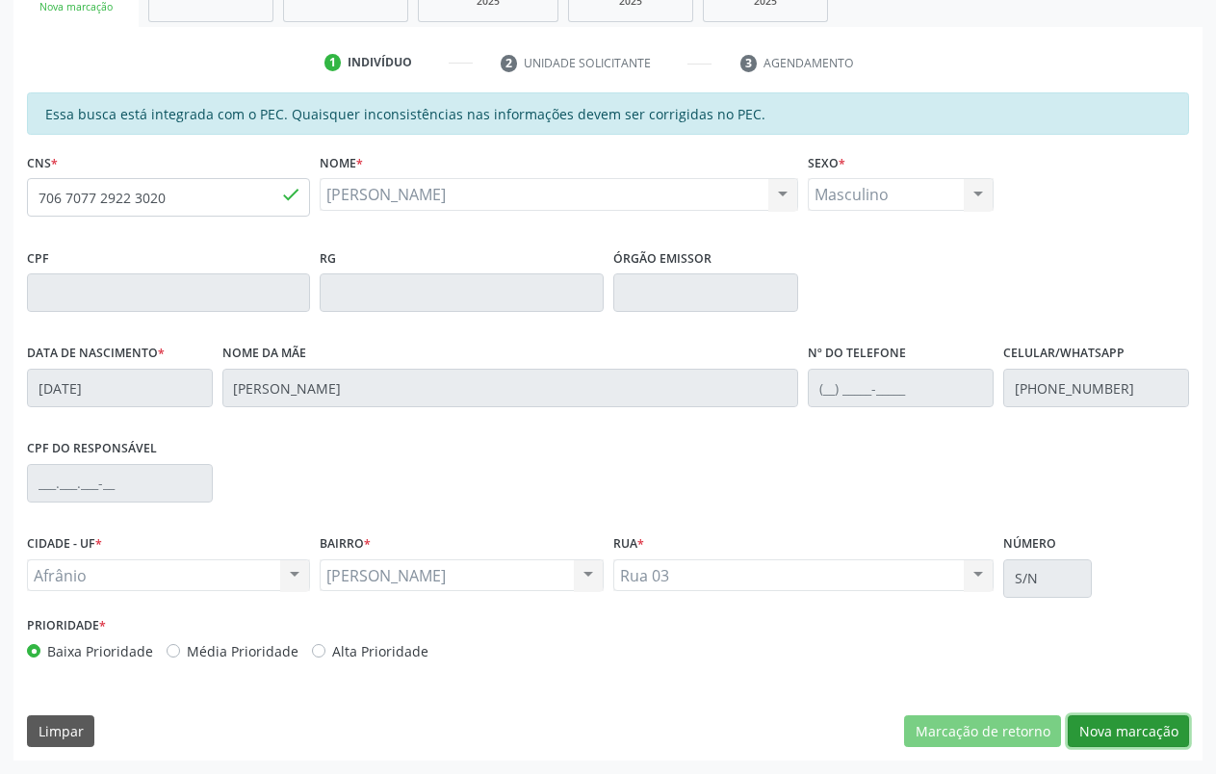
click at [1126, 717] on button "Nova marcação" at bounding box center [1128, 731] width 121 height 33
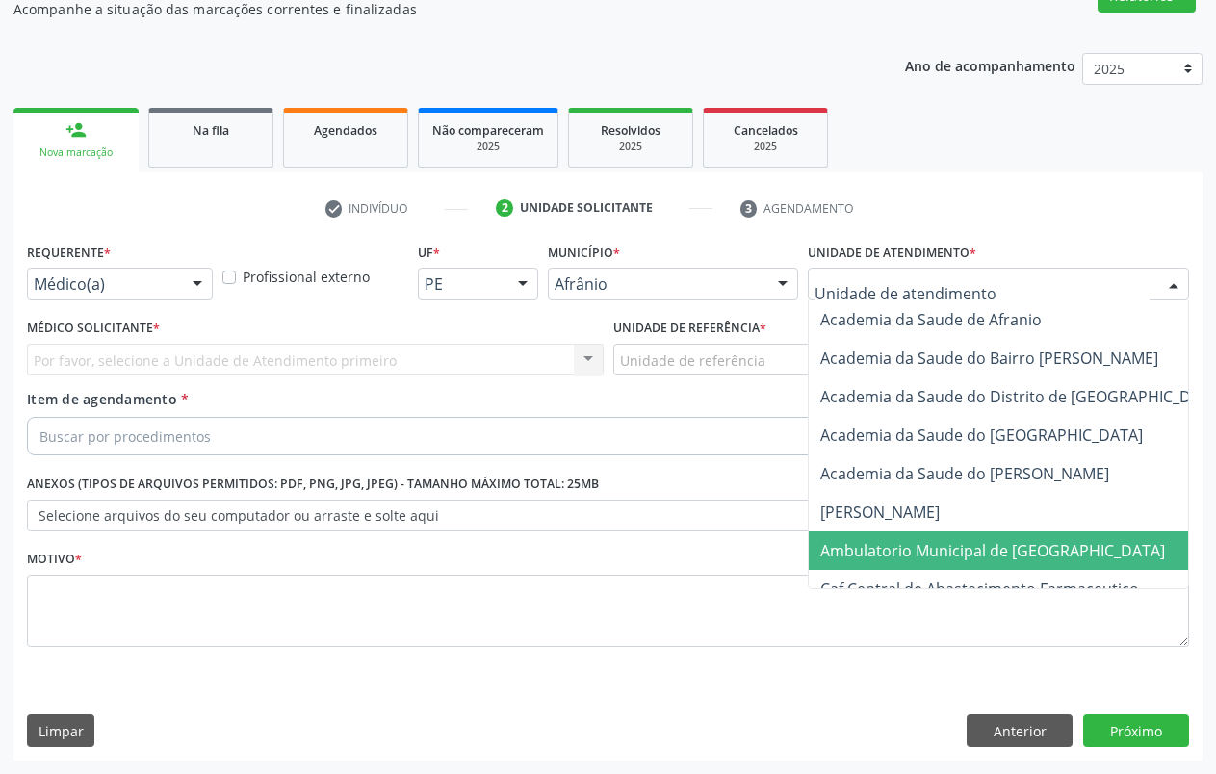
click at [904, 555] on span "Ambulatorio Municipal de [GEOGRAPHIC_DATA]" at bounding box center [992, 550] width 345 height 21
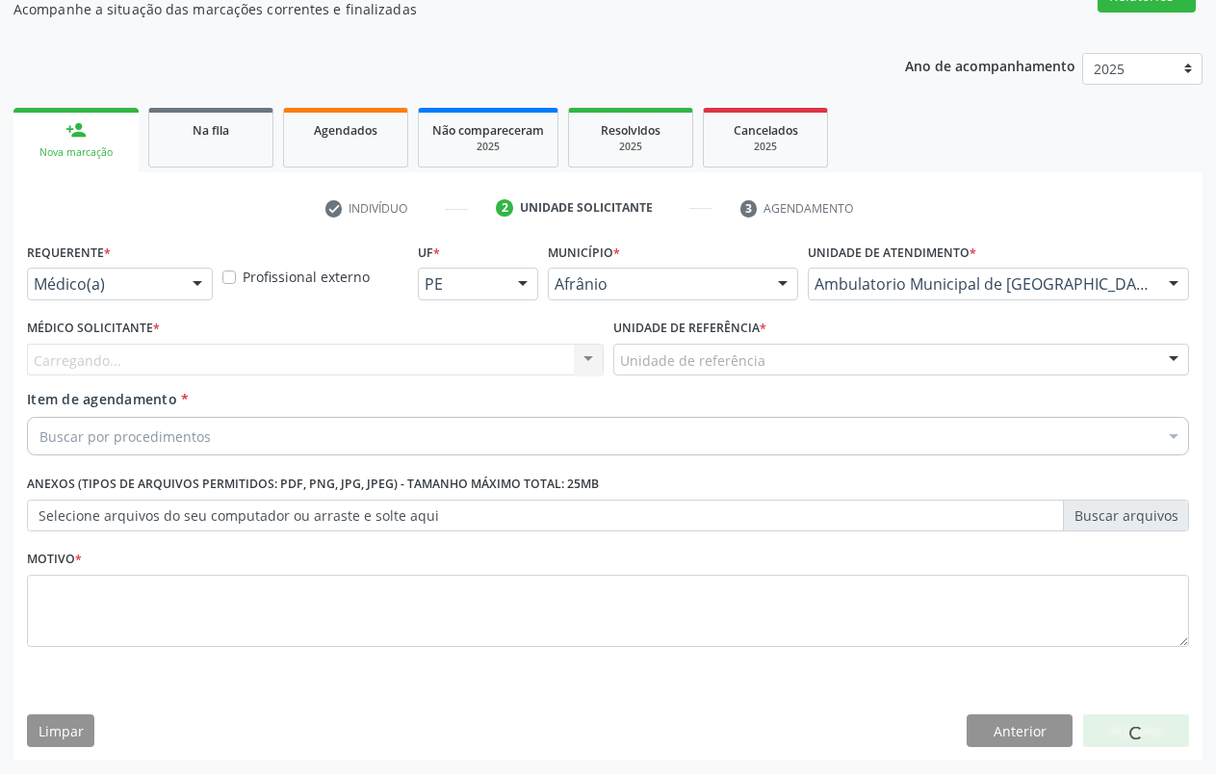
drag, startPoint x: 763, startPoint y: 340, endPoint x: 776, endPoint y: 364, distance: 27.1
click at [771, 350] on div "Unidade de referência * Unidade de referência ESF de Extrema ESF de Barra das M…" at bounding box center [901, 345] width 577 height 62
click at [776, 364] on div "Unidade de referência" at bounding box center [901, 360] width 577 height 33
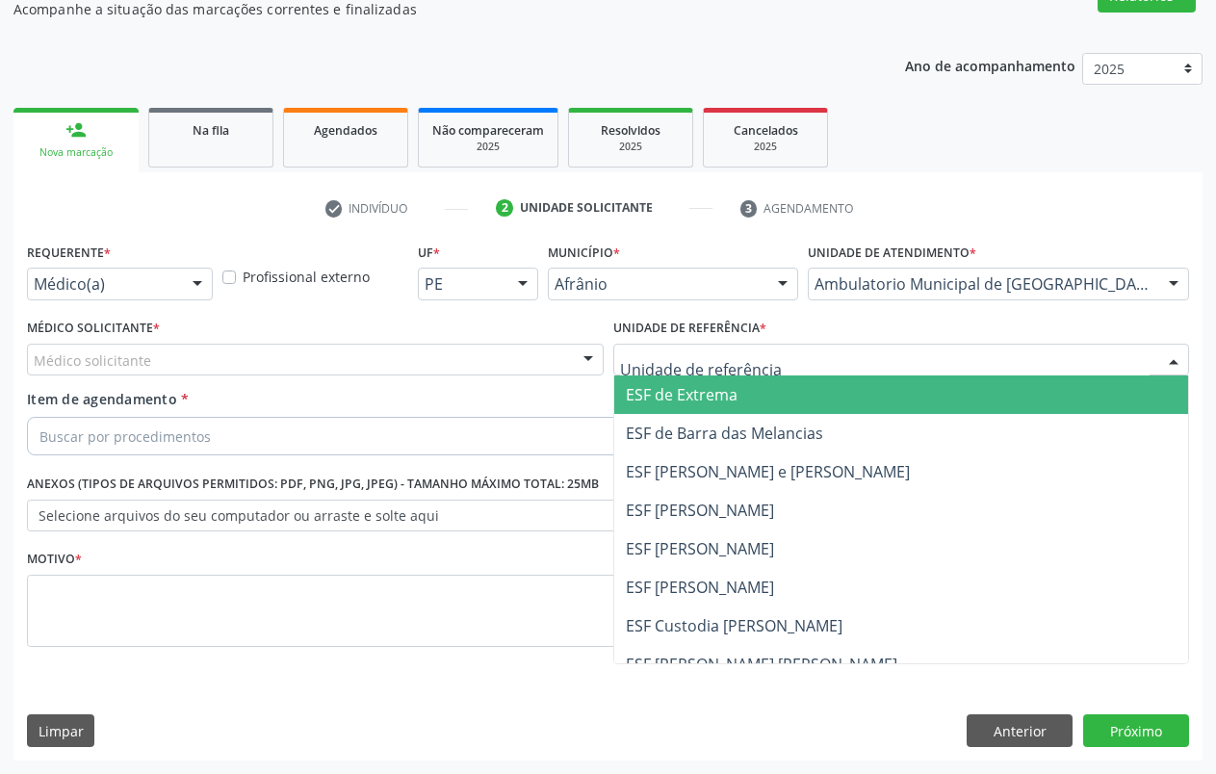
click at [757, 388] on span "ESF de Extrema" at bounding box center [901, 394] width 575 height 39
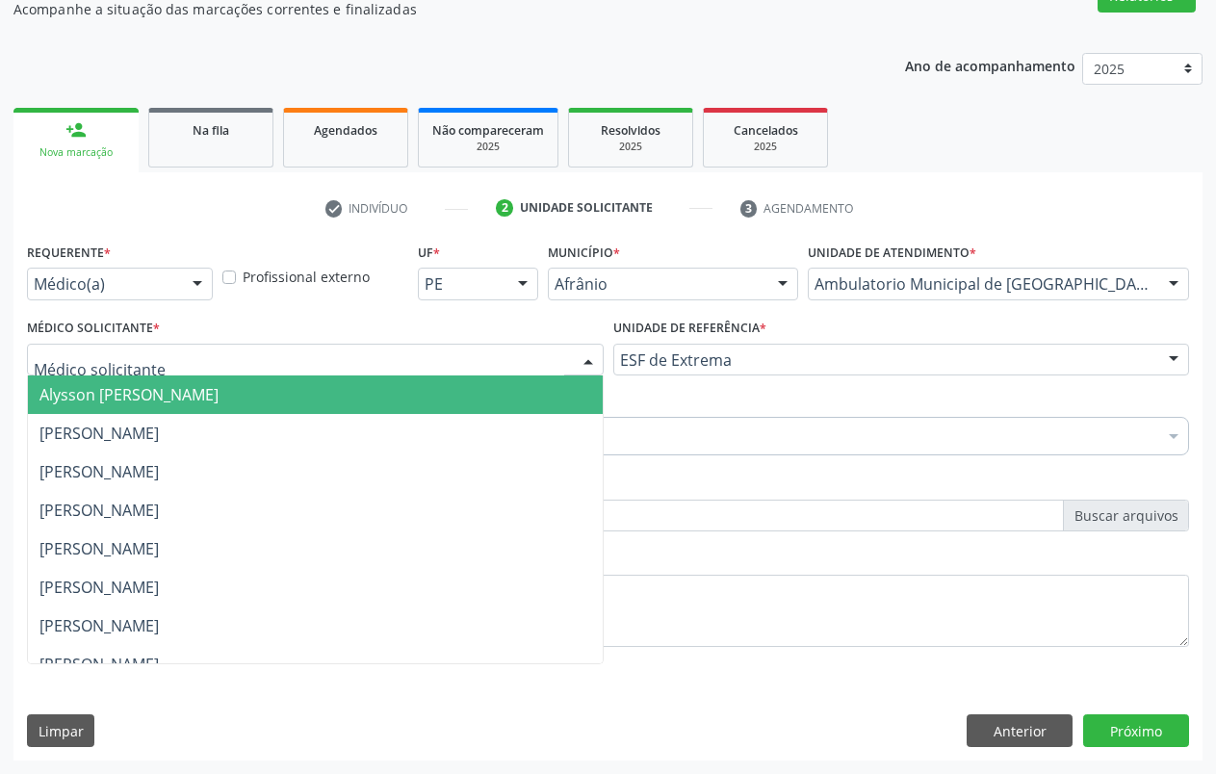
click at [545, 352] on div at bounding box center [315, 360] width 577 height 33
click at [407, 401] on span "Alysson [PERSON_NAME]" at bounding box center [315, 394] width 575 height 39
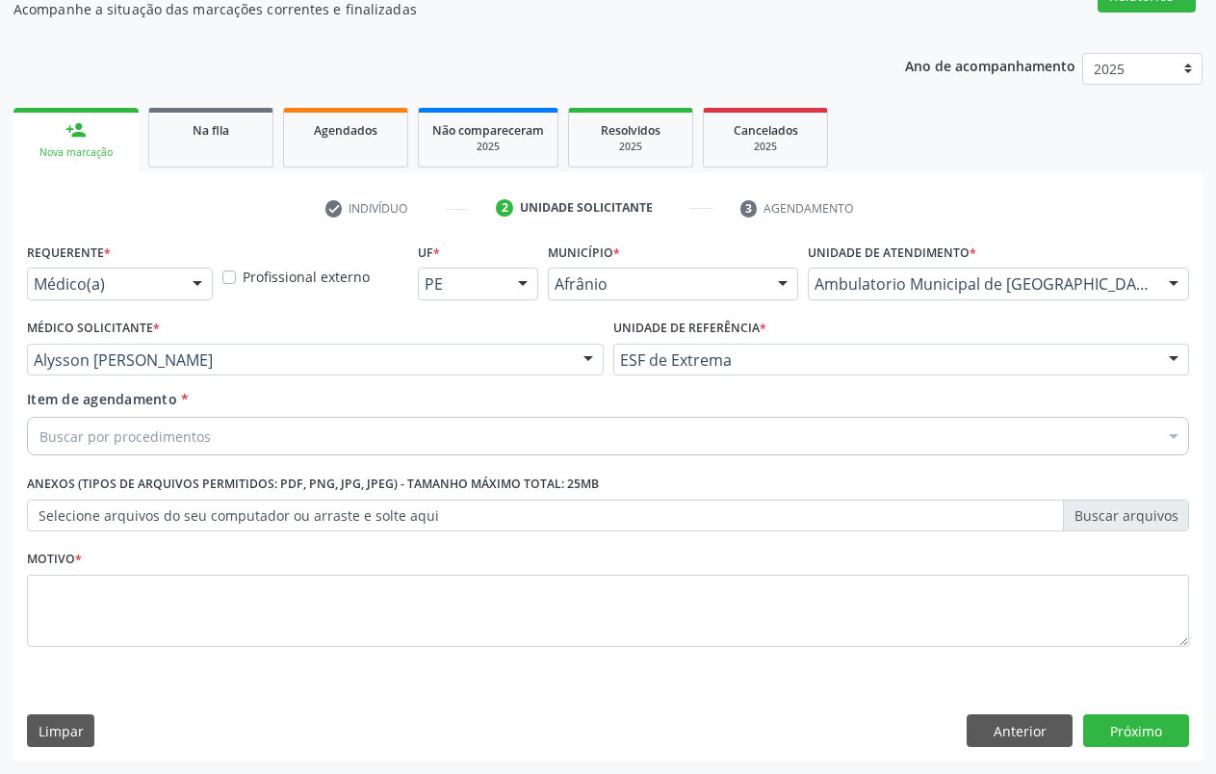
click at [379, 447] on div "Buscar por procedimentos" at bounding box center [608, 436] width 1162 height 39
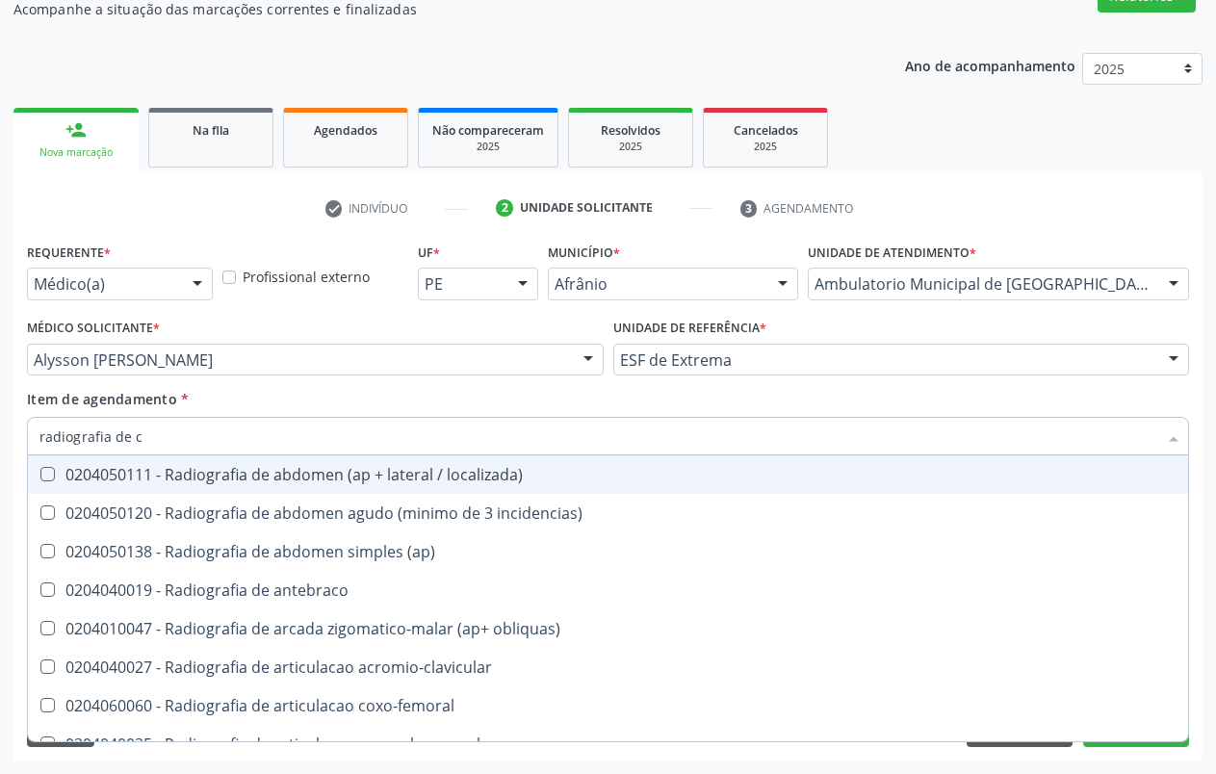
type input "radiografia de ca"
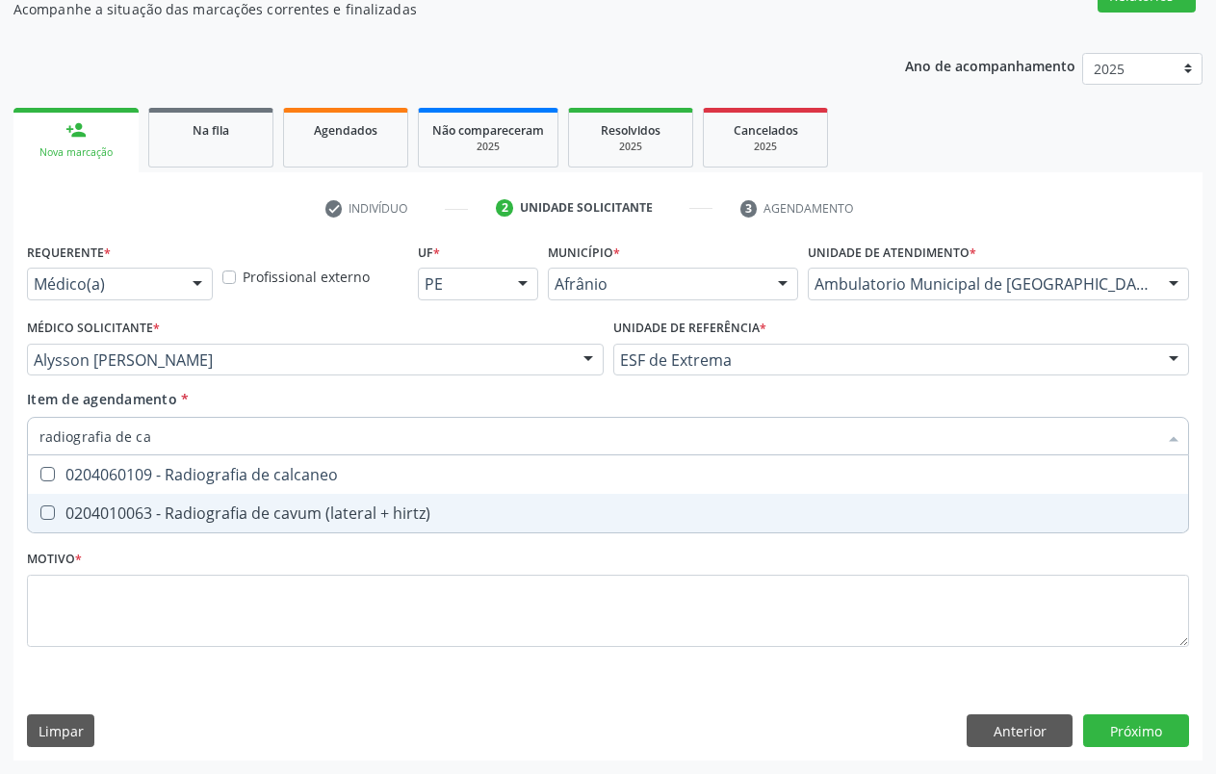
click at [379, 519] on div "0204010063 - Radiografia de cavum (lateral + hirtz)" at bounding box center [607, 512] width 1137 height 15
checkbox hirtz\) "true"
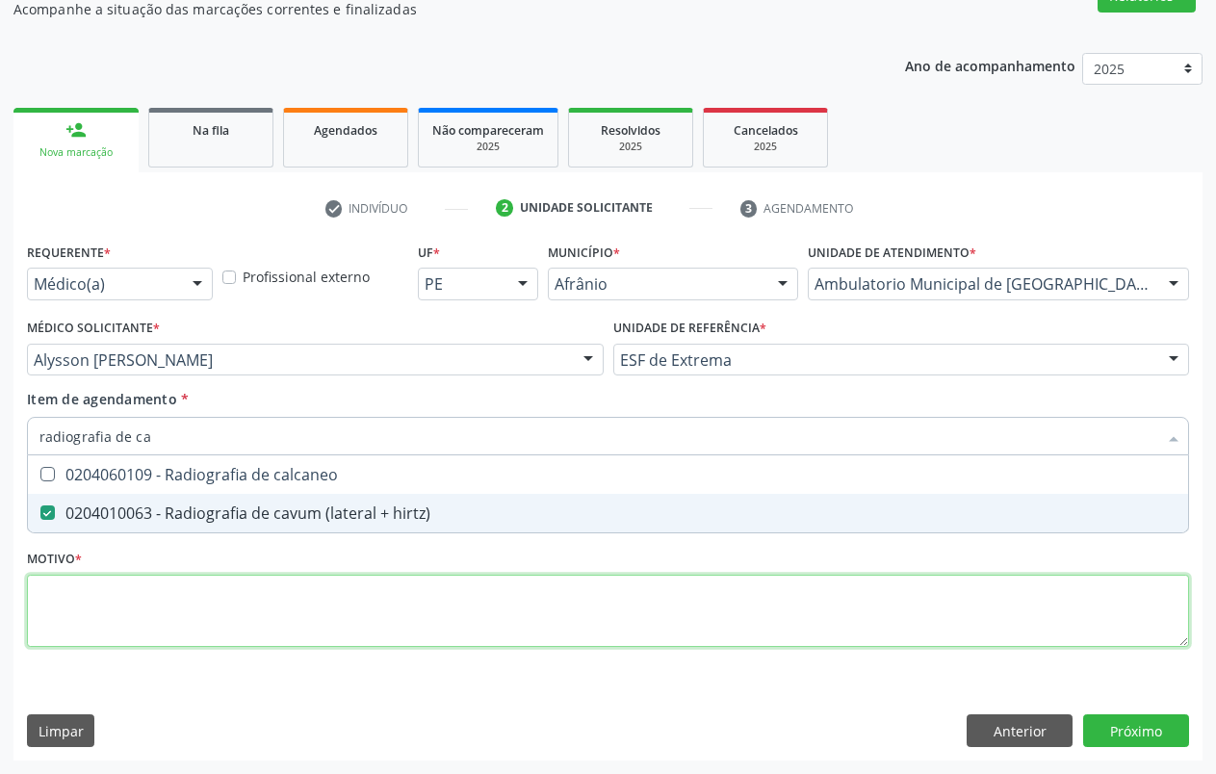
click at [365, 598] on div "Requerente * Médico(a) Médico(a) Enfermeiro(a) Paciente Nenhum resultado encont…" at bounding box center [608, 456] width 1162 height 436
type textarea "."
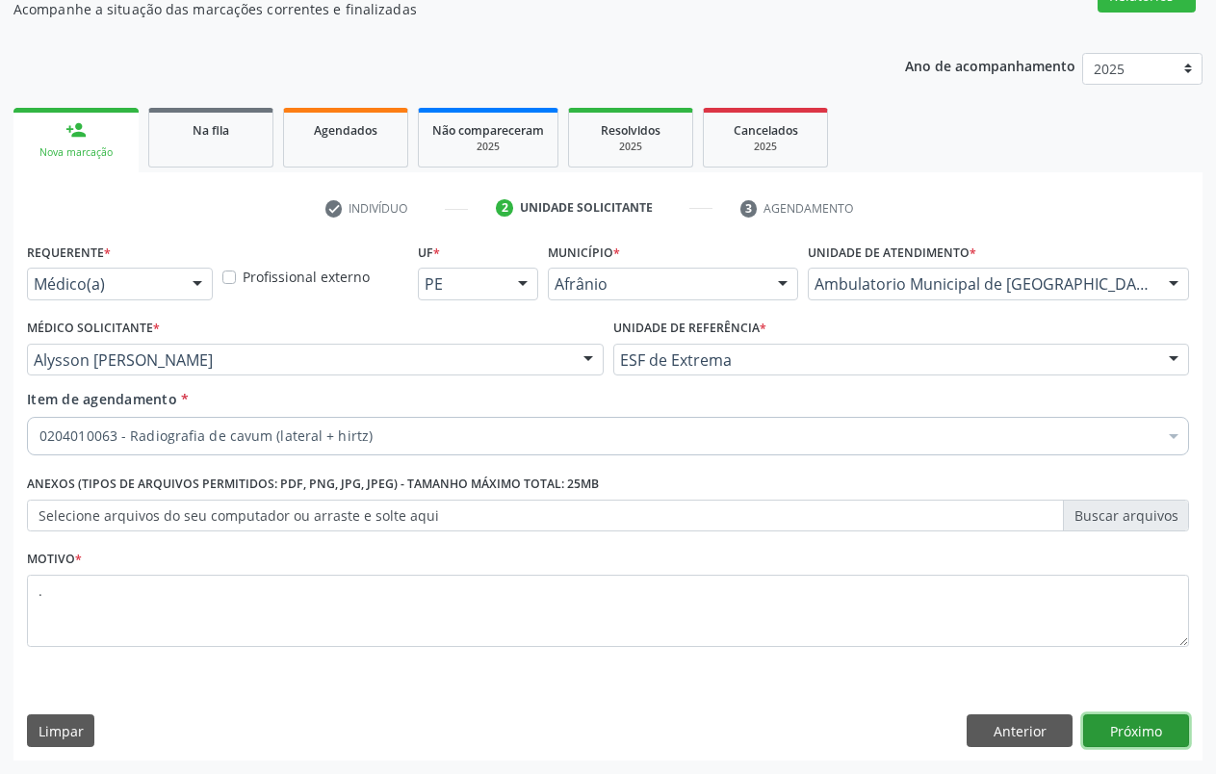
click at [1142, 724] on button "Próximo" at bounding box center [1136, 730] width 106 height 33
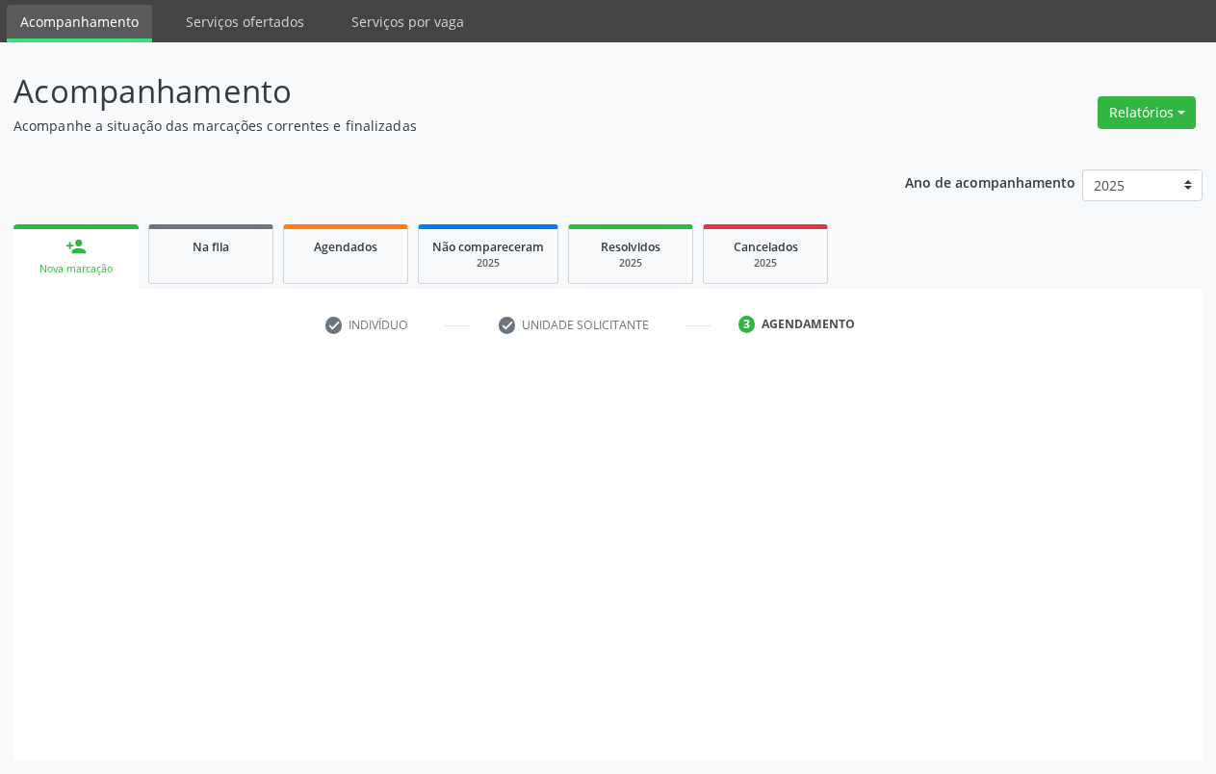
scroll to position [64, 0]
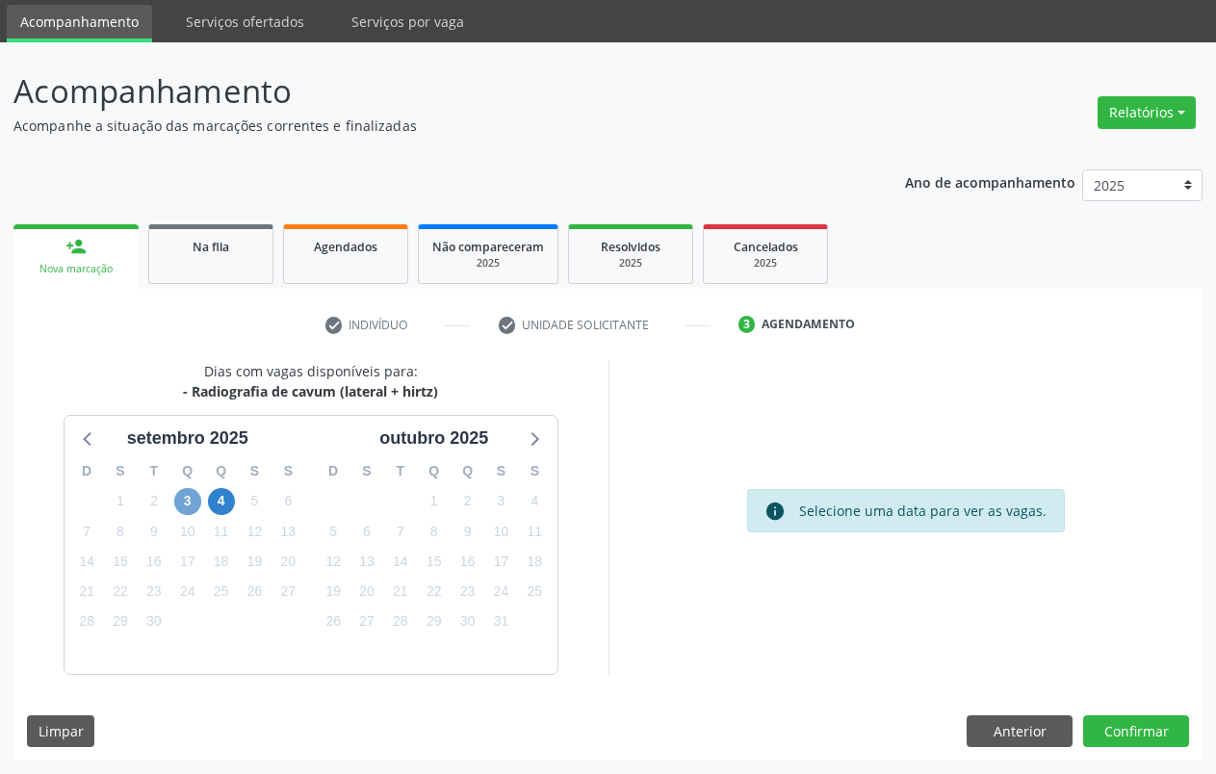
click at [193, 503] on span "3" at bounding box center [187, 501] width 27 height 27
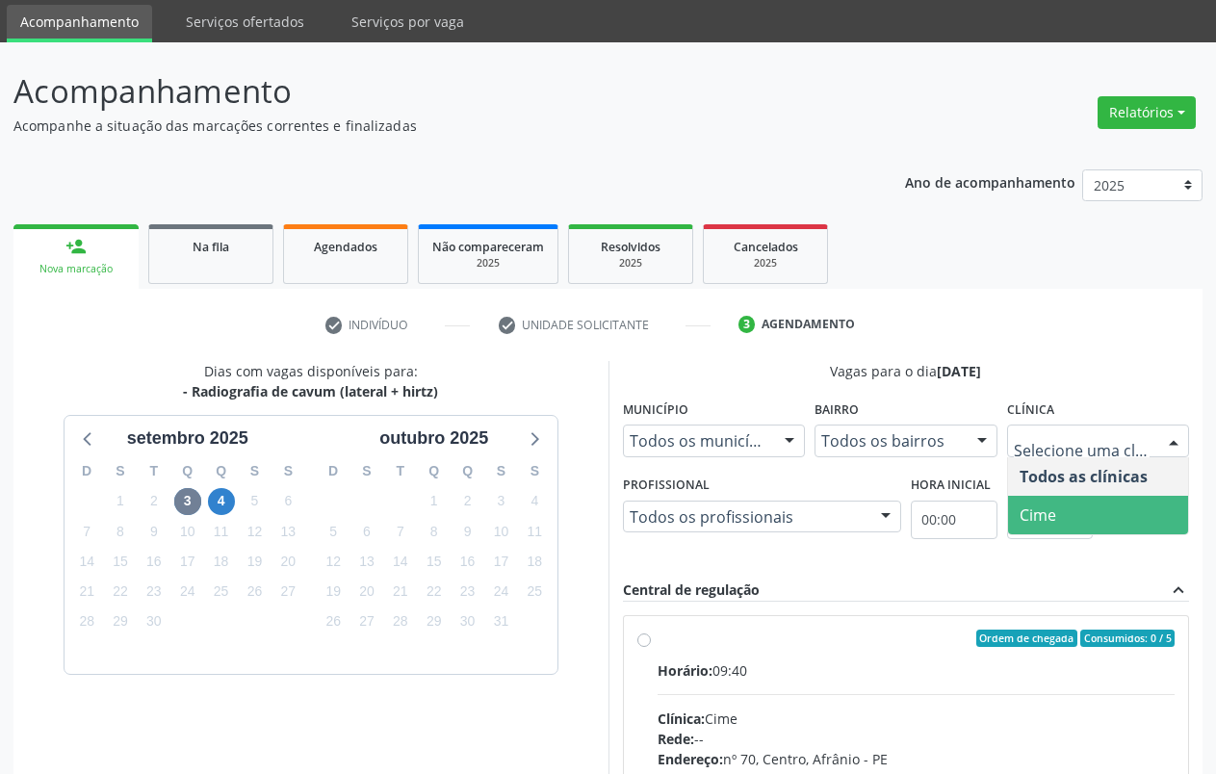
click at [1095, 503] on span "Cime" at bounding box center [1098, 515] width 181 height 39
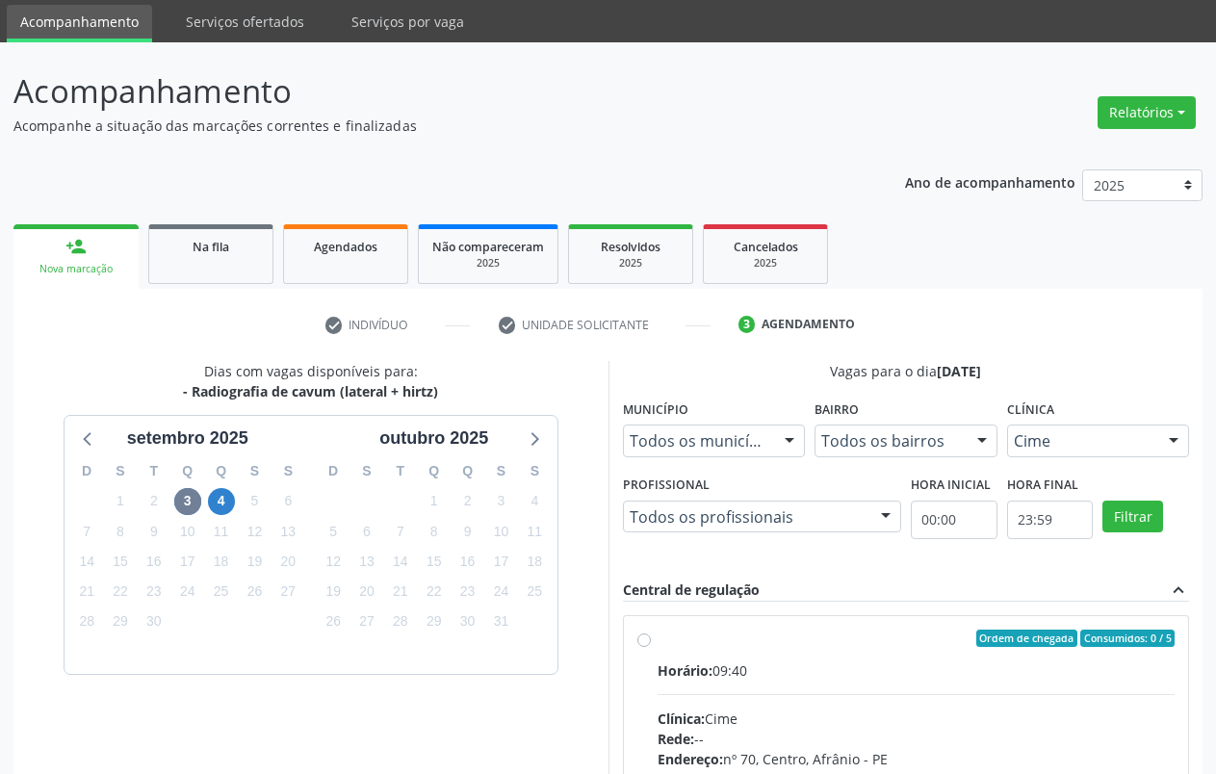
click at [673, 665] on span "Horário:" at bounding box center [684, 670] width 55 height 18
click at [651, 647] on input "Ordem de chegada Consumidos: 0 / 5 Horário: 09:40 Clínica: Cime Rede: -- Endere…" at bounding box center [643, 638] width 13 height 17
radio input "true"
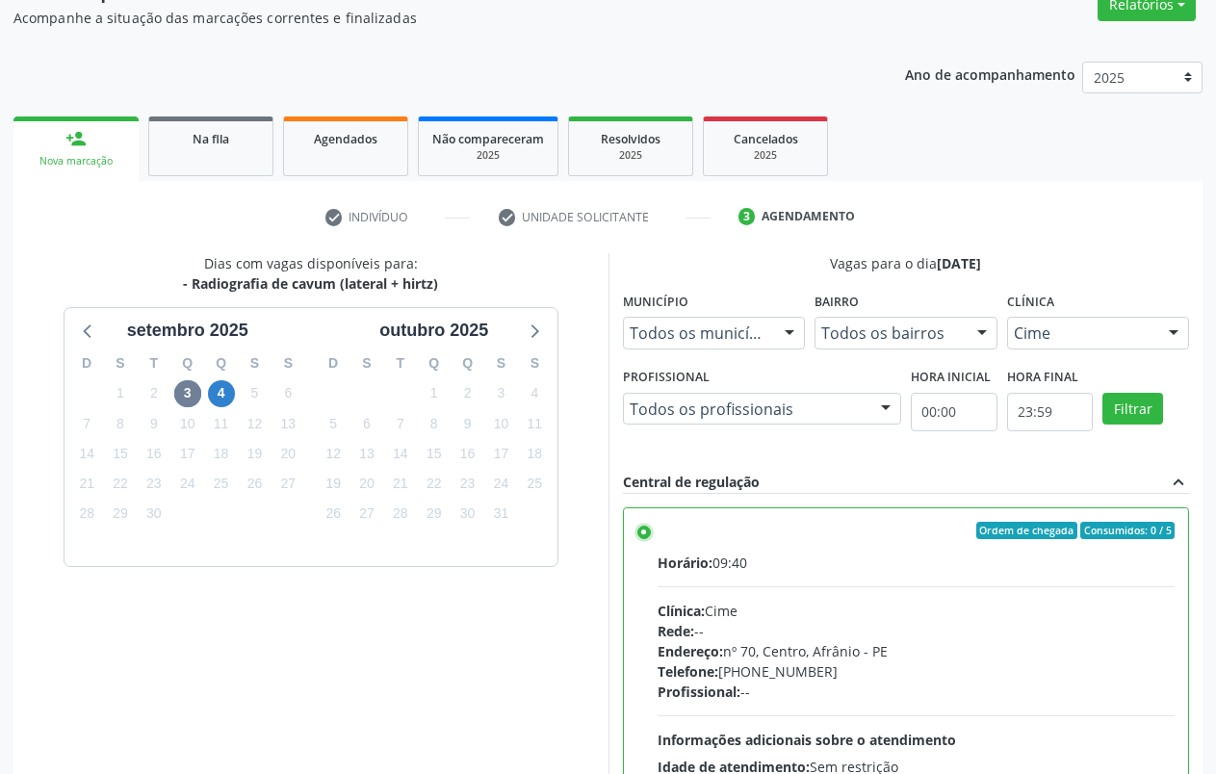
scroll to position [376, 0]
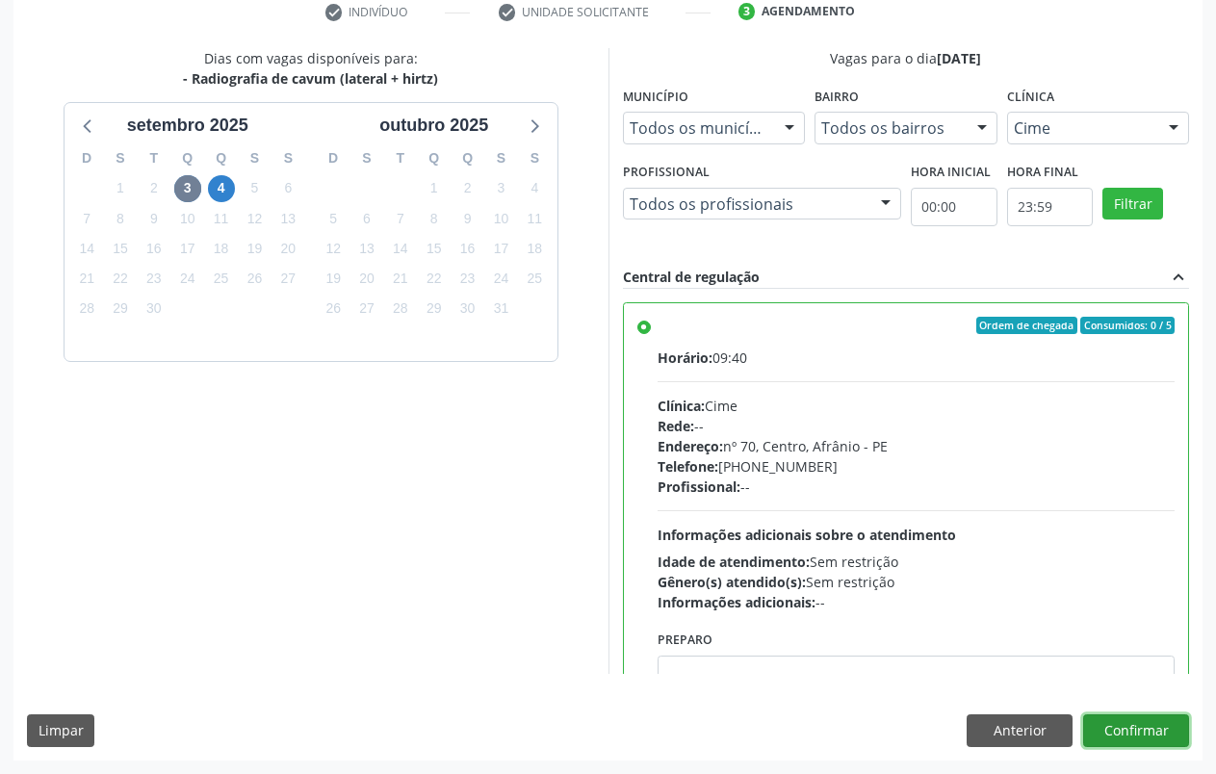
click at [1143, 727] on button "Confirmar" at bounding box center [1136, 730] width 106 height 33
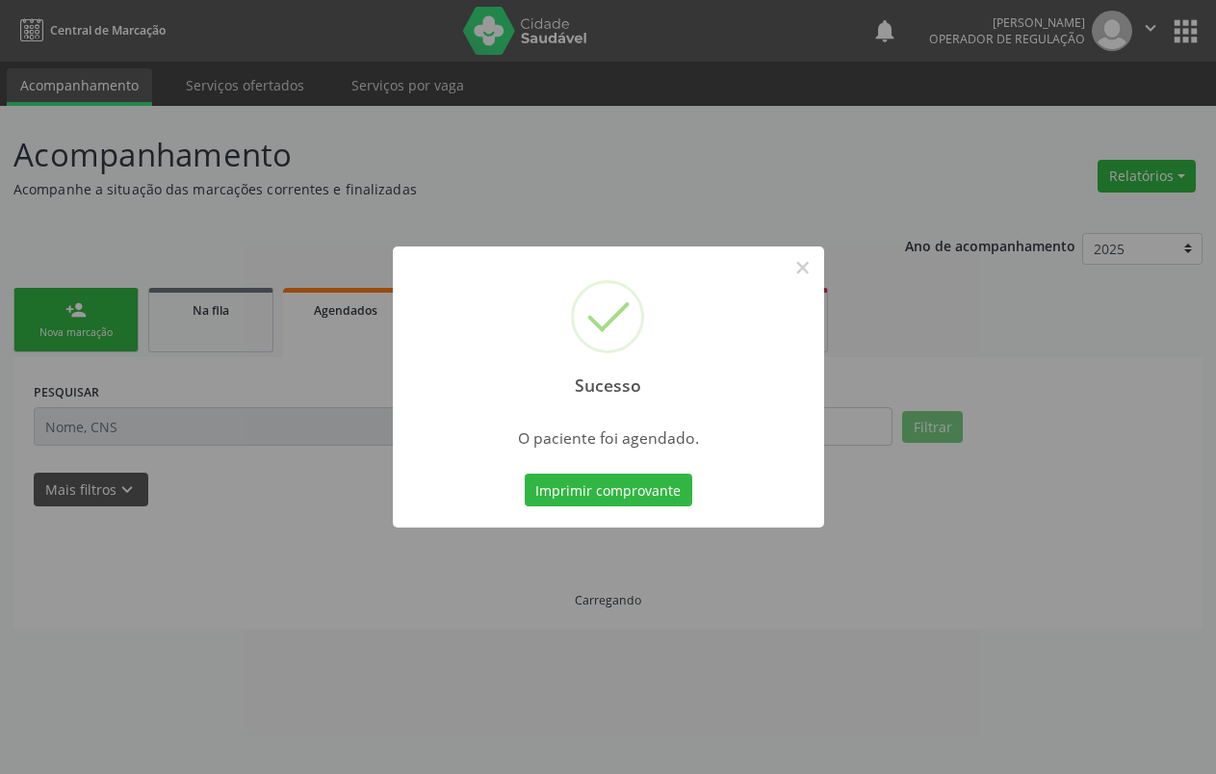
scroll to position [0, 0]
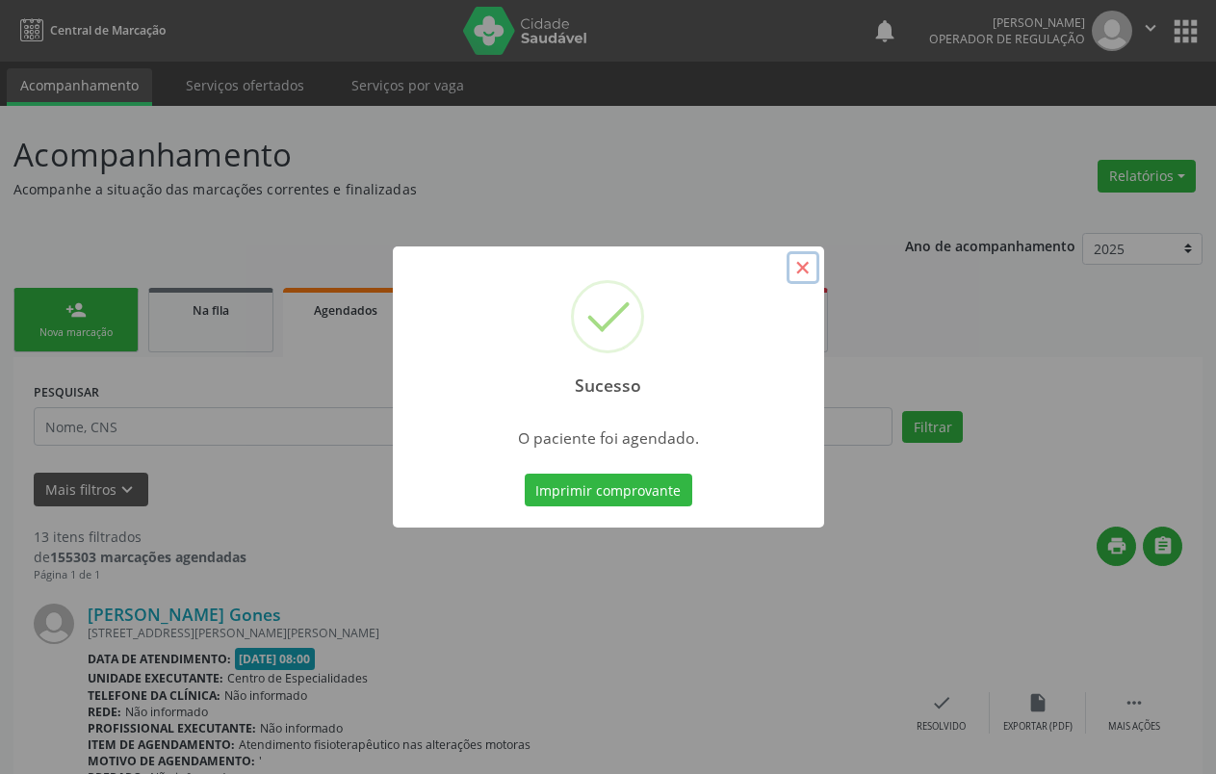
click at [802, 268] on button "×" at bounding box center [802, 267] width 33 height 33
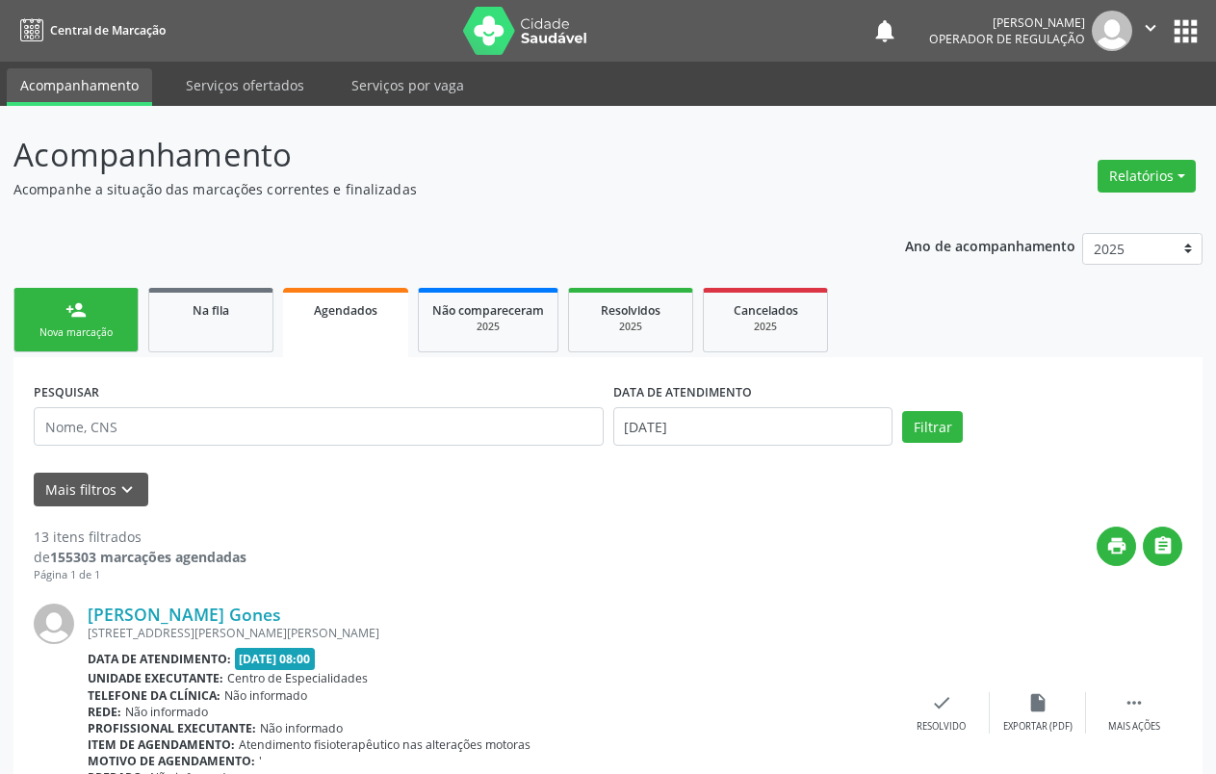
click at [55, 322] on link "person_add Nova marcação" at bounding box center [75, 320] width 125 height 64
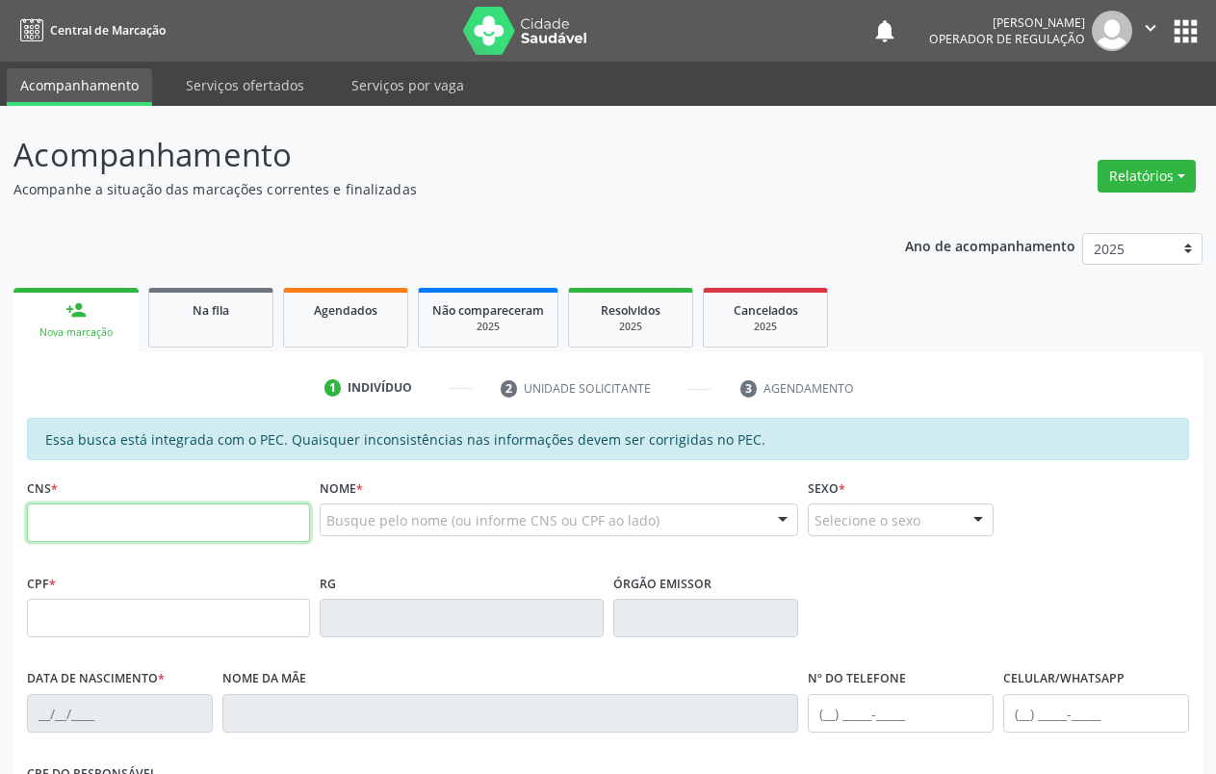
click at [167, 528] on input "text" at bounding box center [168, 522] width 283 height 39
type input "702 0053 1239 2988"
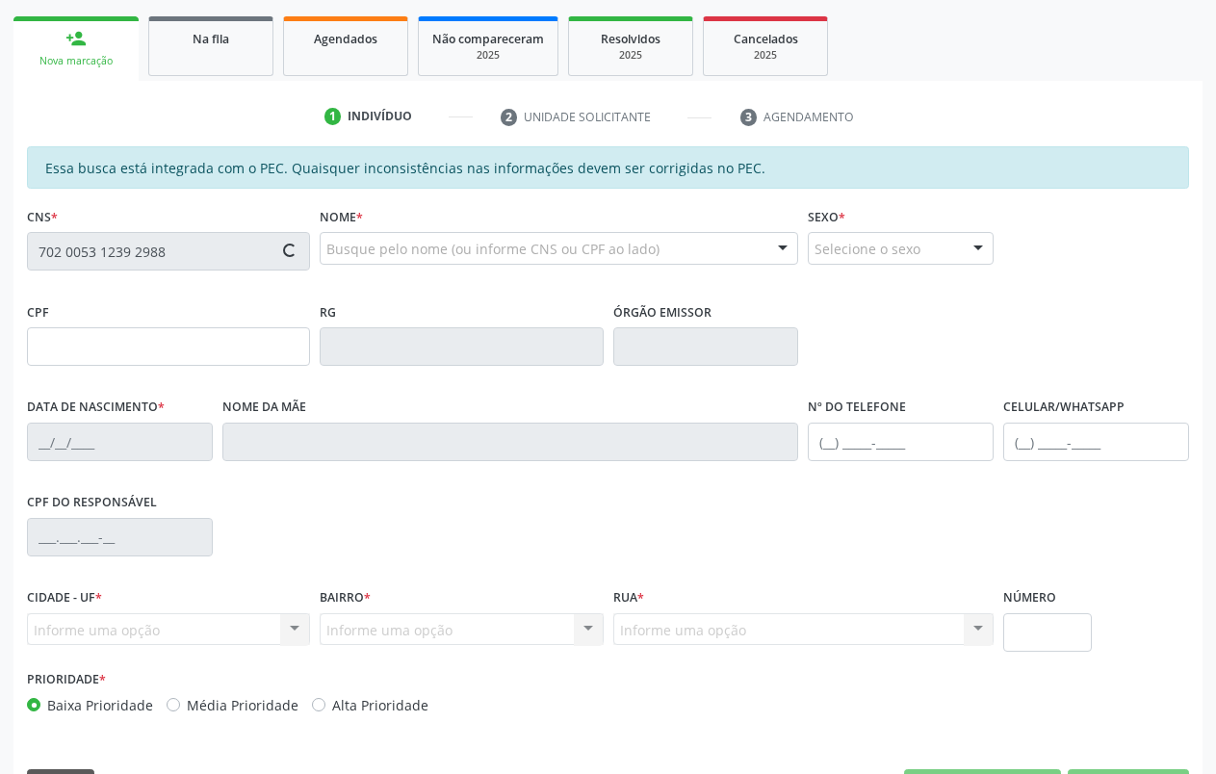
scroll to position [325, 0]
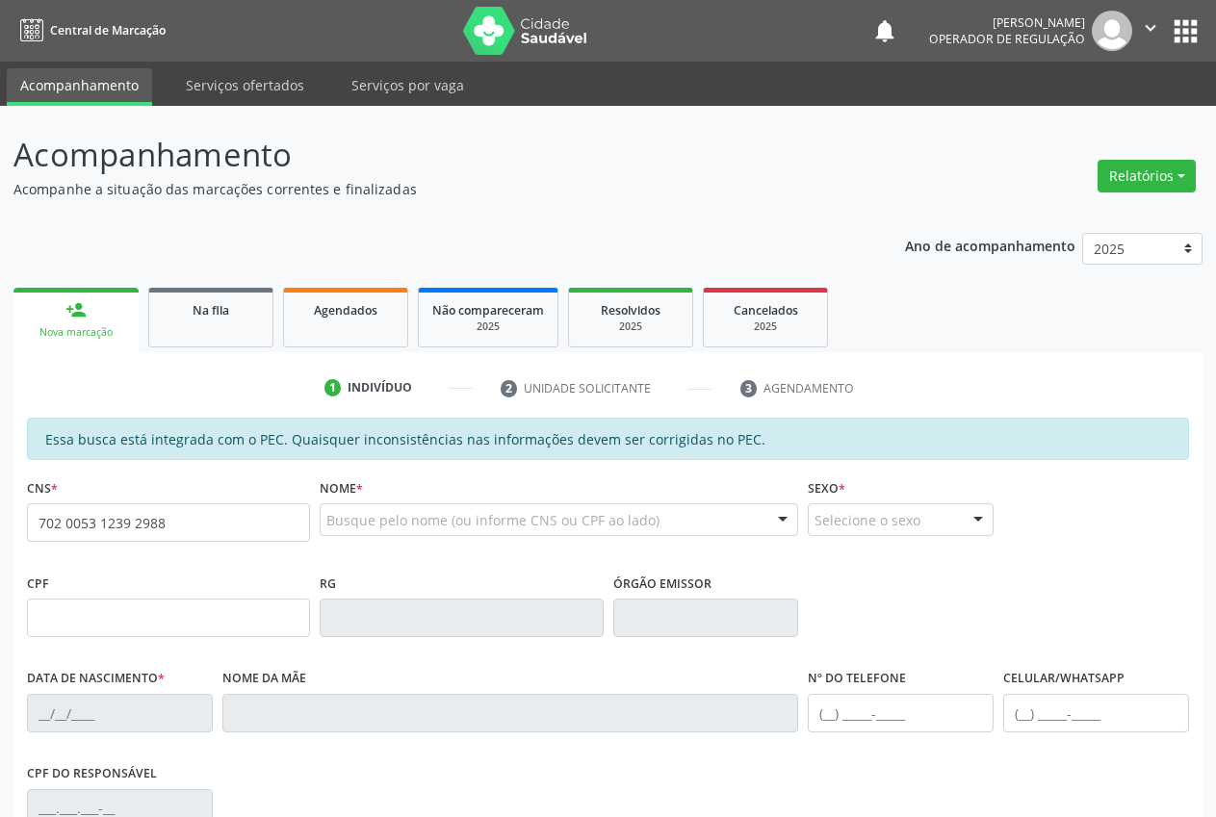
type input "702 0053 1239 2988"
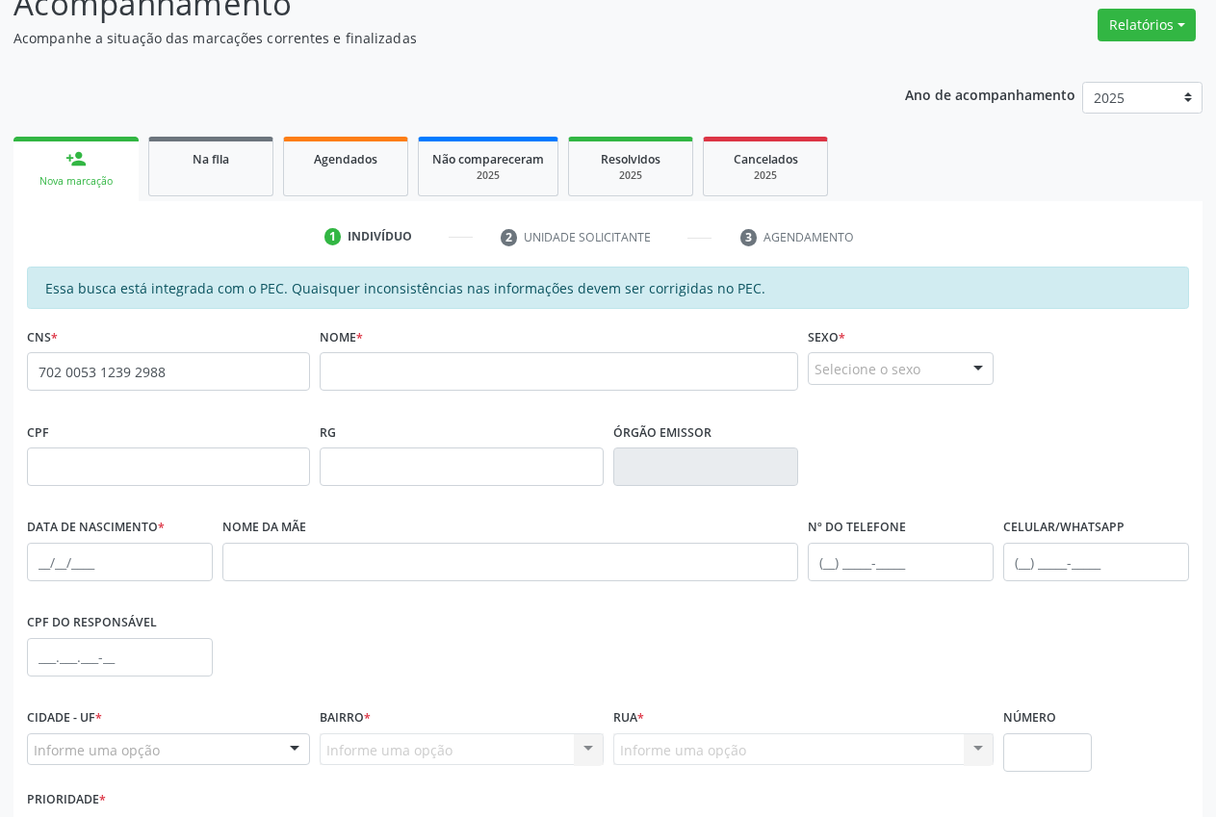
scroll to position [282, 0]
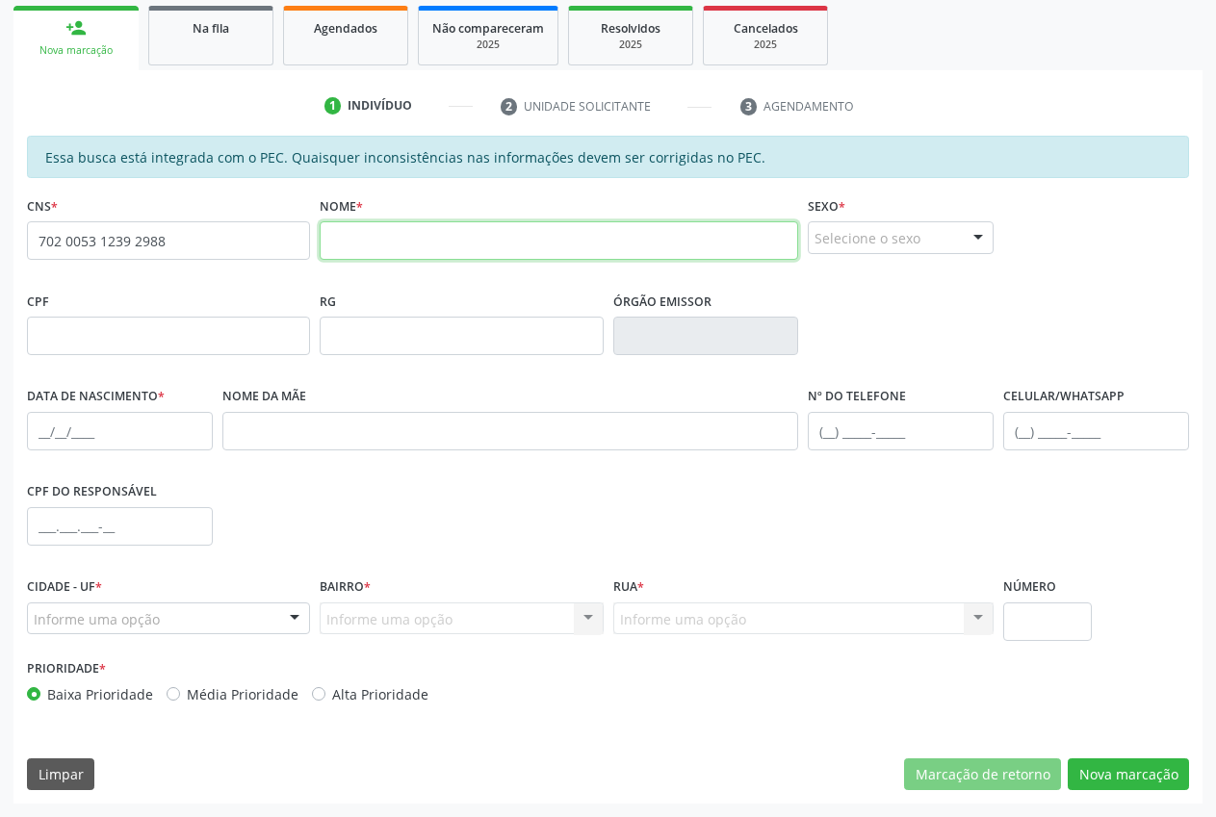
click at [631, 253] on input "text" at bounding box center [559, 240] width 478 height 39
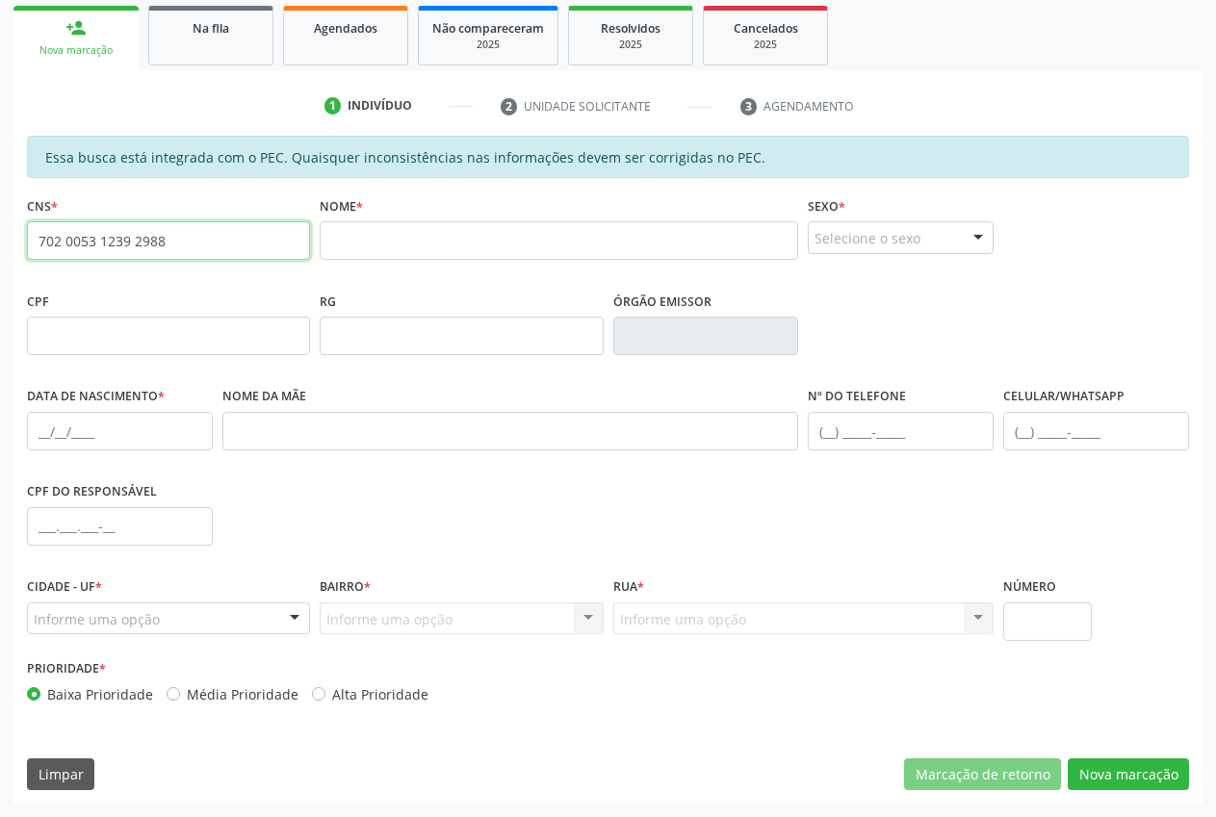
drag, startPoint x: 167, startPoint y: 245, endPoint x: 34, endPoint y: 255, distance: 134.2
click at [34, 255] on input "702 0053 1239 2988" at bounding box center [168, 240] width 283 height 39
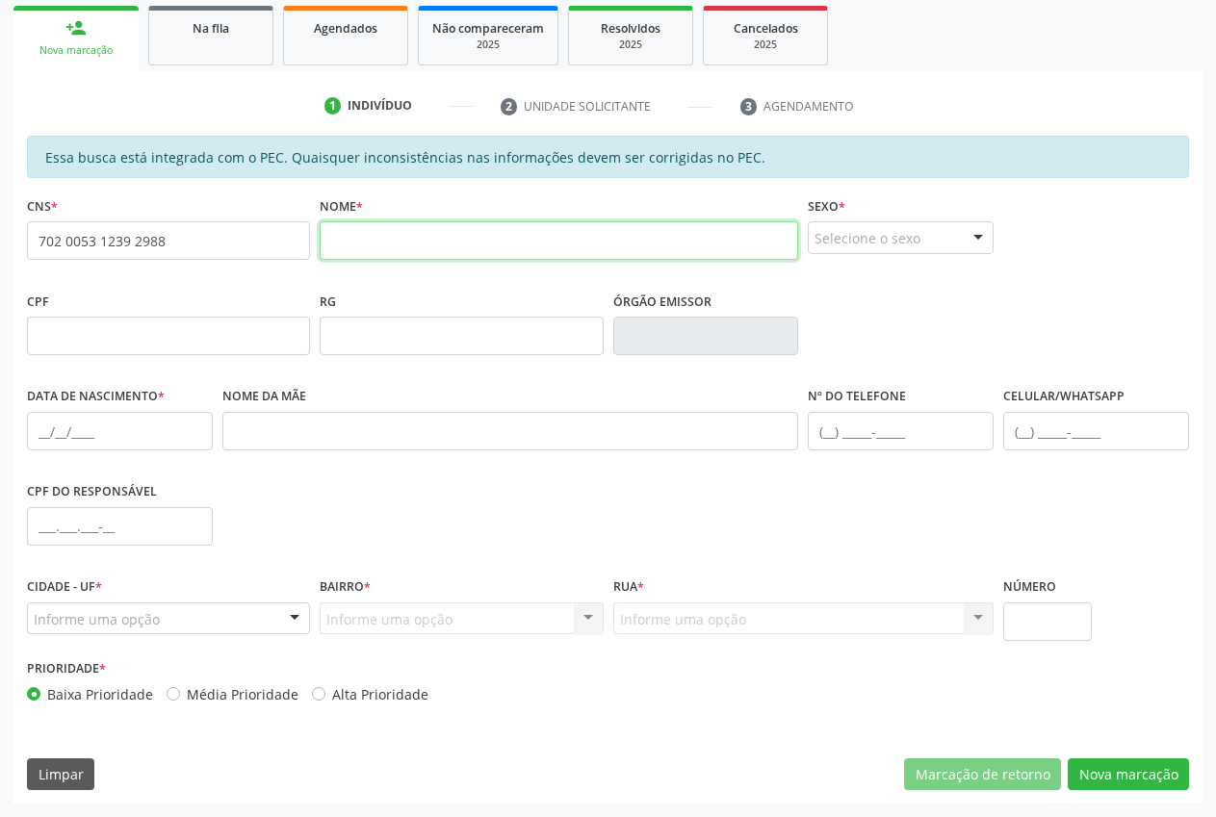
click at [395, 254] on input "text" at bounding box center [559, 240] width 478 height 39
type input "[PERSON_NAME]"
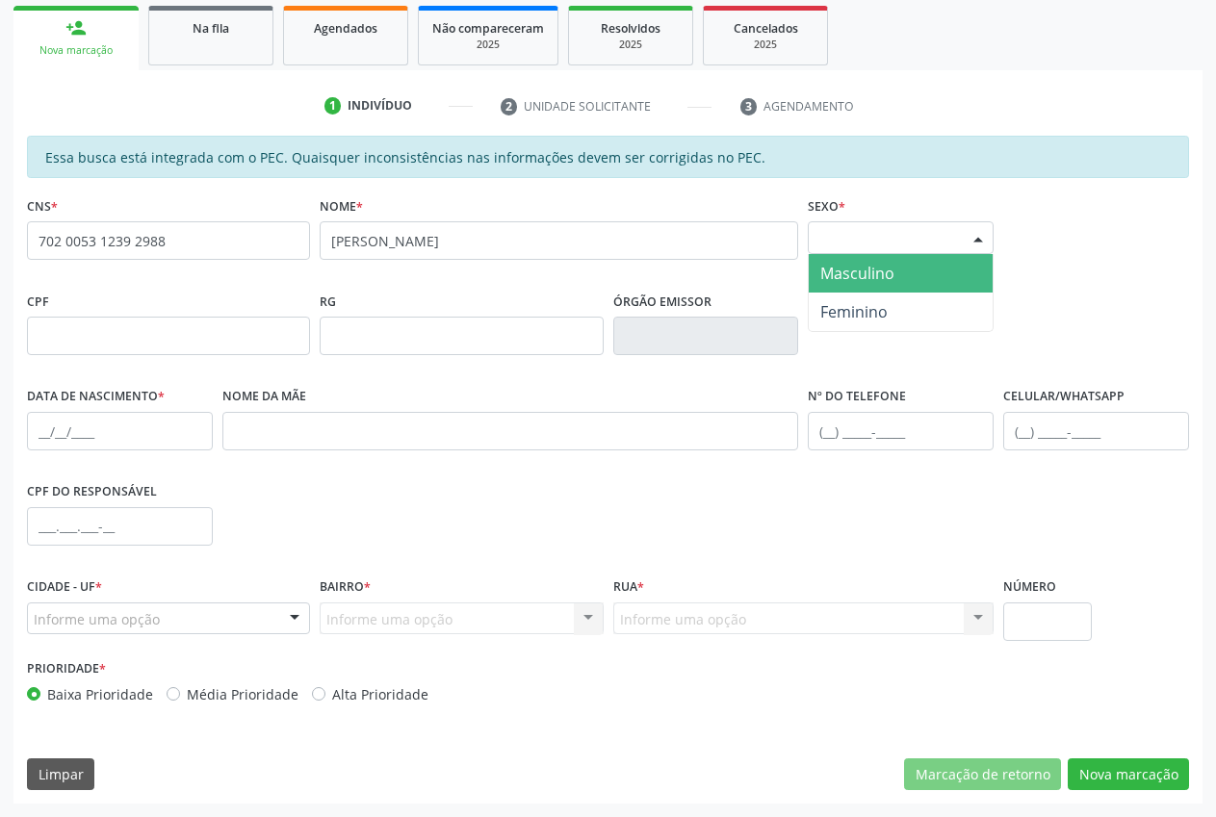
click at [971, 232] on div at bounding box center [978, 238] width 29 height 33
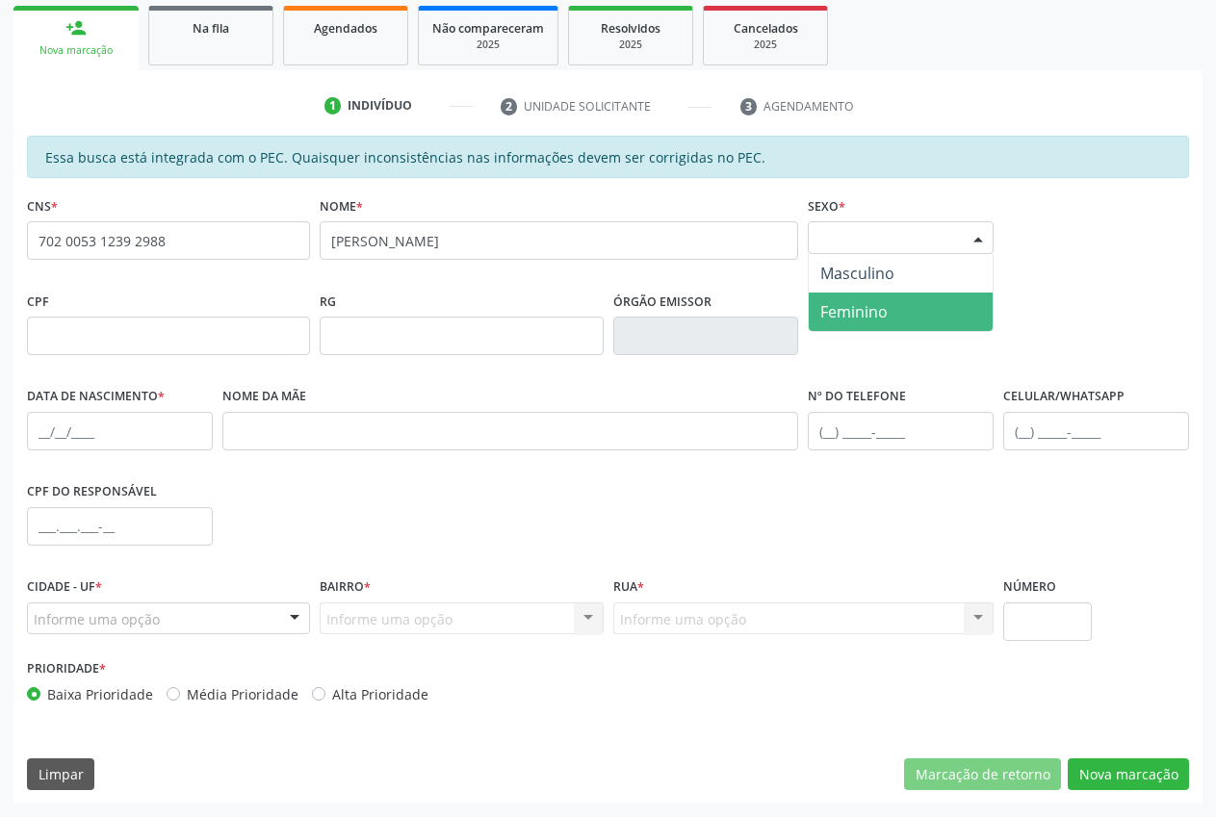
click at [929, 300] on span "Feminino" at bounding box center [901, 312] width 184 height 39
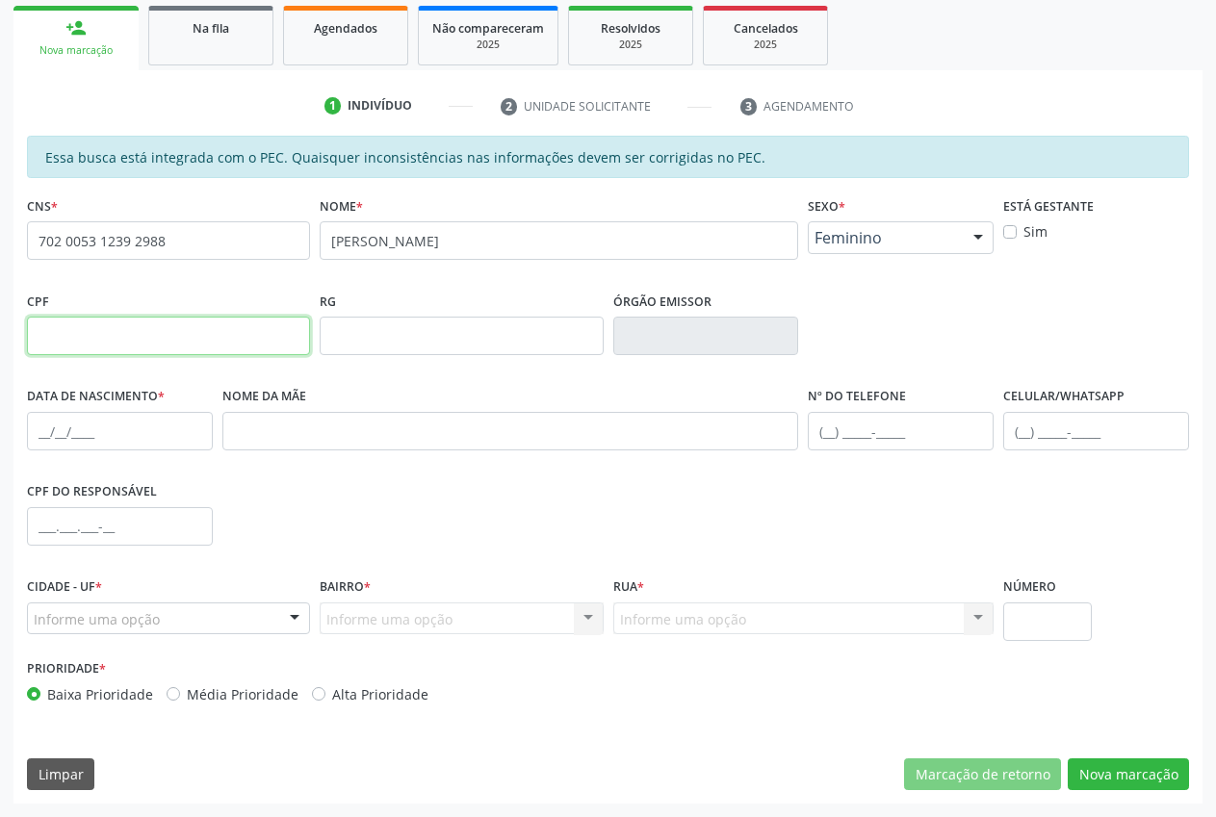
click at [130, 344] on input "text" at bounding box center [168, 336] width 283 height 39
click at [35, 442] on input "text" at bounding box center [120, 431] width 186 height 39
type input "[DATE]"
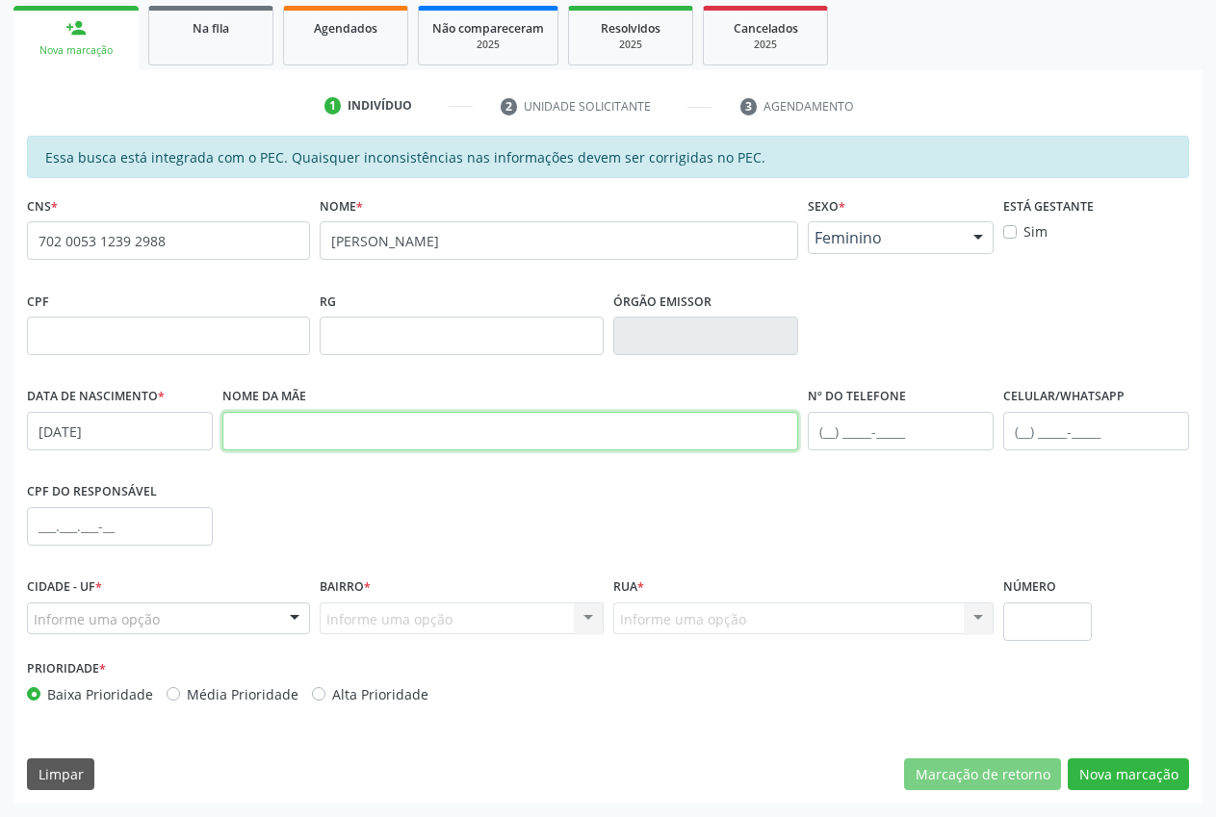
click at [518, 427] on input "text" at bounding box center [510, 431] width 577 height 39
type input "[PERSON_NAME]"
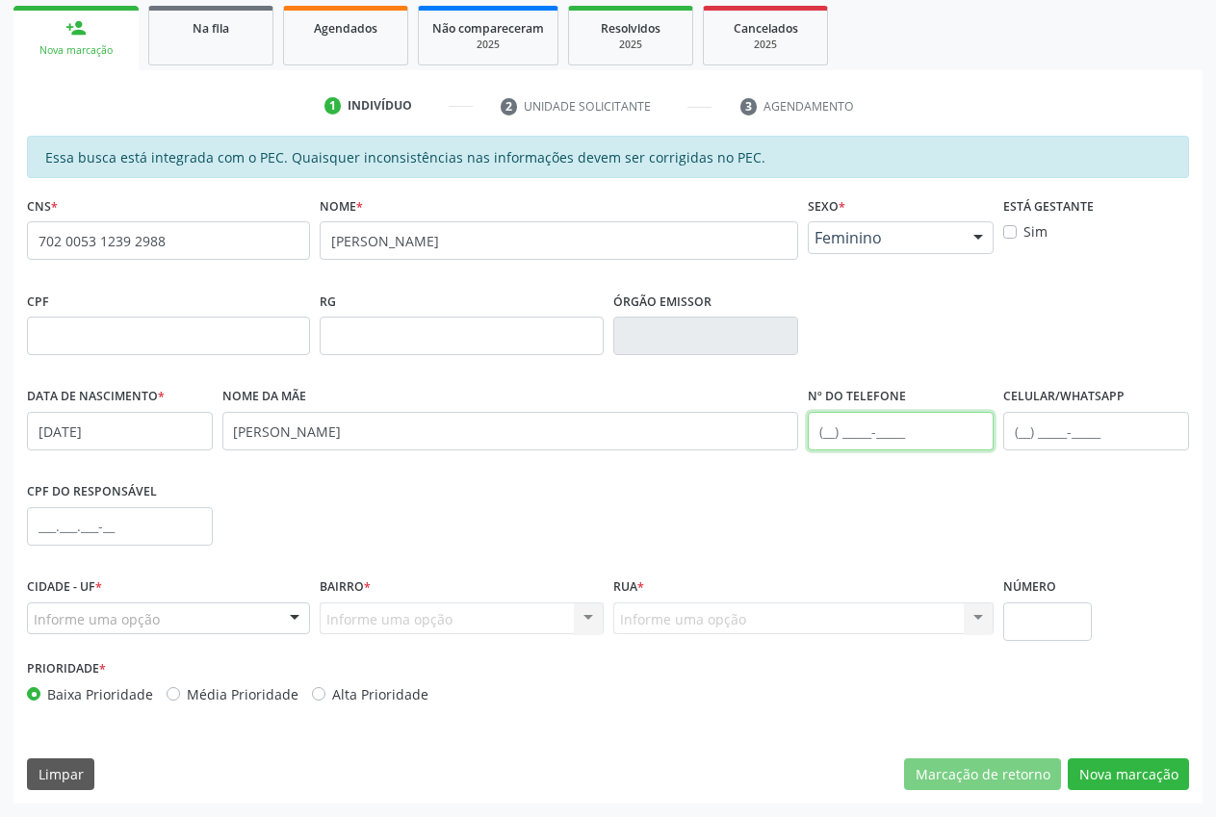
drag, startPoint x: 824, startPoint y: 435, endPoint x: 1002, endPoint y: 293, distance: 228.1
click at [832, 433] on input "text" at bounding box center [901, 431] width 186 height 39
type input "[PHONE_NUMBER]"
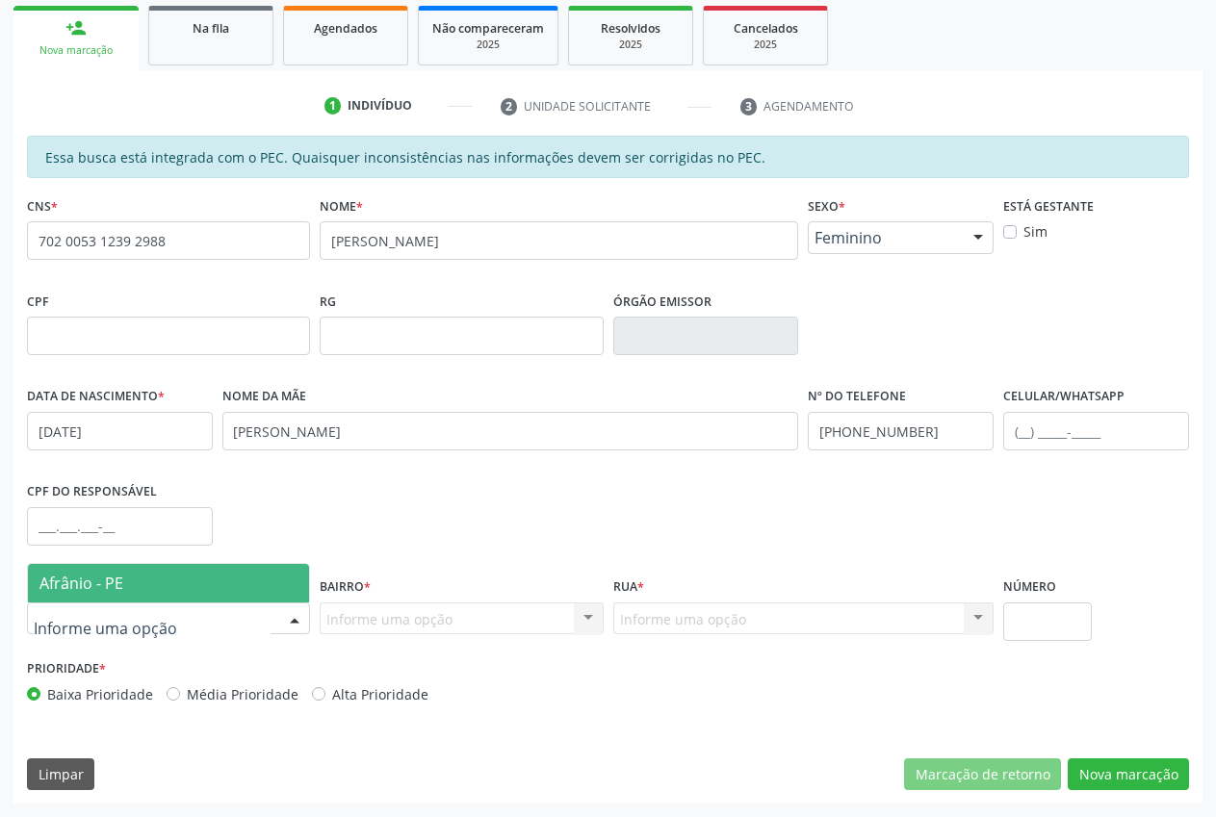
click at [139, 568] on span "Afrânio - PE" at bounding box center [168, 583] width 281 height 39
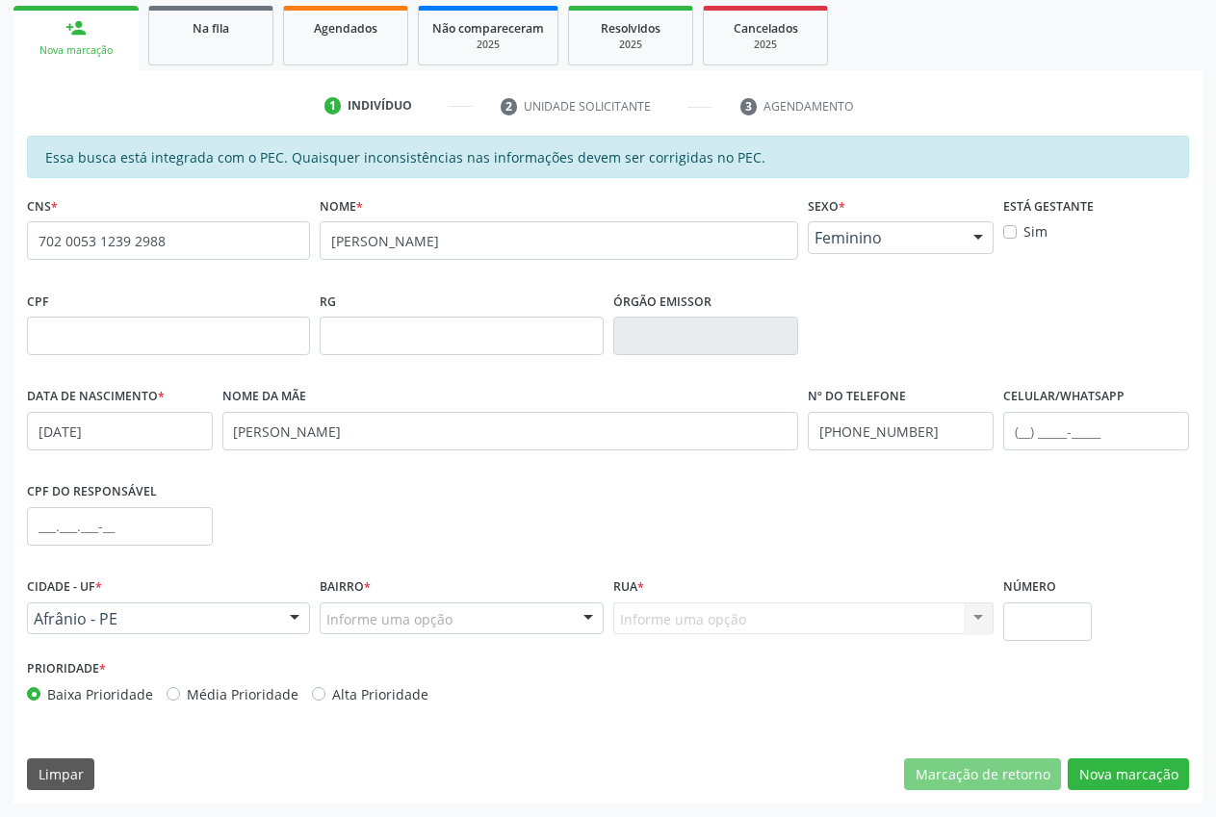
click at [545, 613] on div "Informe uma opção" at bounding box center [461, 619] width 283 height 33
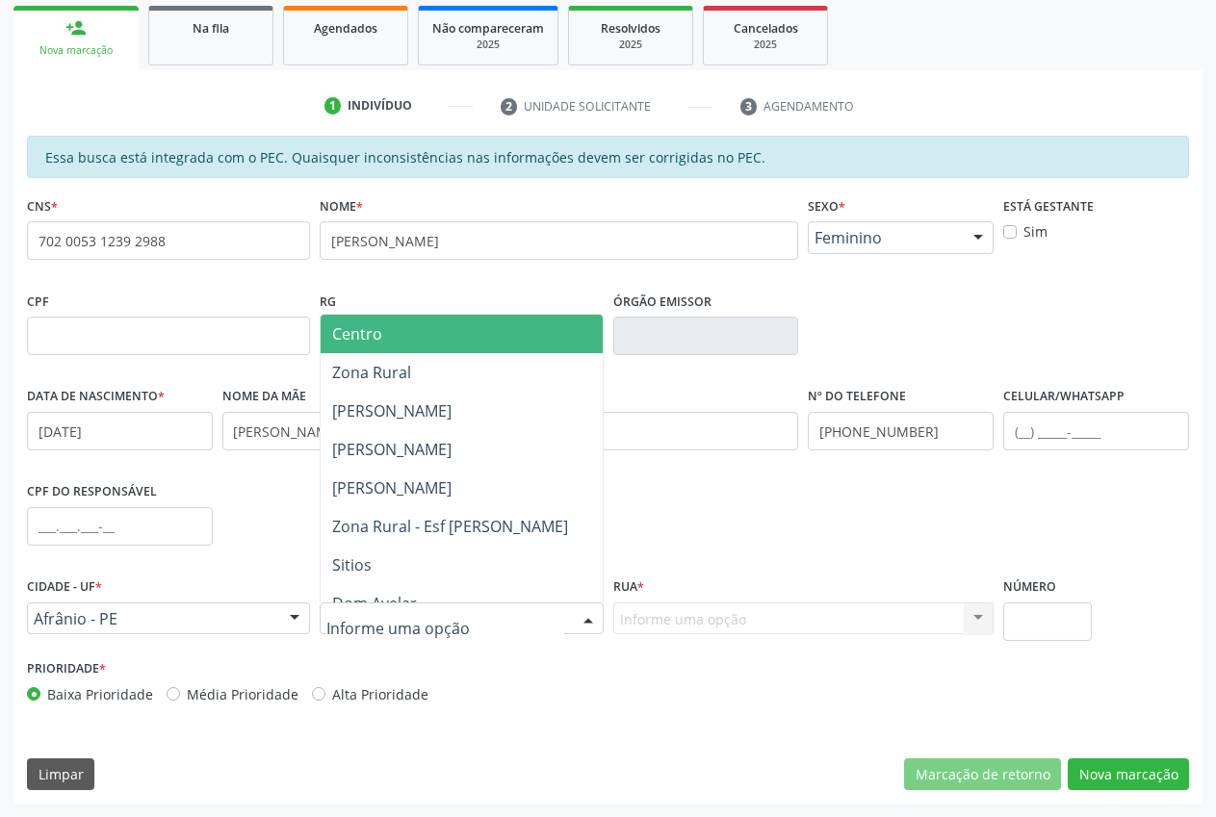
click at [402, 325] on span "Centro" at bounding box center [461, 334] width 281 height 39
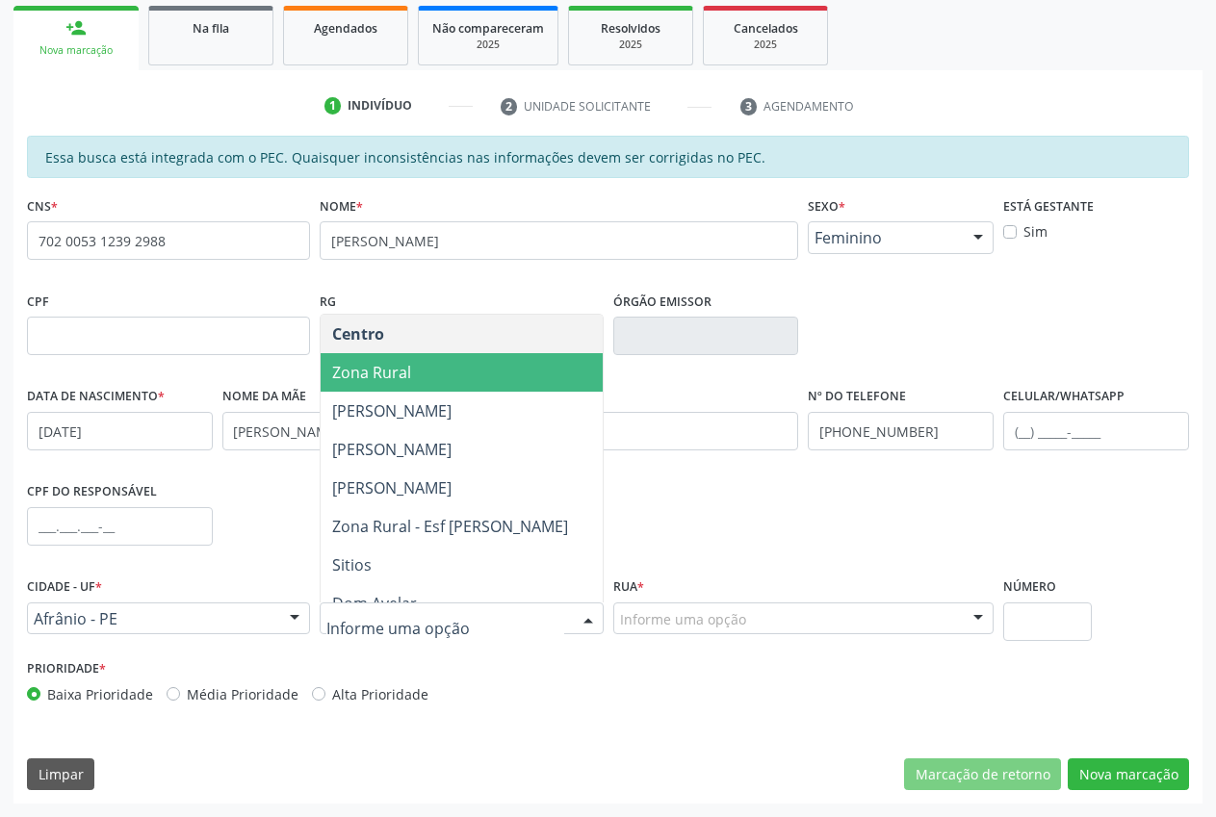
click at [576, 628] on div at bounding box center [588, 620] width 29 height 33
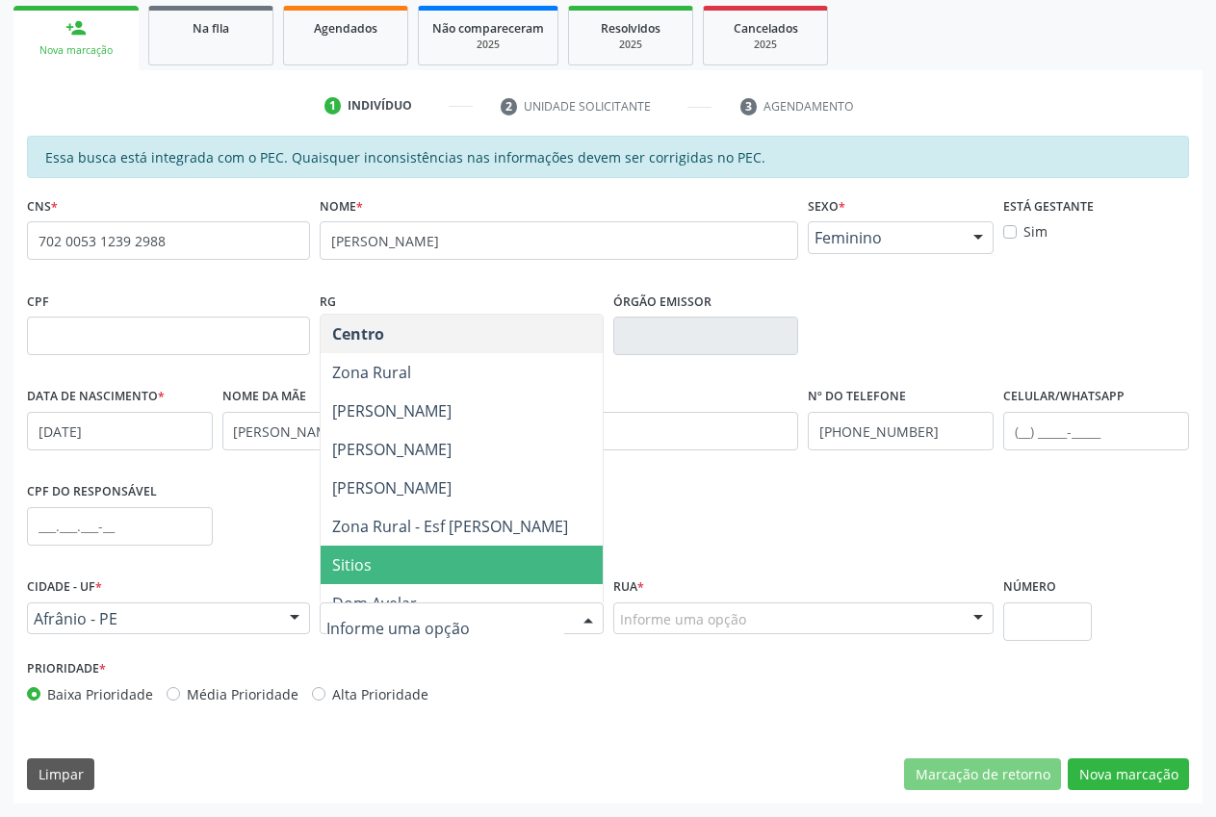
click at [430, 554] on span "Sitios" at bounding box center [461, 565] width 281 height 39
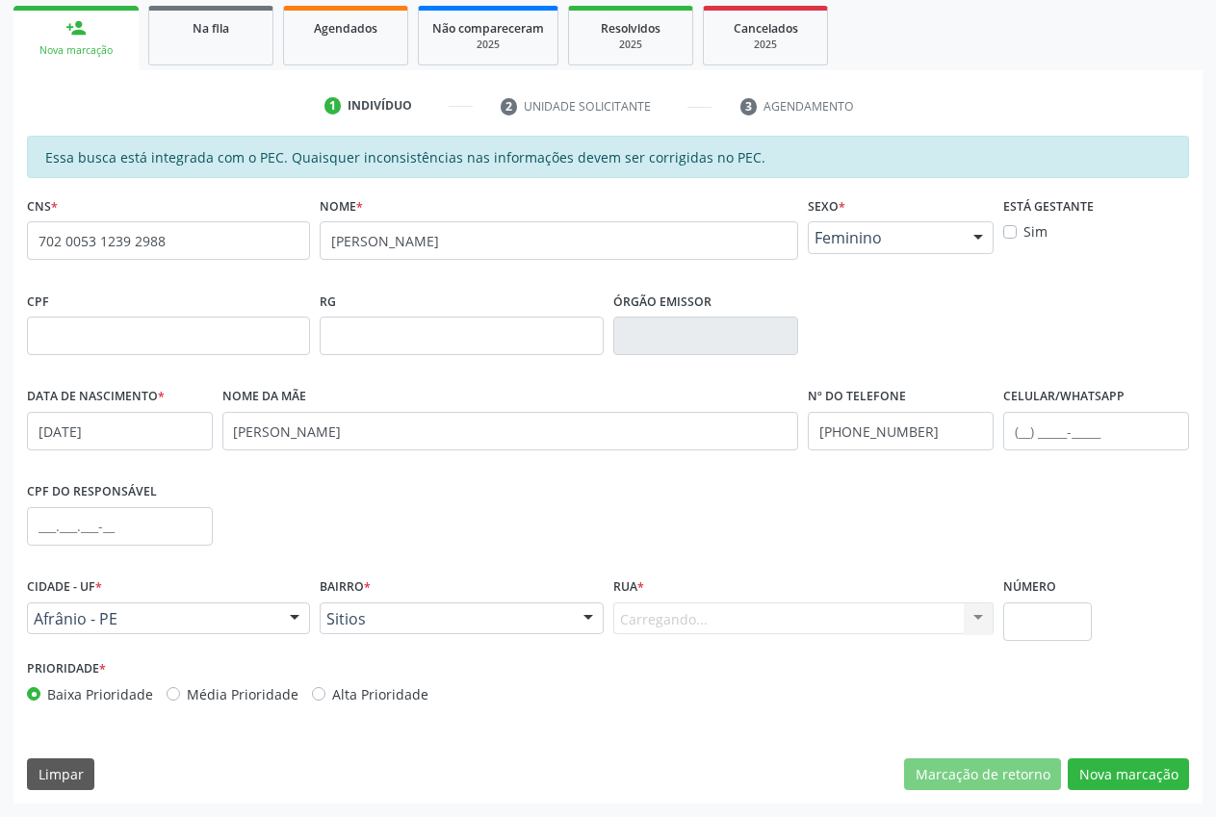
click at [668, 632] on div "Carregando... [GEOGRAPHIC_DATA] [GEOGRAPHIC_DATA] [GEOGRAPHIC_DATA][PERSON_NAME…" at bounding box center [803, 619] width 381 height 33
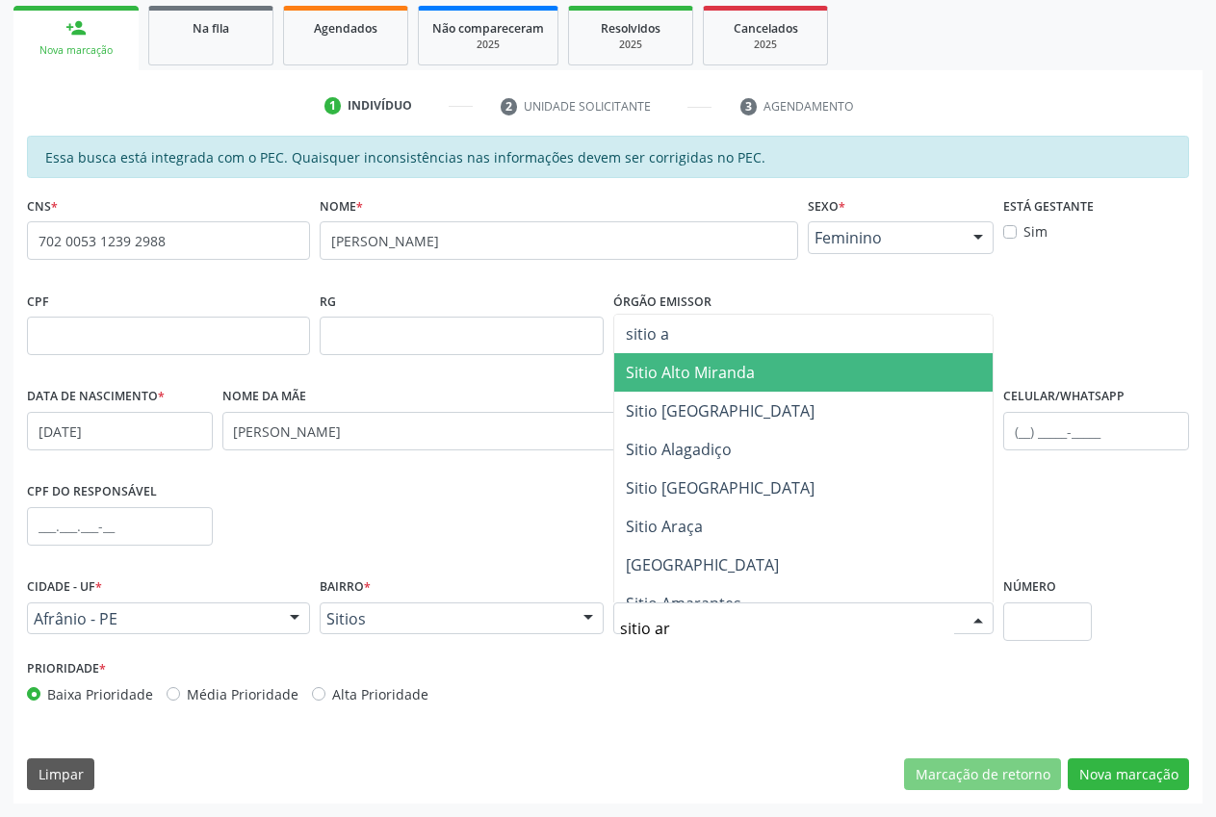
type input "sitio ara"
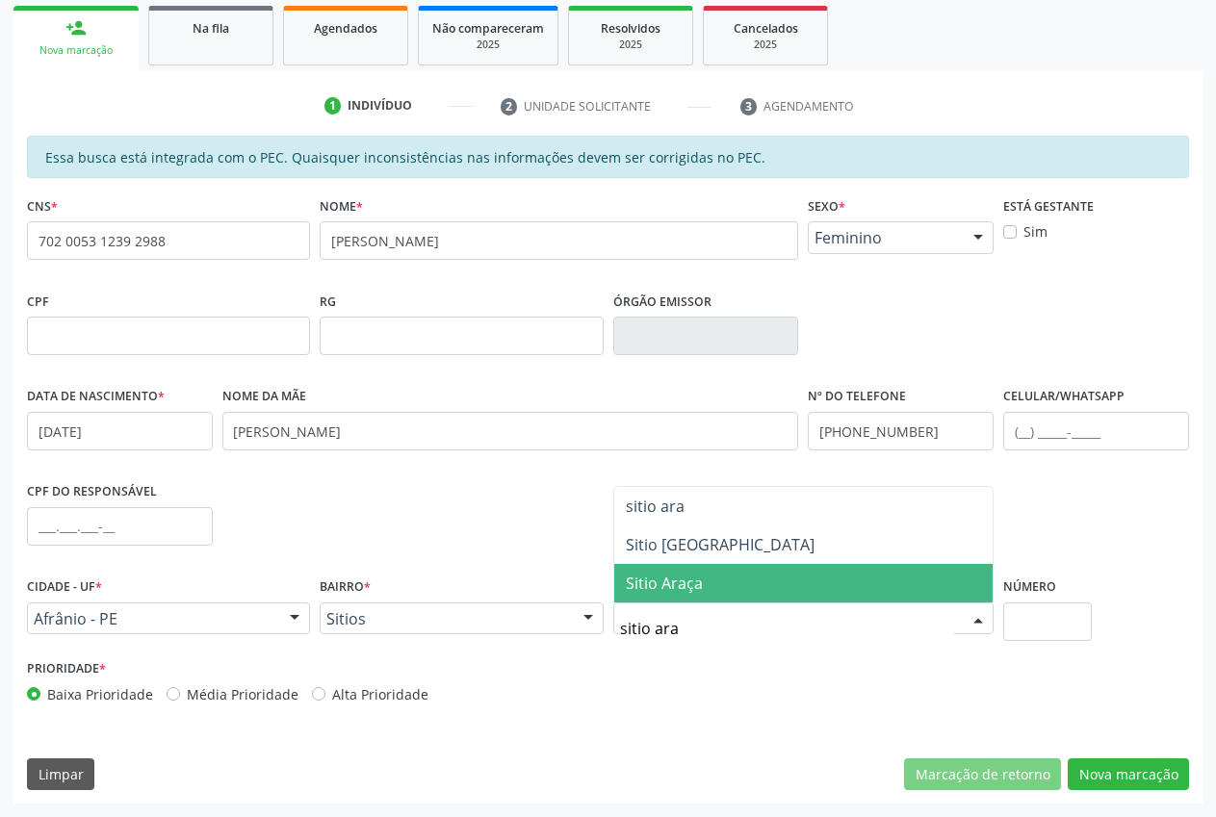
click at [710, 591] on span "Sitio Araça" at bounding box center [803, 583] width 379 height 39
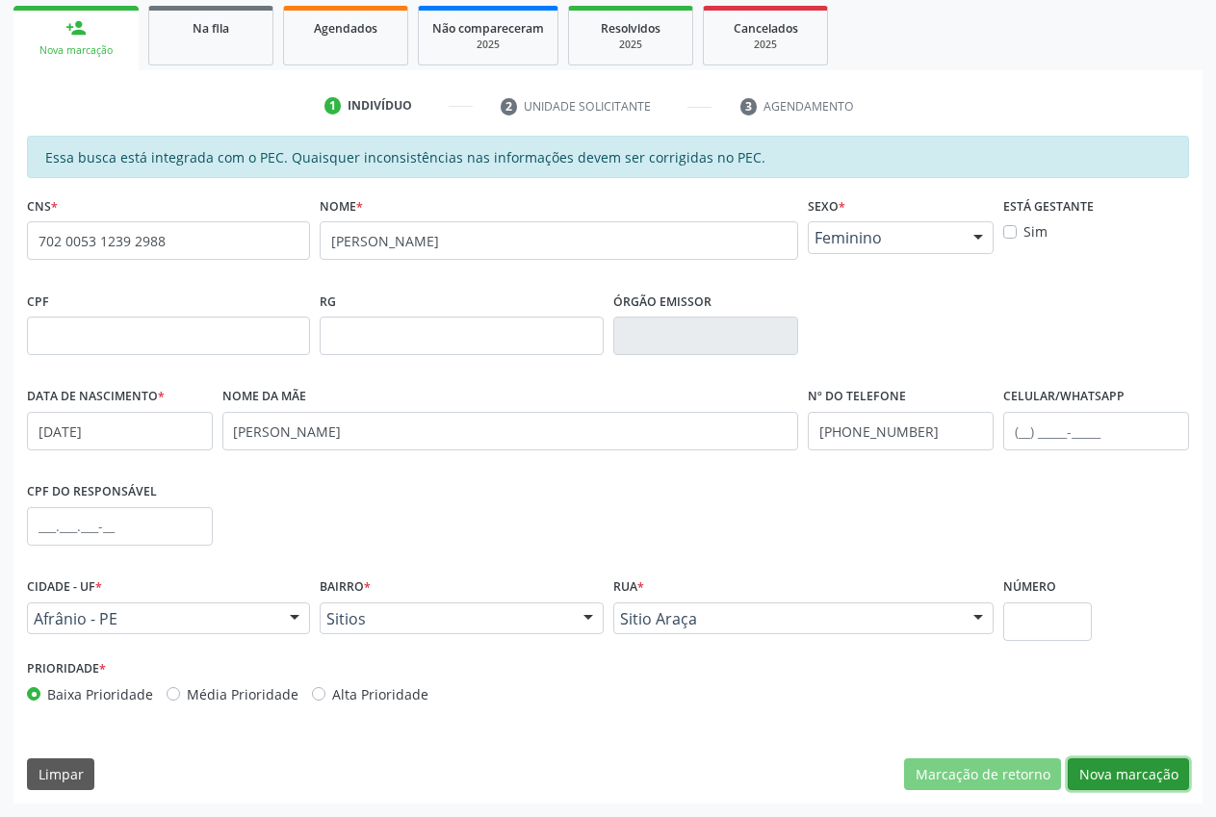
click at [1169, 767] on button "Nova marcação" at bounding box center [1128, 775] width 121 height 33
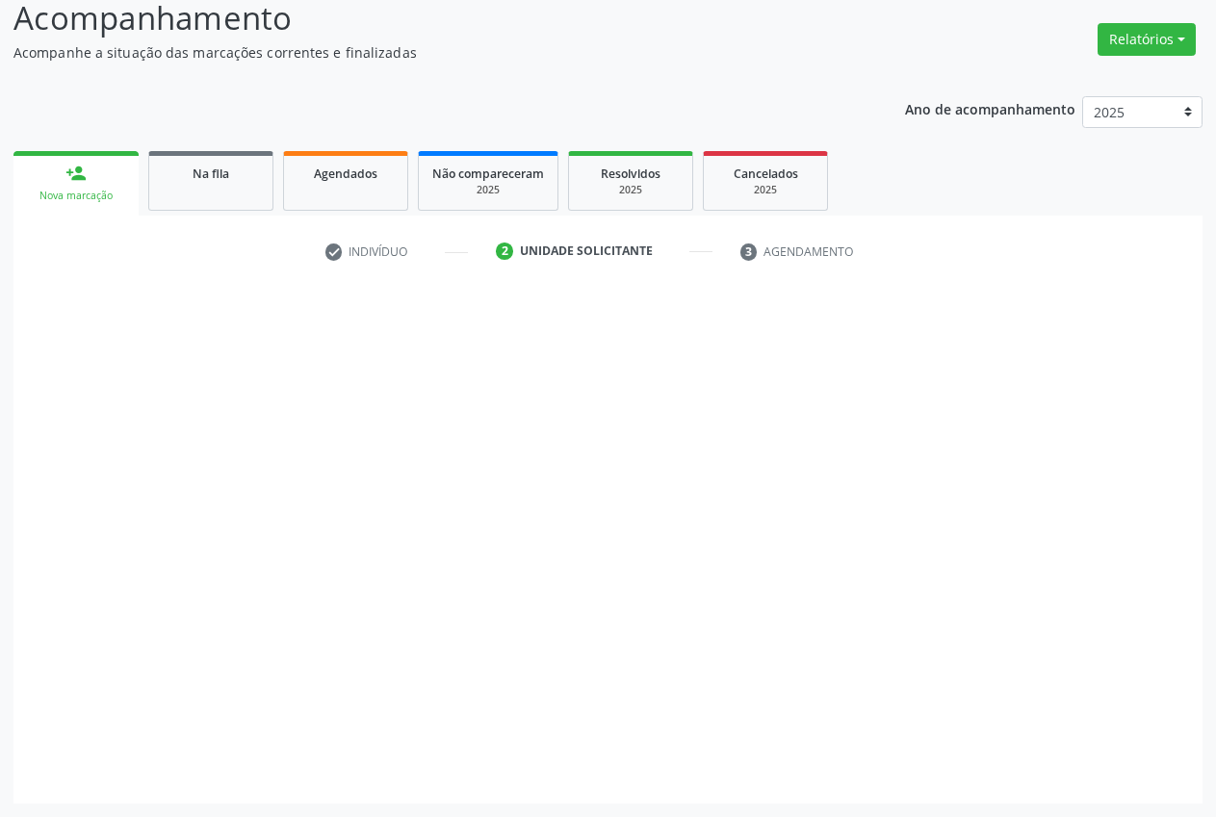
scroll to position [137, 0]
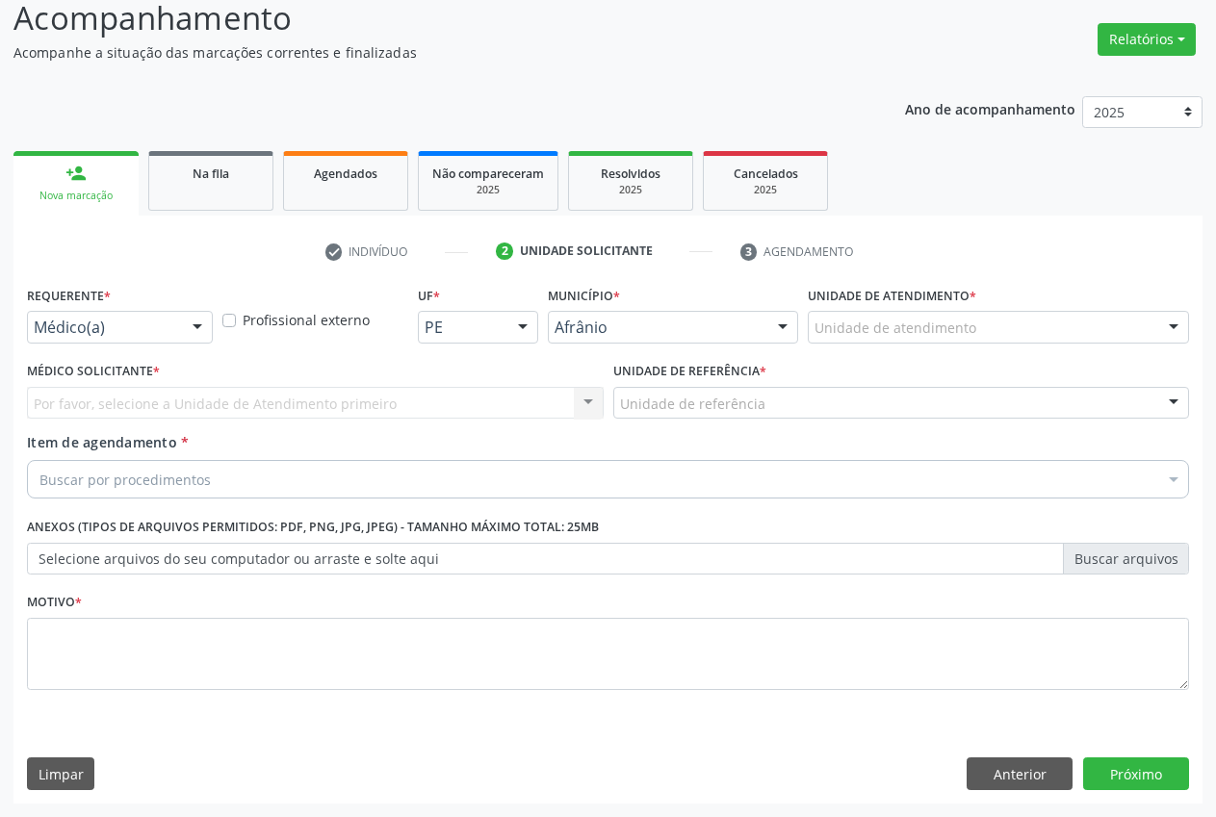
click at [1044, 333] on div "Unidade de atendimento" at bounding box center [998, 327] width 381 height 33
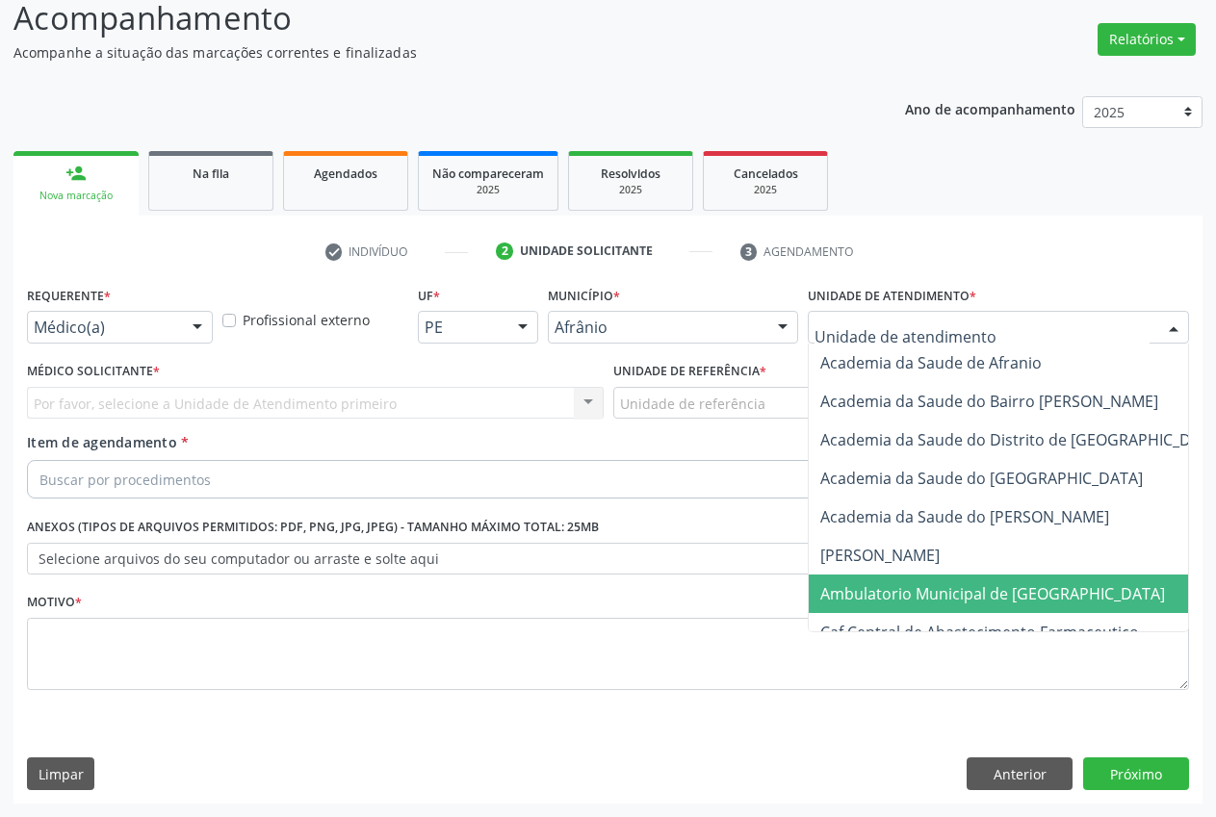
click at [937, 585] on span "Ambulatorio Municipal de [GEOGRAPHIC_DATA]" at bounding box center [992, 593] width 345 height 21
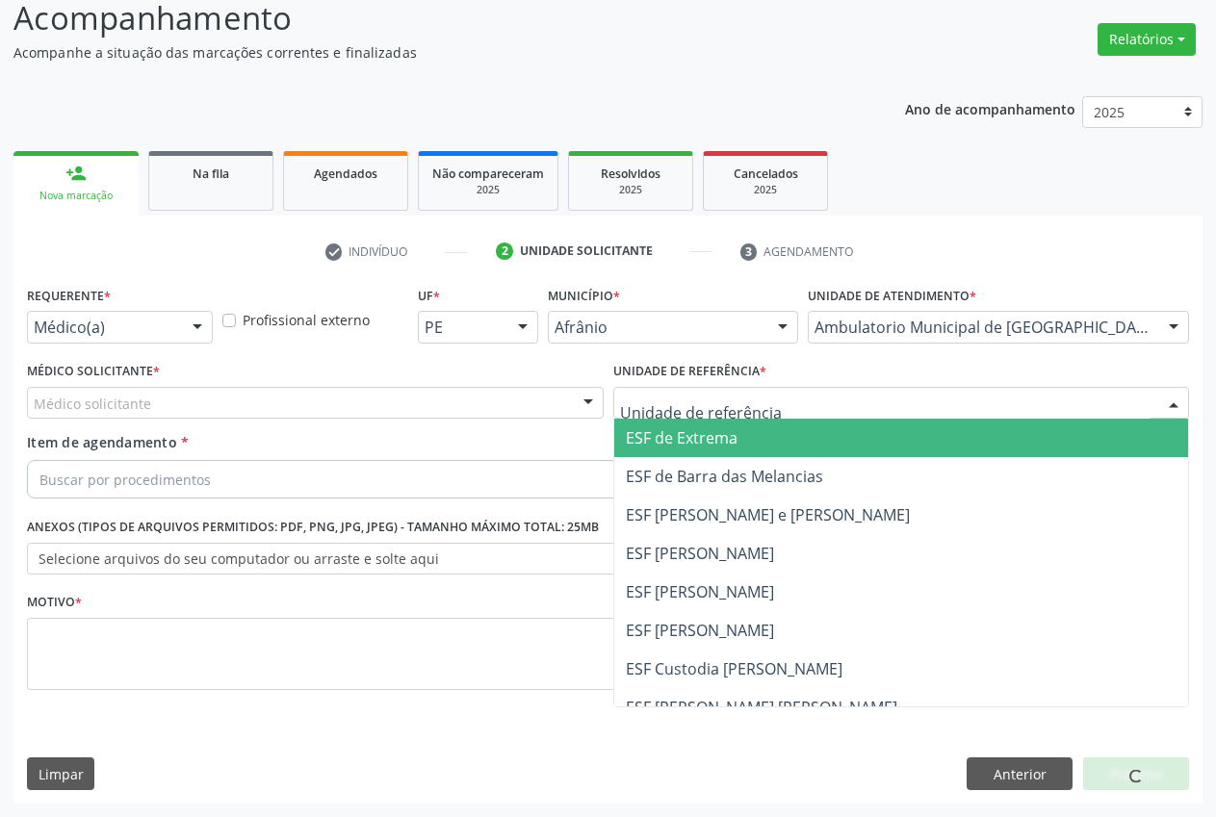
click at [751, 441] on span "ESF de Extrema" at bounding box center [901, 438] width 575 height 39
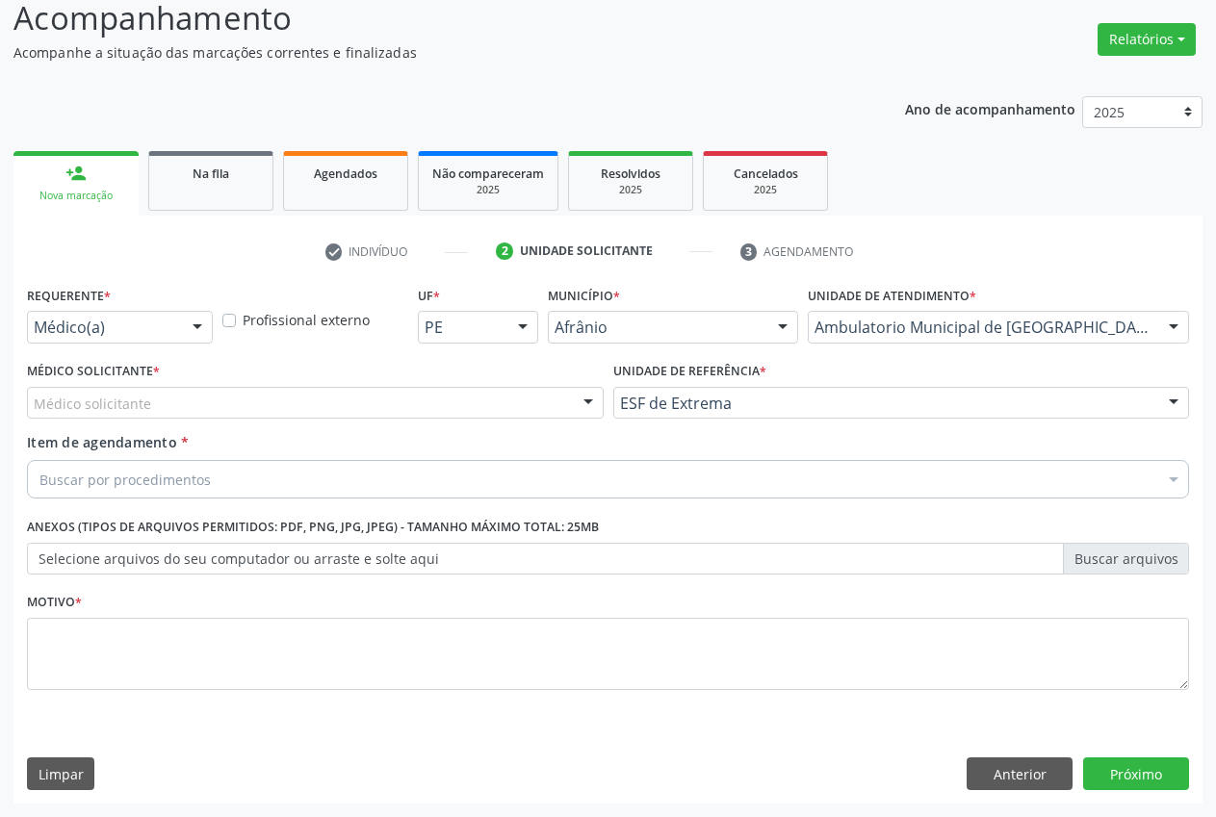
click at [578, 413] on div at bounding box center [588, 404] width 29 height 33
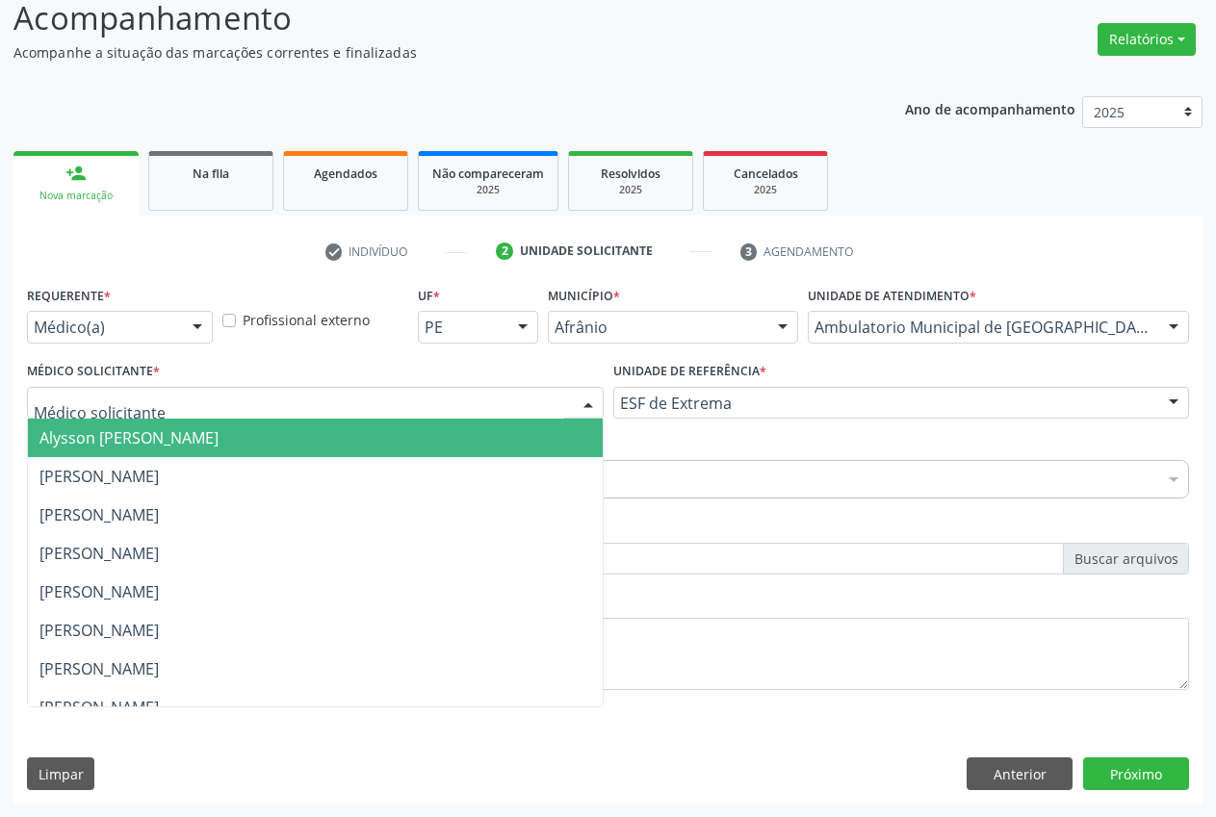
click at [398, 451] on span "Alysson [PERSON_NAME]" at bounding box center [315, 438] width 575 height 39
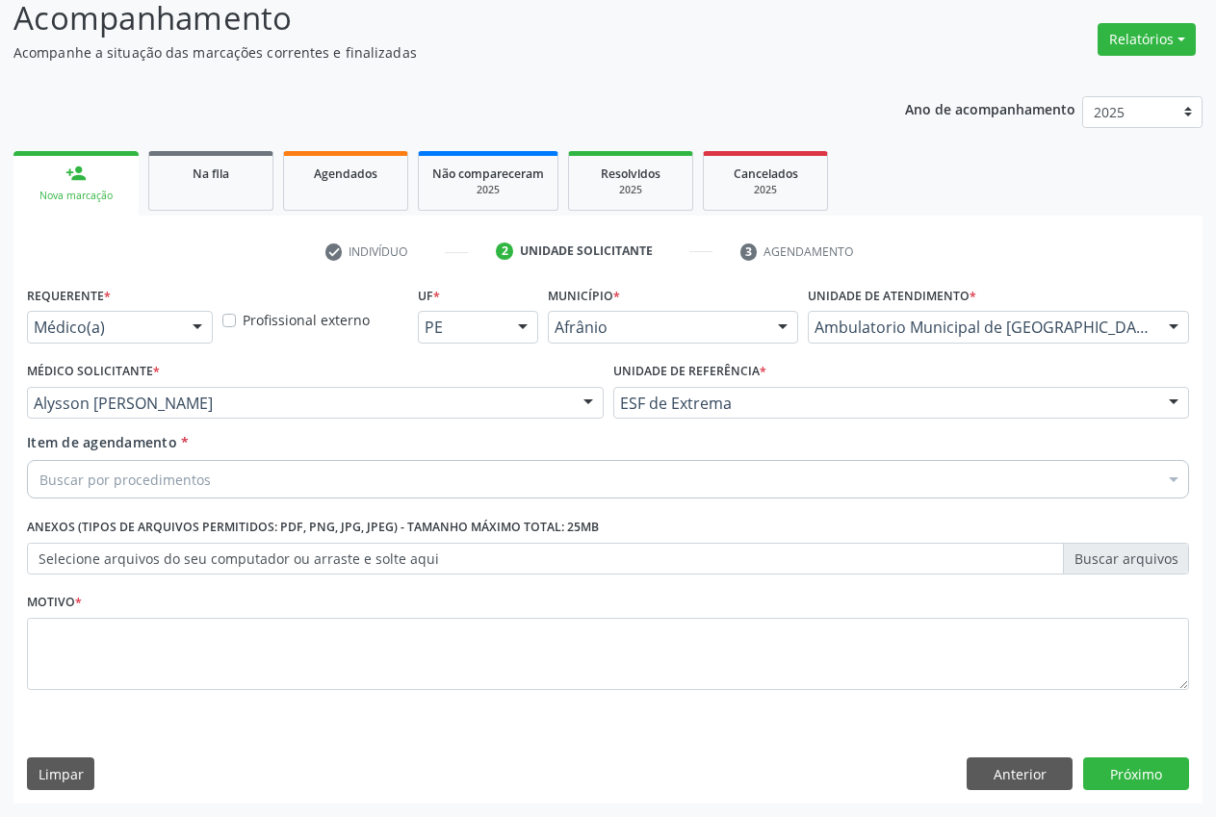
click at [266, 490] on div "Buscar por procedimentos" at bounding box center [608, 479] width 1162 height 39
click at [39, 482] on input "Item de agendamento *" at bounding box center [39, 479] width 0 height 39
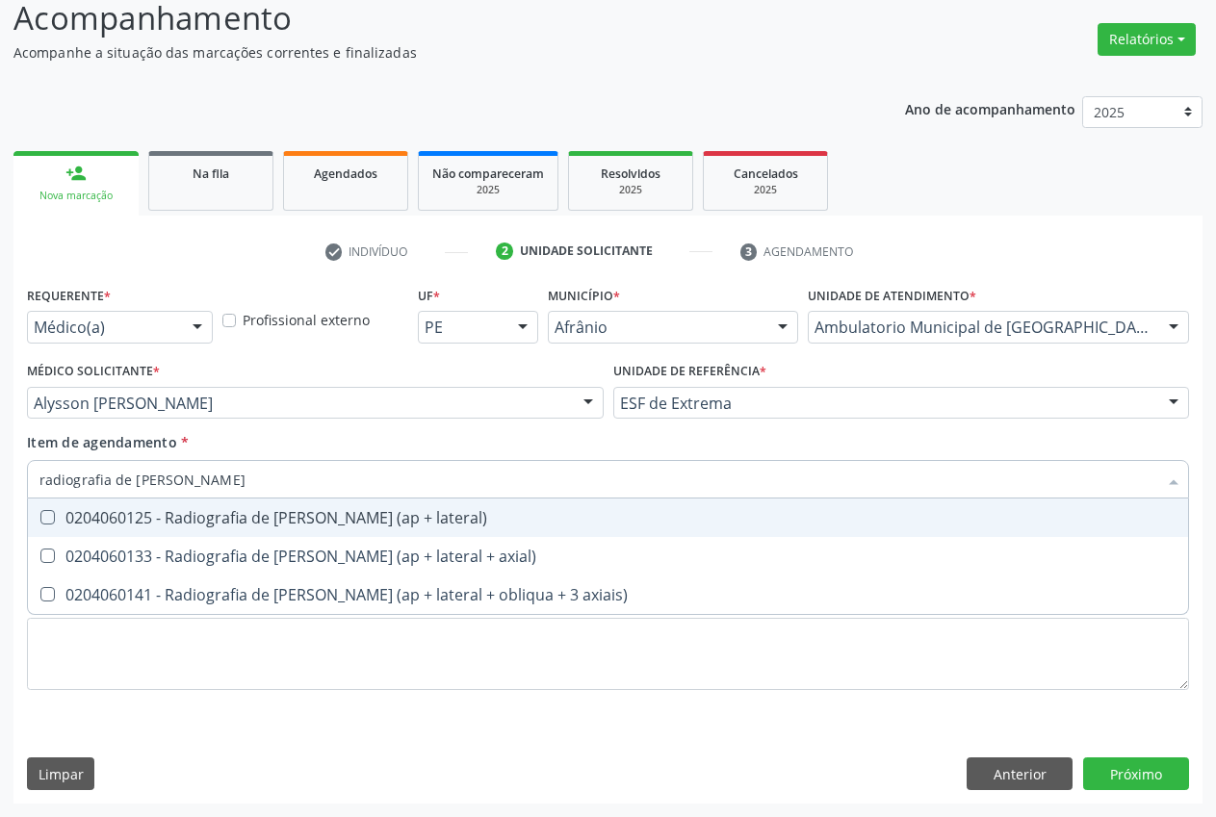
type input "radiografia de [PERSON_NAME]"
click at [280, 511] on div "0204060125 - Radiografia de [PERSON_NAME] (ap + lateral)" at bounding box center [607, 517] width 1137 height 15
checkbox lateral\) "true"
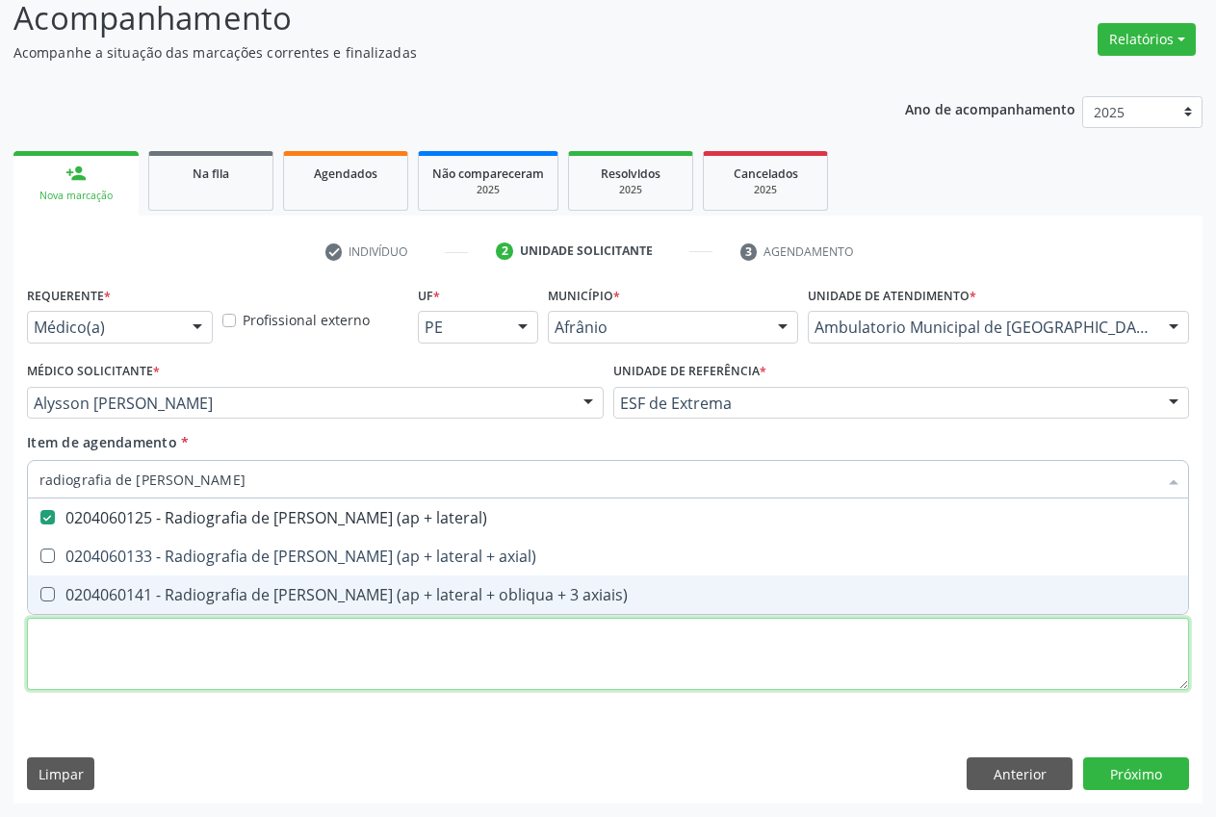
click at [233, 676] on div "Requerente * Médico(a) Médico(a) Enfermeiro(a) Paciente Nenhum resultado encont…" at bounding box center [608, 499] width 1162 height 436
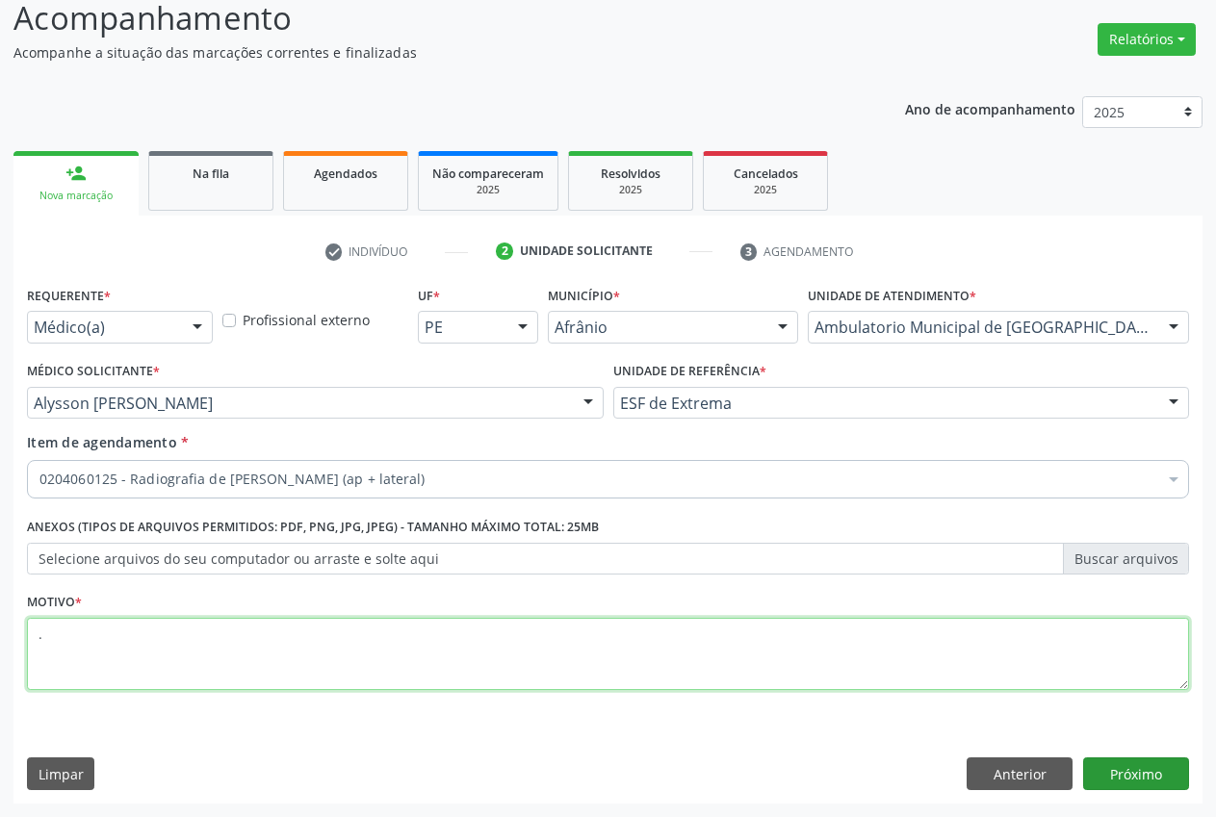
type textarea "."
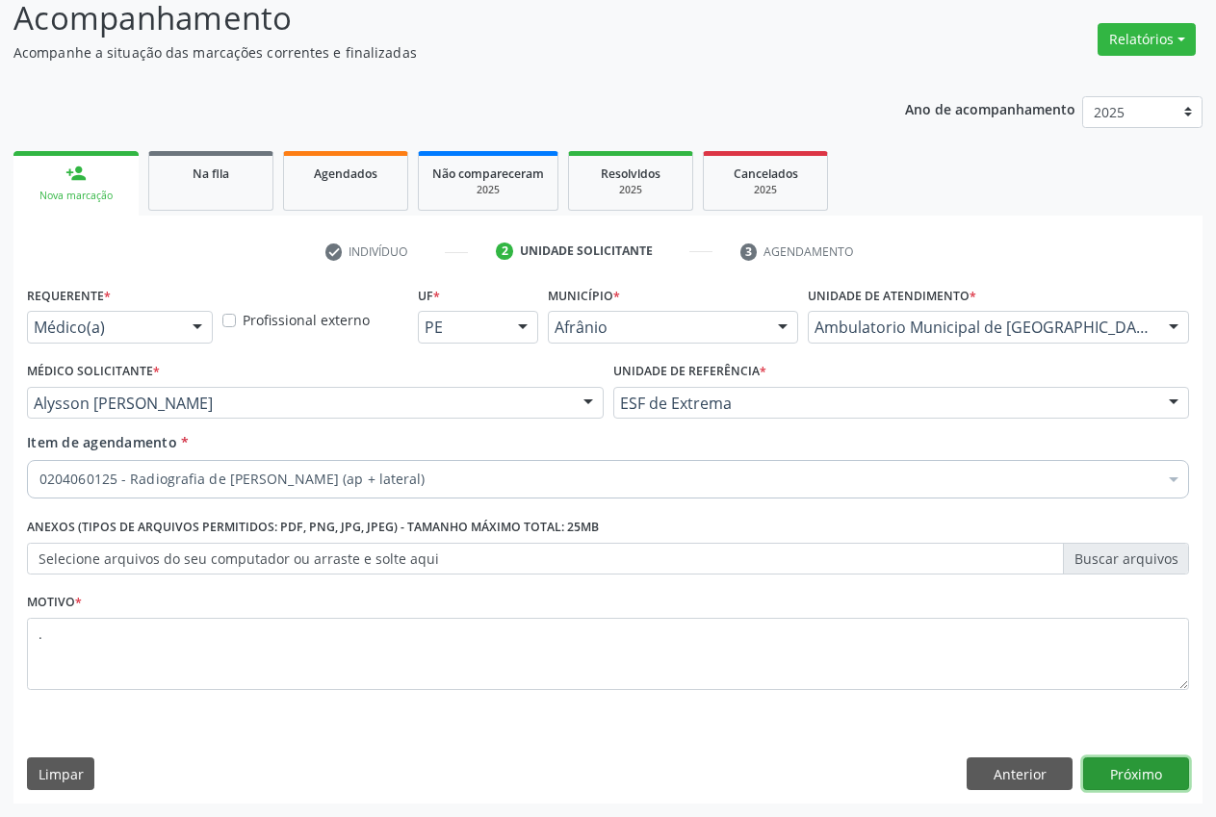
click at [1140, 777] on button "Próximo" at bounding box center [1136, 774] width 106 height 33
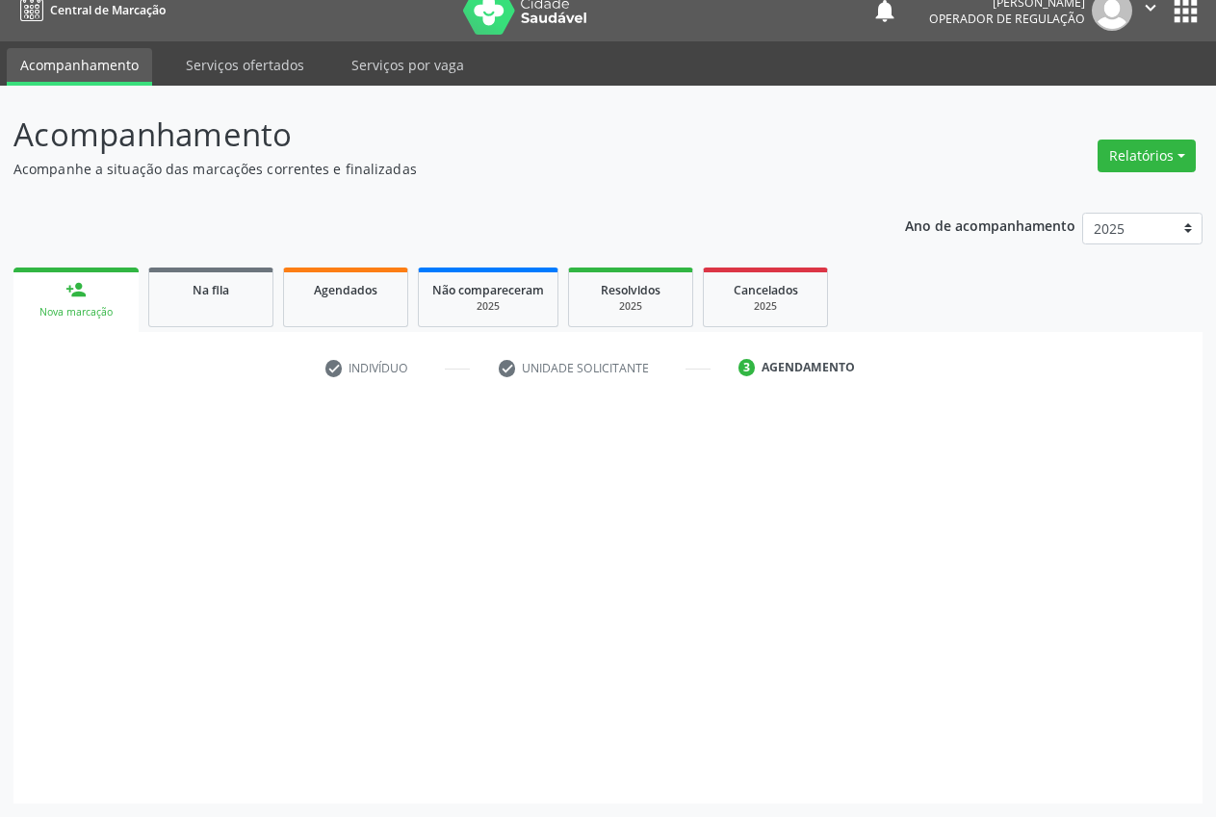
scroll to position [20, 0]
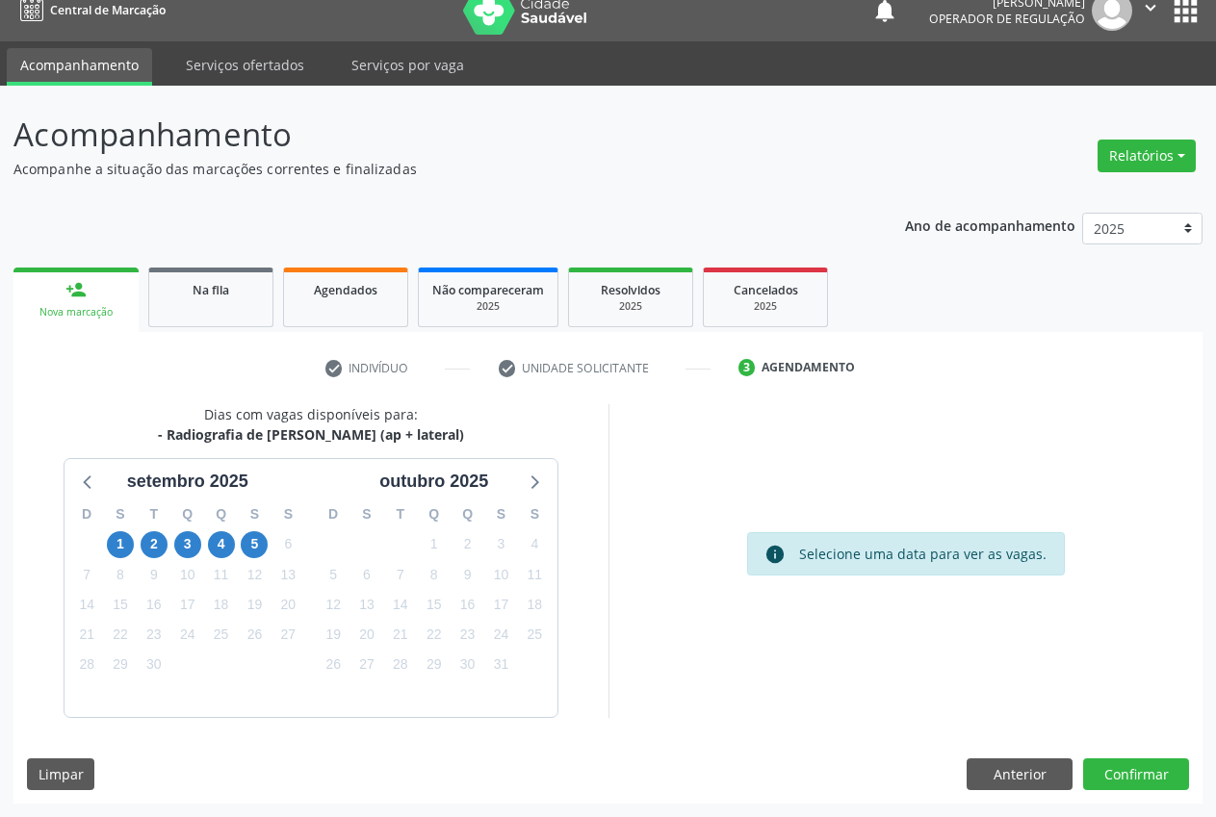
click at [189, 560] on div "10" at bounding box center [187, 575] width 27 height 30
click at [188, 551] on span "3" at bounding box center [187, 544] width 27 height 27
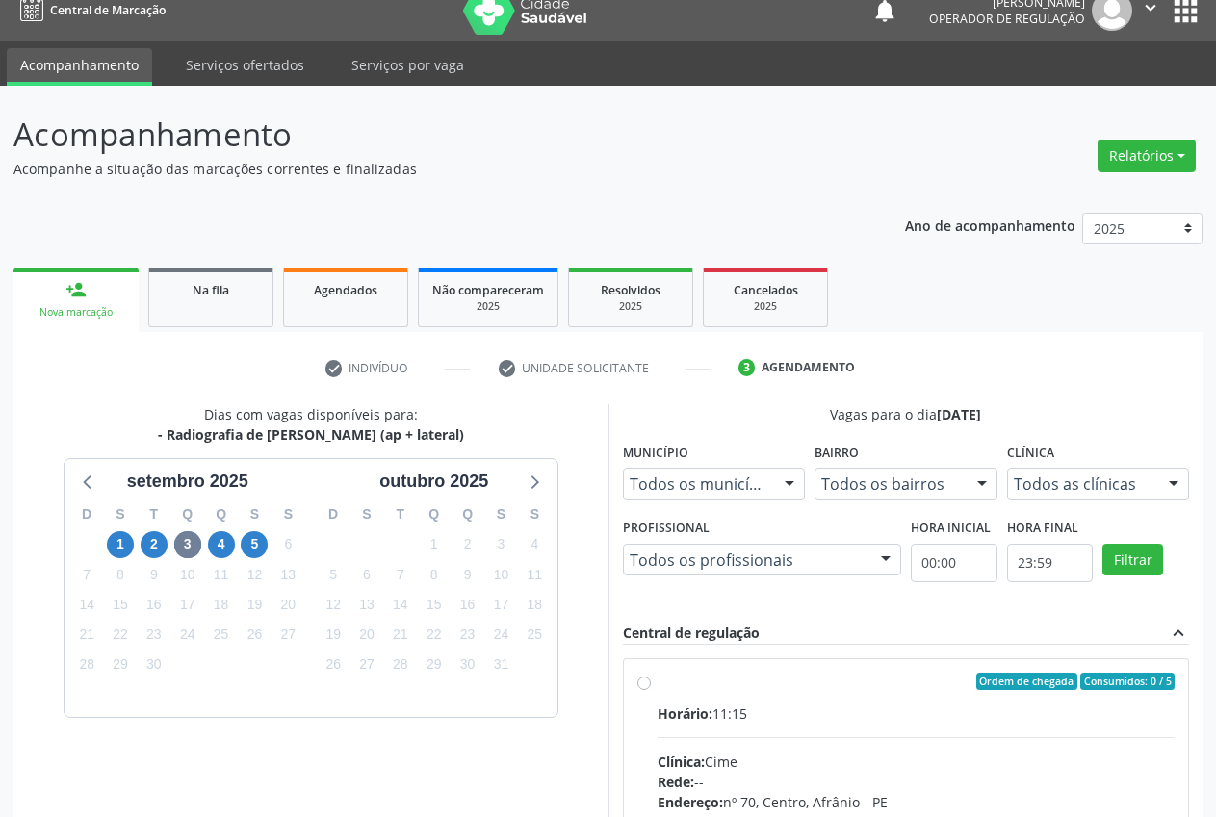
click at [1176, 487] on div at bounding box center [1173, 485] width 29 height 33
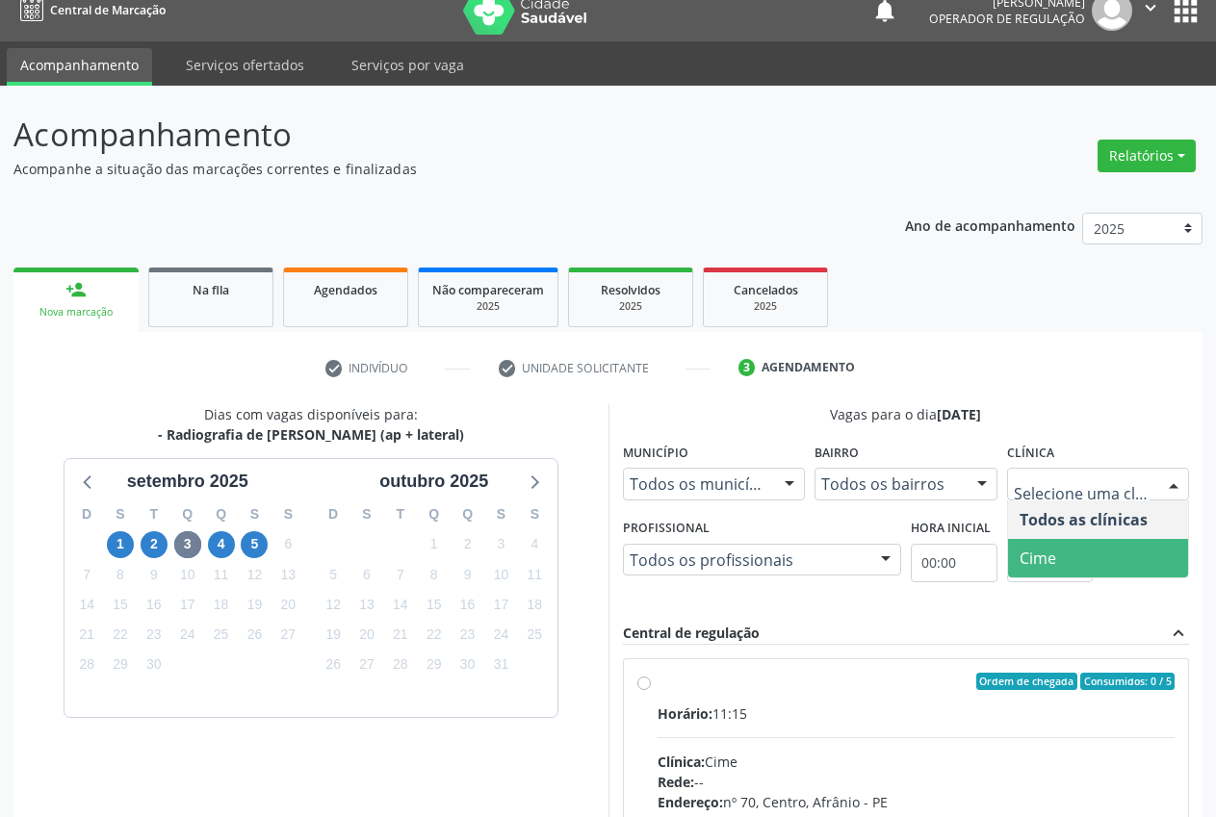
click at [1062, 561] on span "Cime" at bounding box center [1098, 558] width 181 height 39
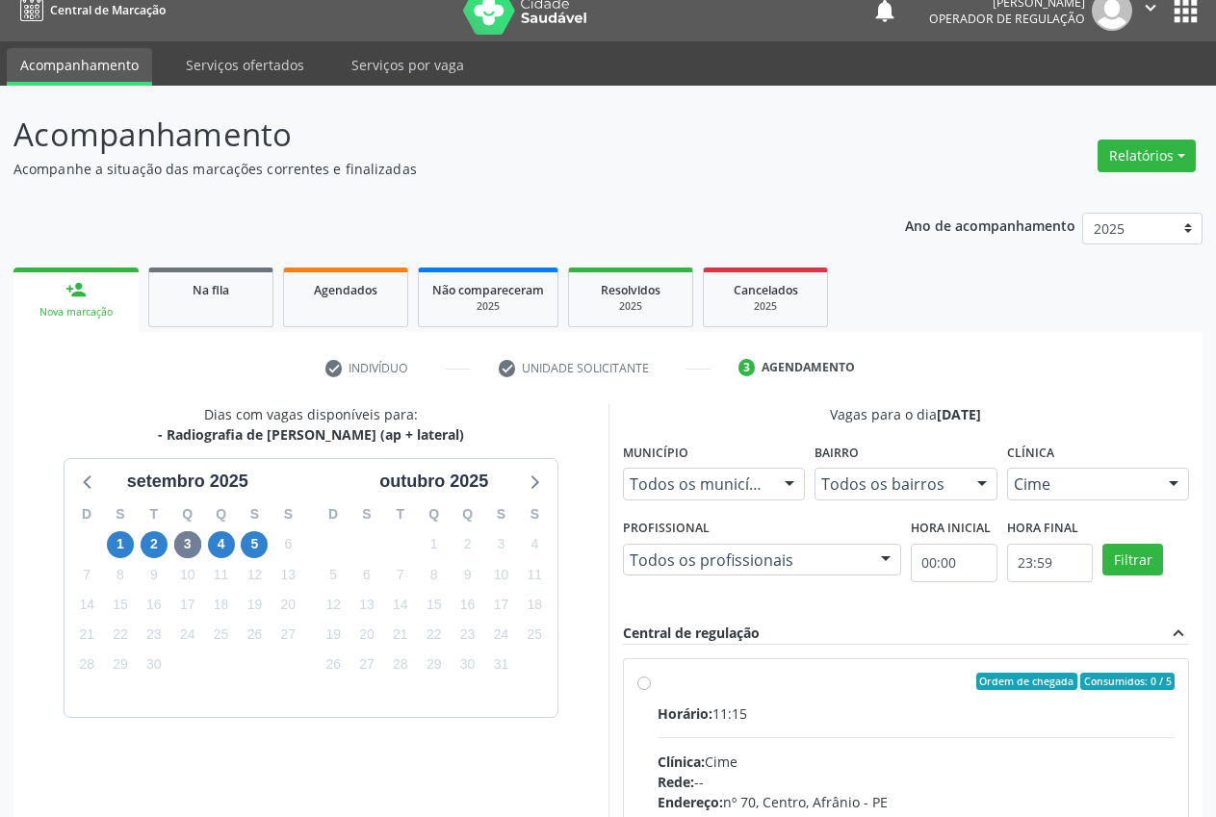
click at [646, 690] on div "Ordem de chegada Consumidos: 0 / 5 Horário: 11:15 Clínica: Cime Rede: -- Endere…" at bounding box center [906, 821] width 538 height 296
radio input "true"
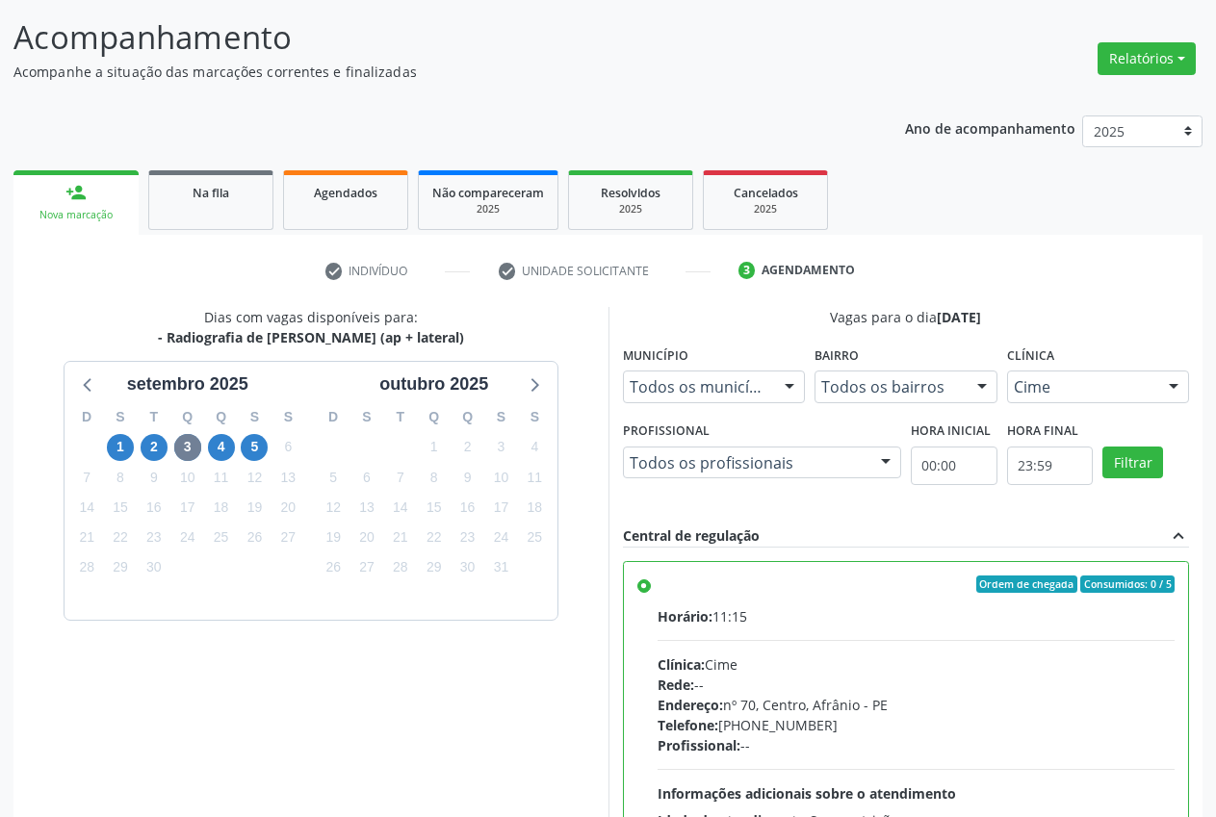
scroll to position [333, 0]
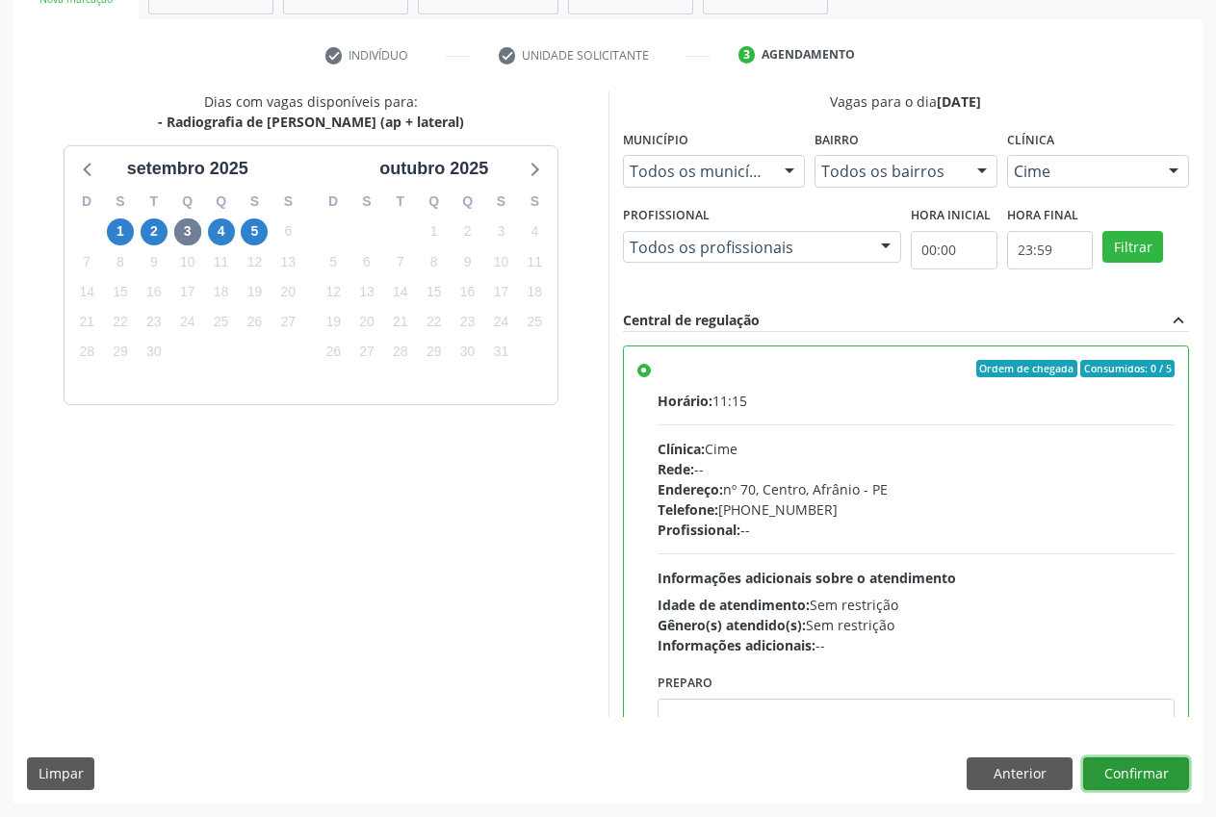
click at [1138, 761] on button "Confirmar" at bounding box center [1136, 774] width 106 height 33
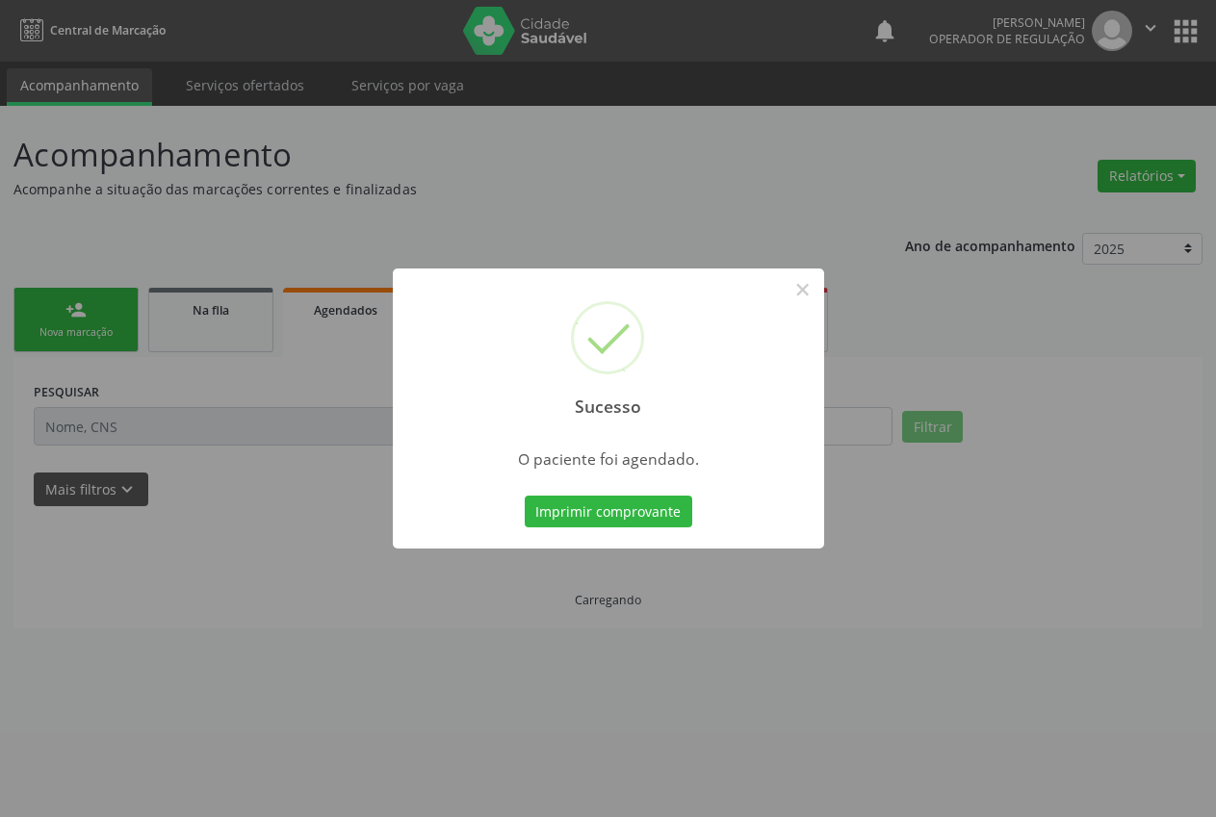
scroll to position [0, 0]
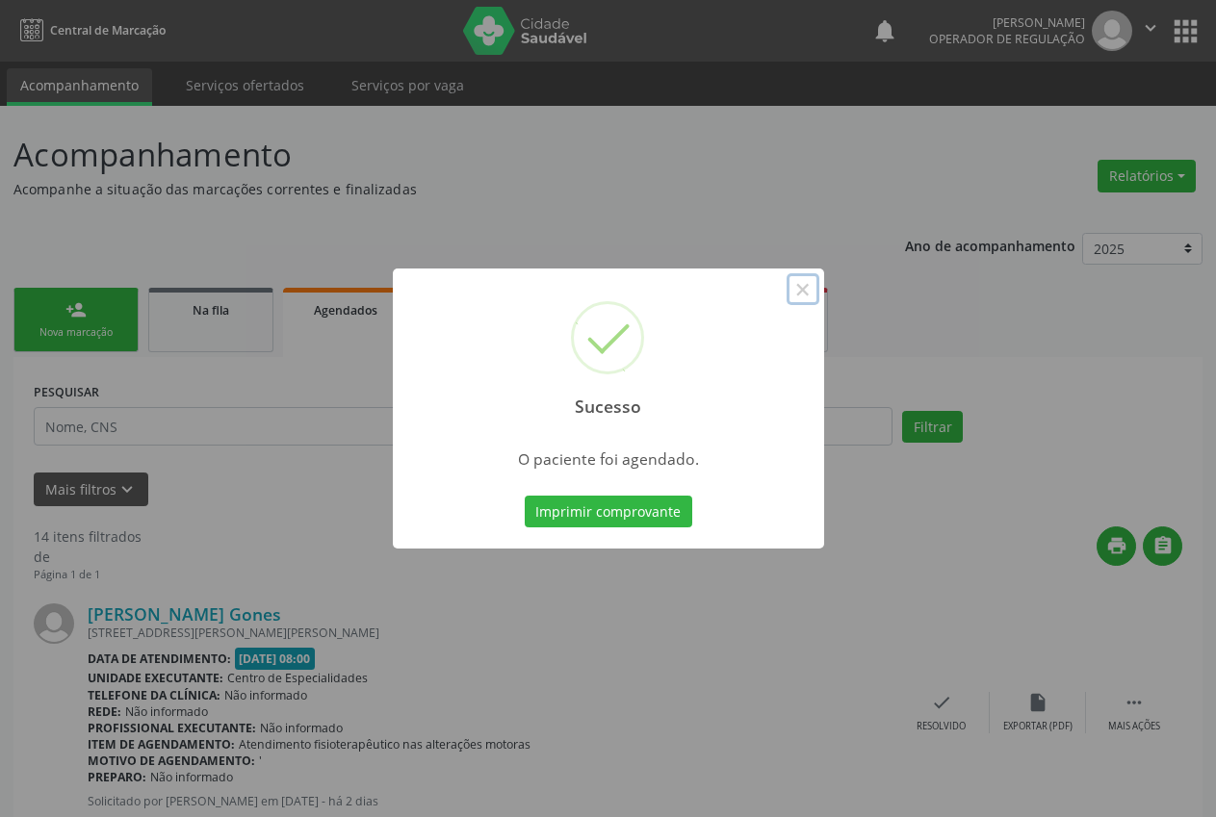
click at [805, 287] on button "×" at bounding box center [802, 289] width 33 height 33
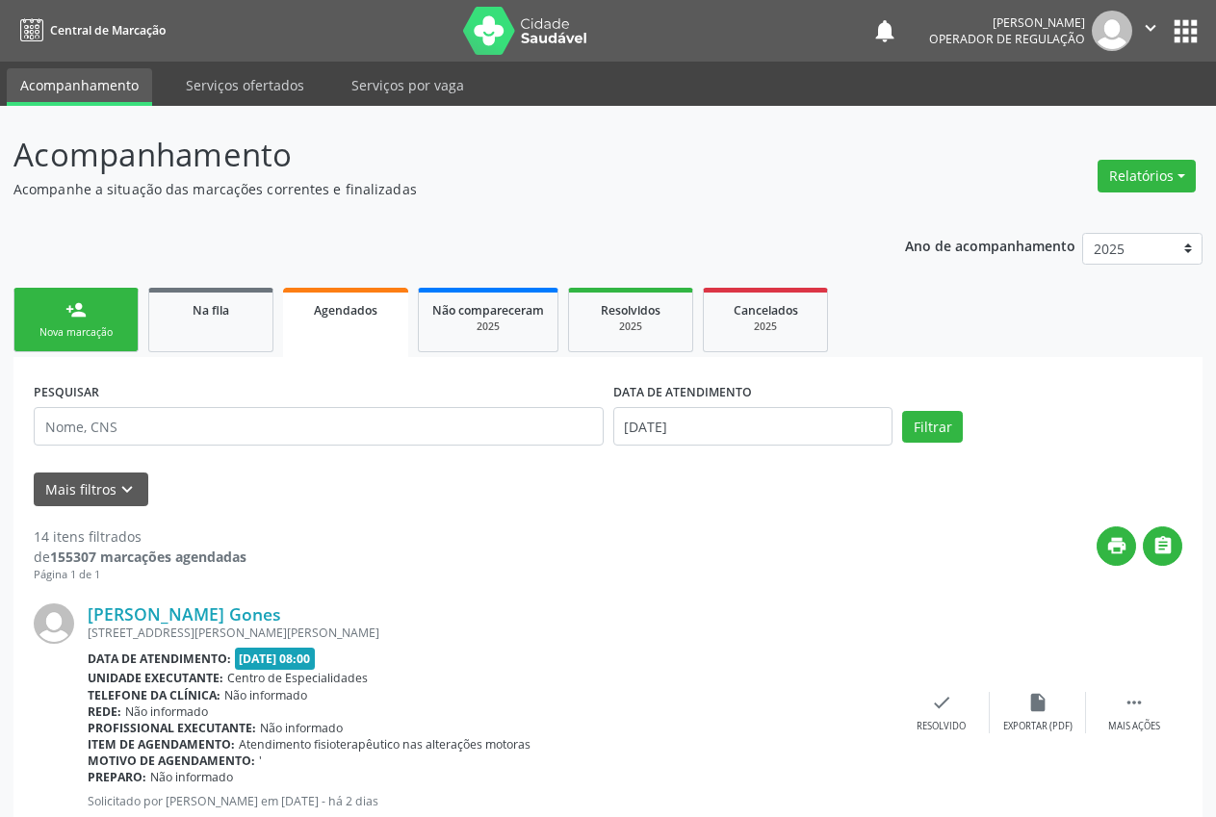
click at [32, 314] on link "person_add Nova marcação" at bounding box center [75, 320] width 125 height 64
